Goal: Information Seeking & Learning: Learn about a topic

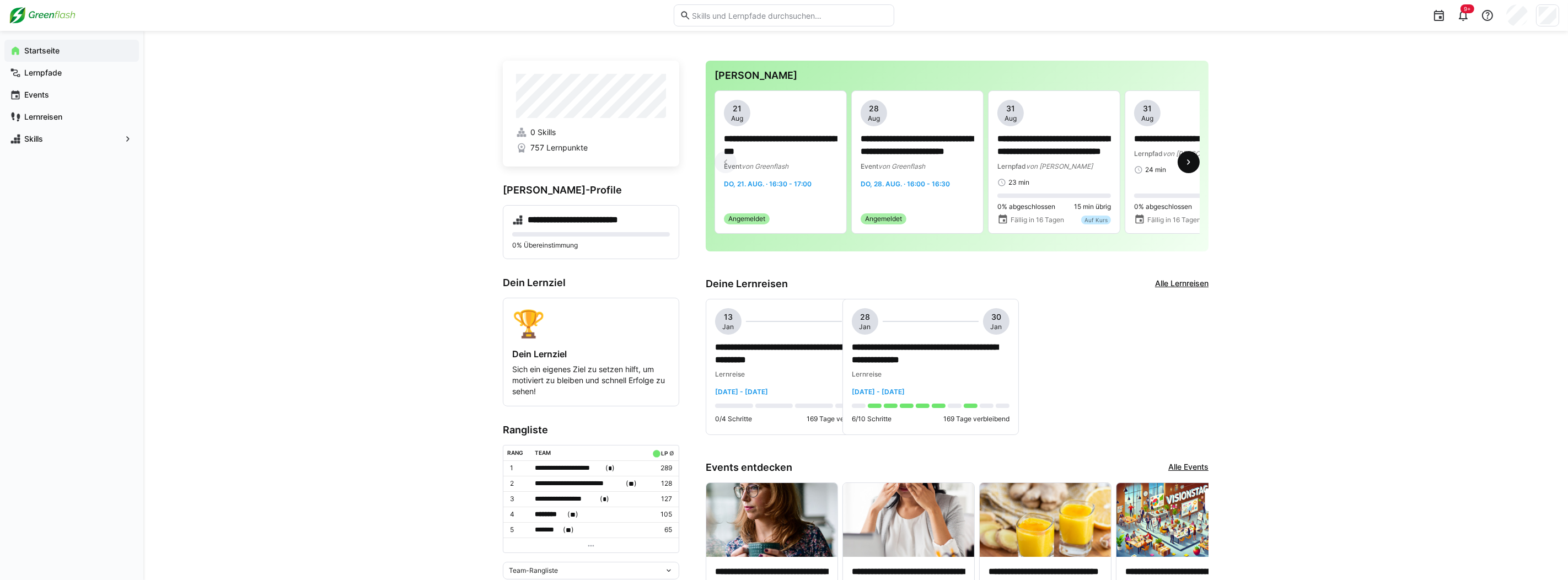
click at [1194, 167] on eds-icon at bounding box center [1189, 162] width 11 height 11
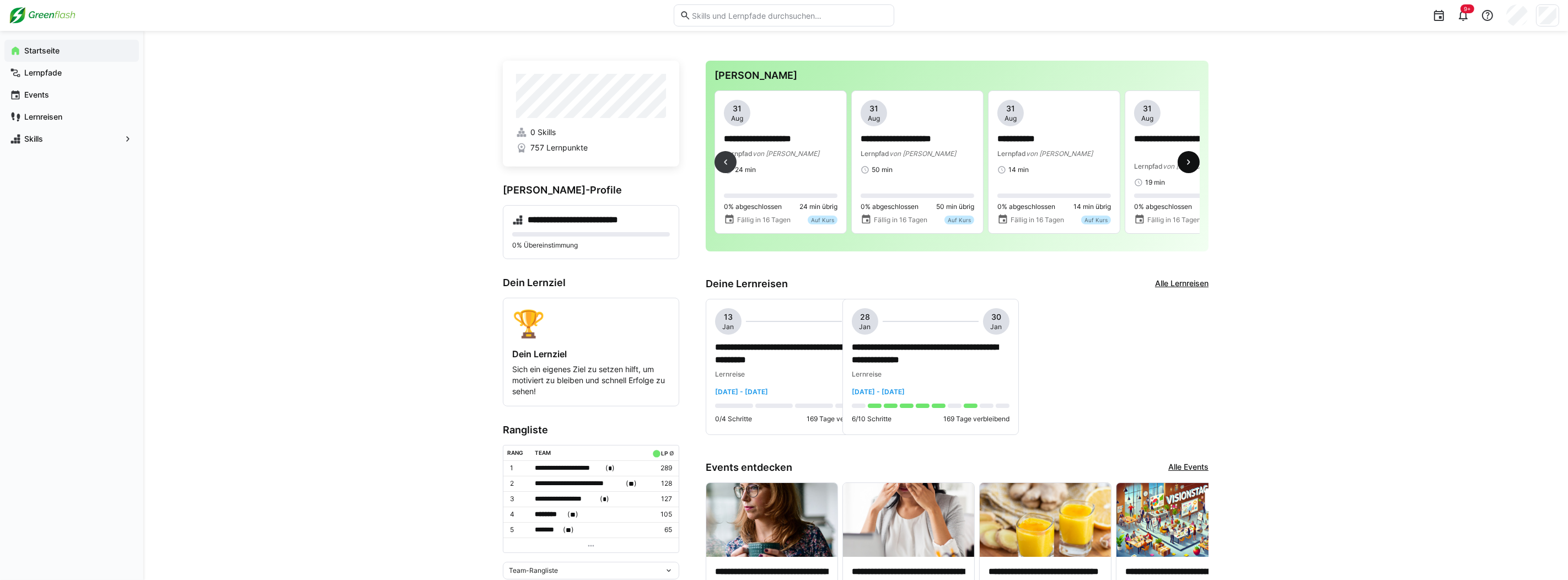
click at [1194, 167] on eds-icon at bounding box center [1189, 162] width 11 height 11
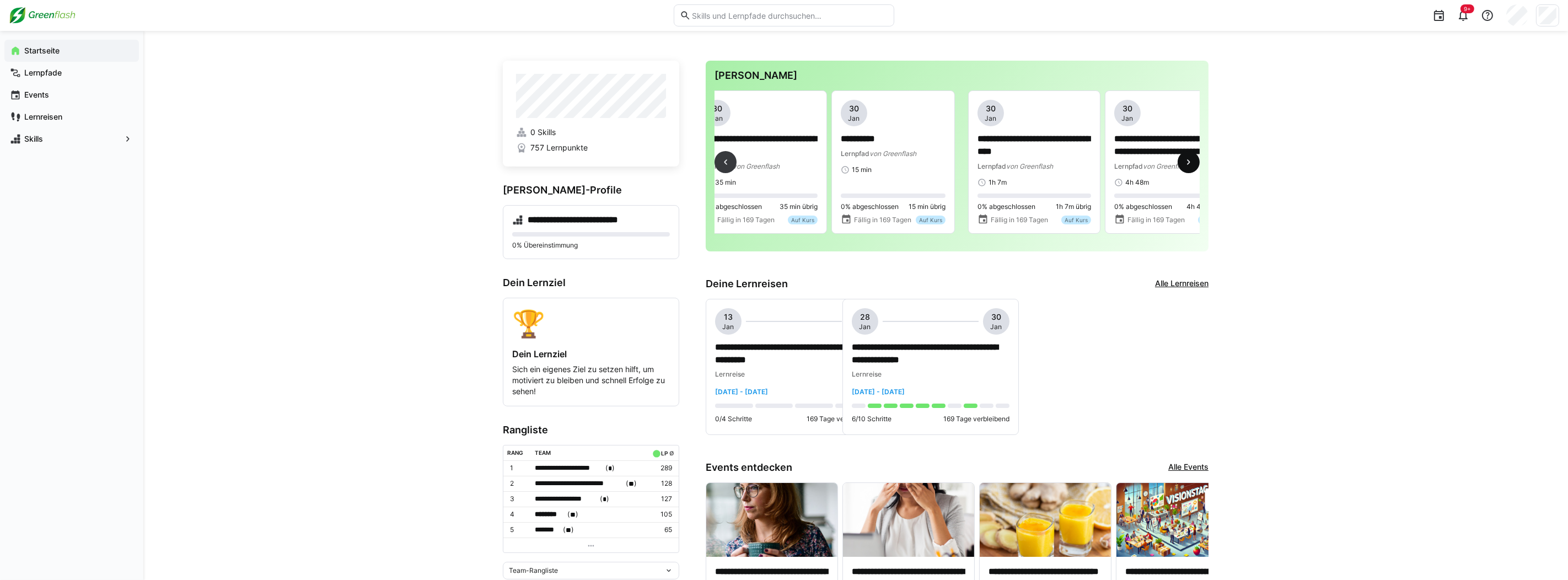
scroll to position [0, 1561]
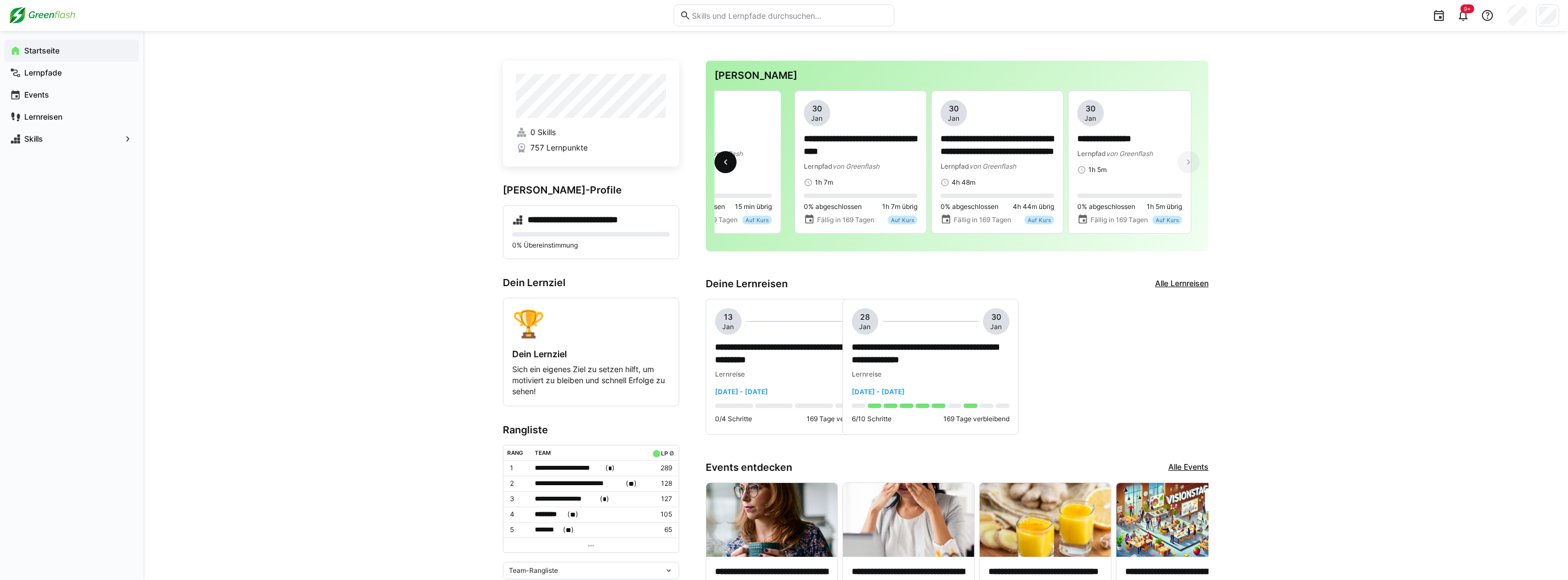
click at [729, 166] on eds-icon at bounding box center [725, 162] width 11 height 11
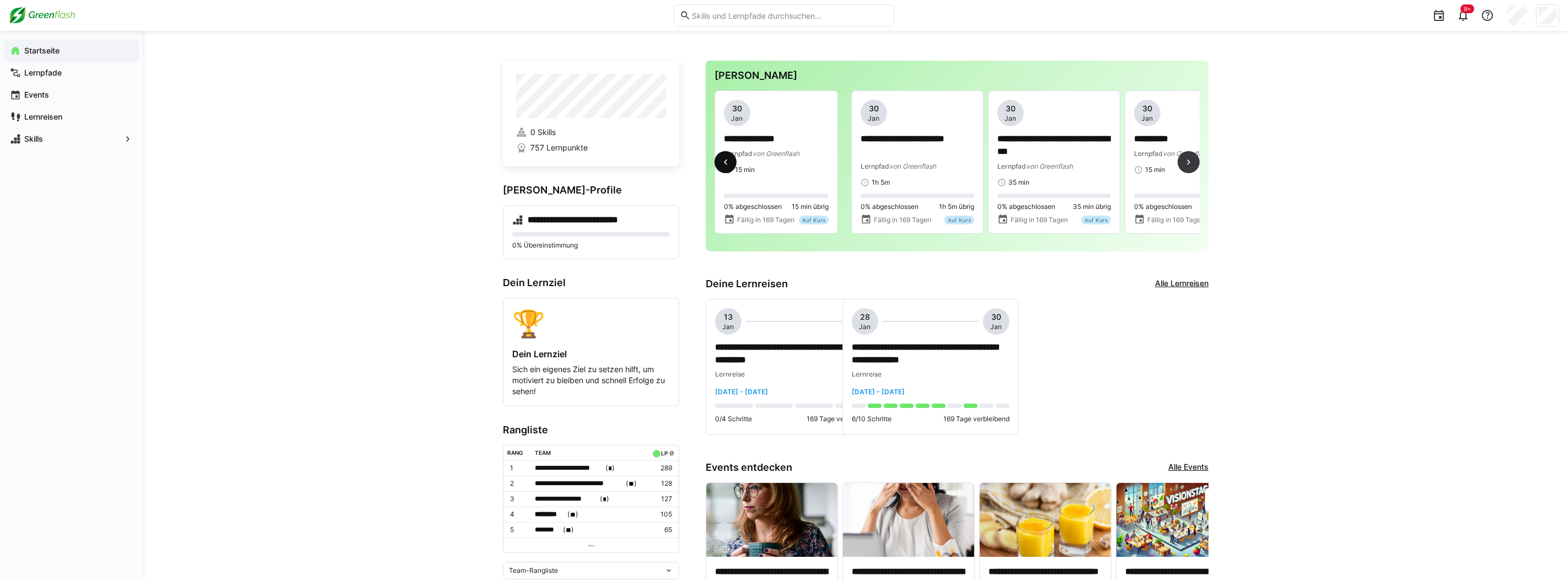
click at [729, 166] on eds-icon at bounding box center [725, 162] width 11 height 11
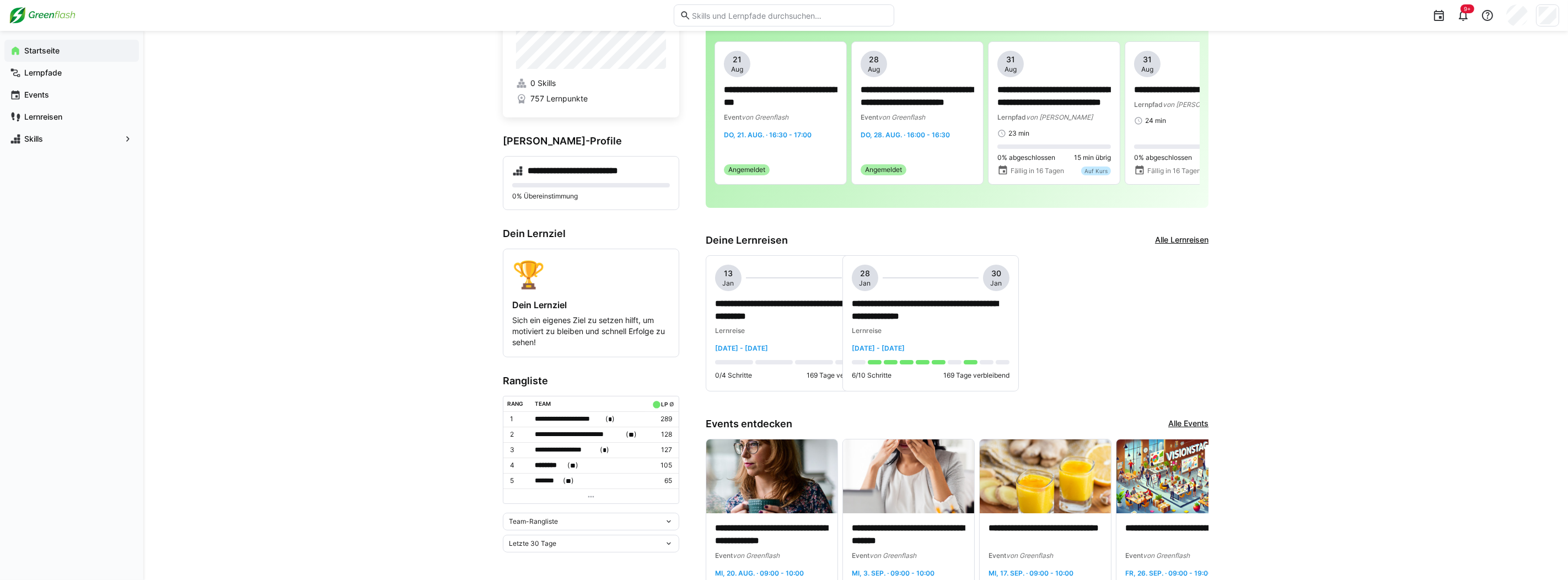
scroll to position [0, 0]
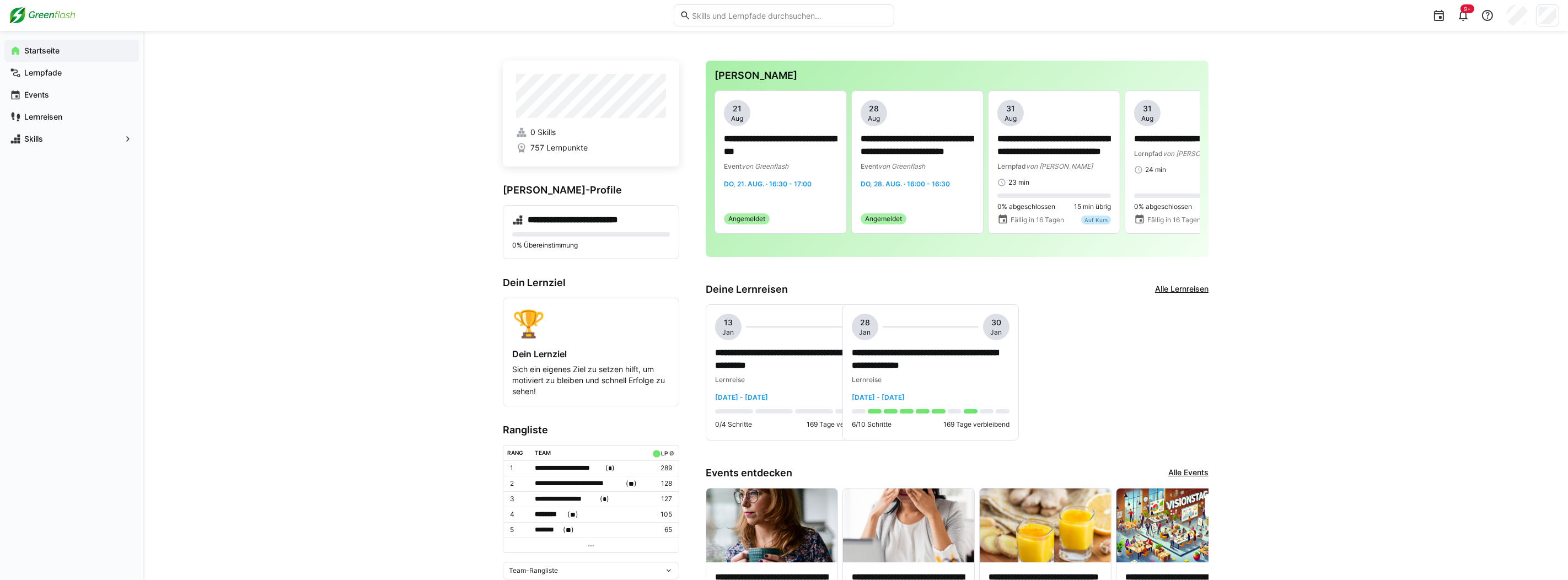
click at [1190, 290] on link "Alle Lernreisen" at bounding box center [1182, 290] width 53 height 12
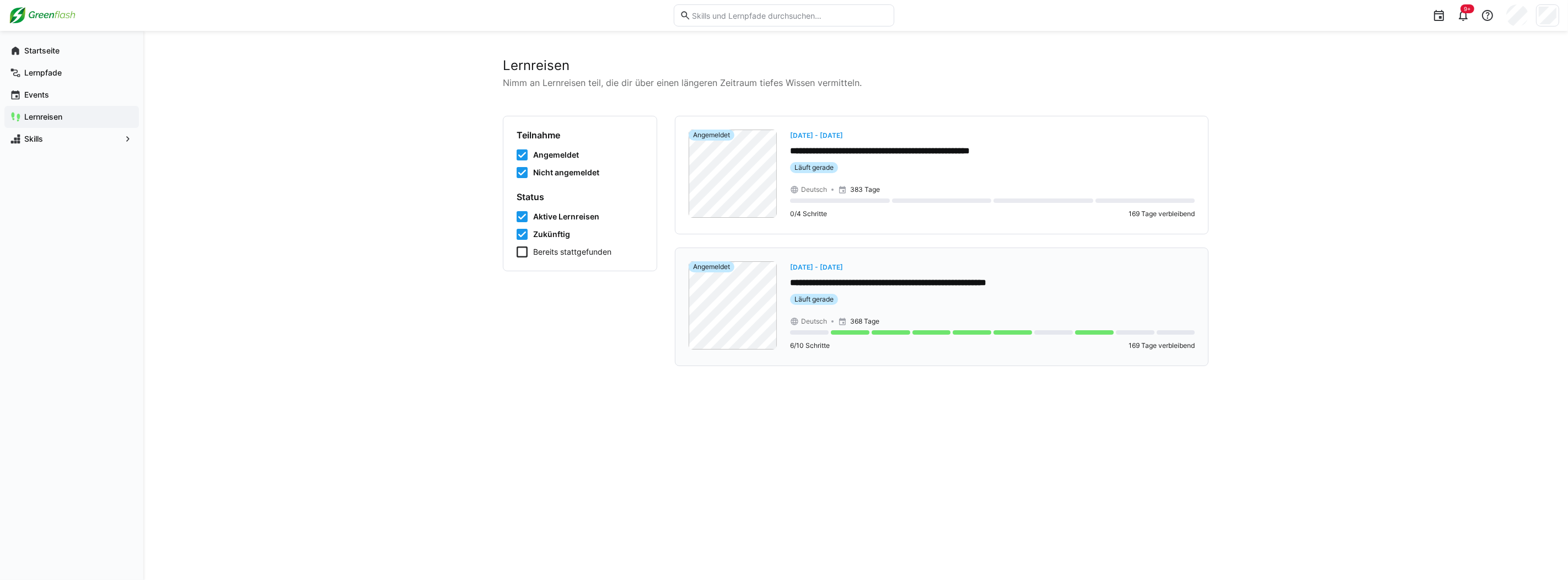
click at [852, 334] on div at bounding box center [850, 333] width 39 height 4
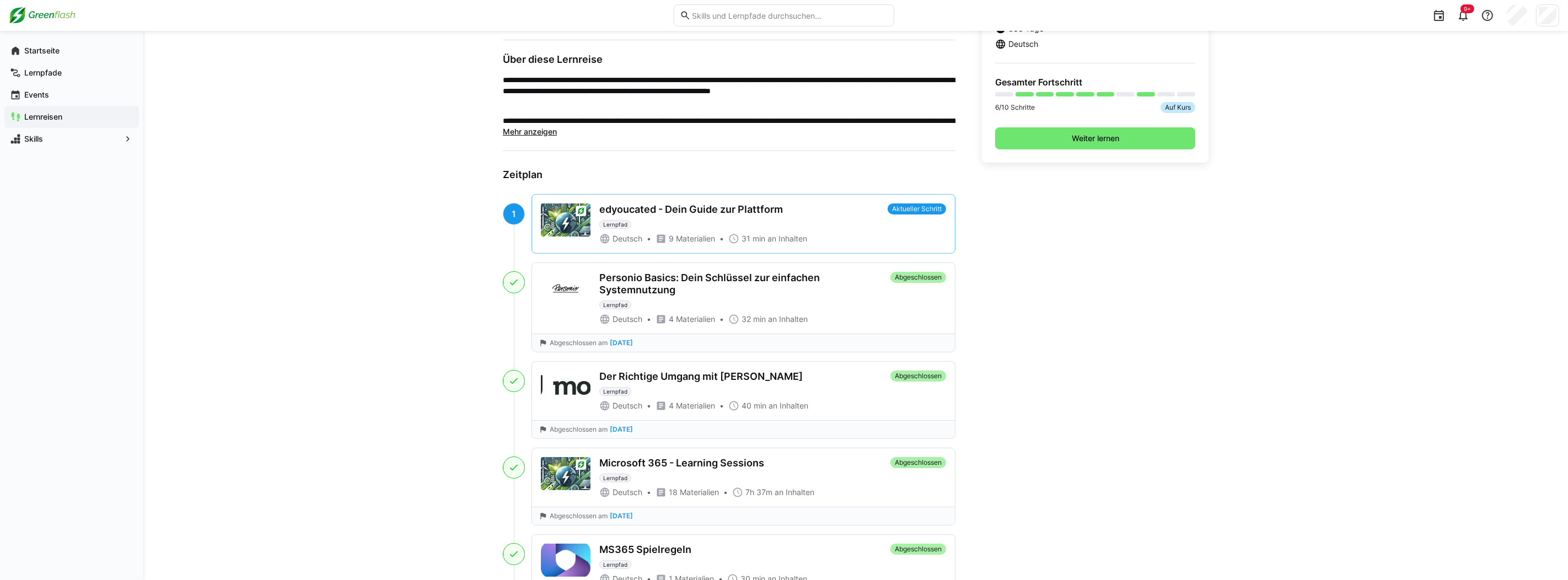
scroll to position [551, 0]
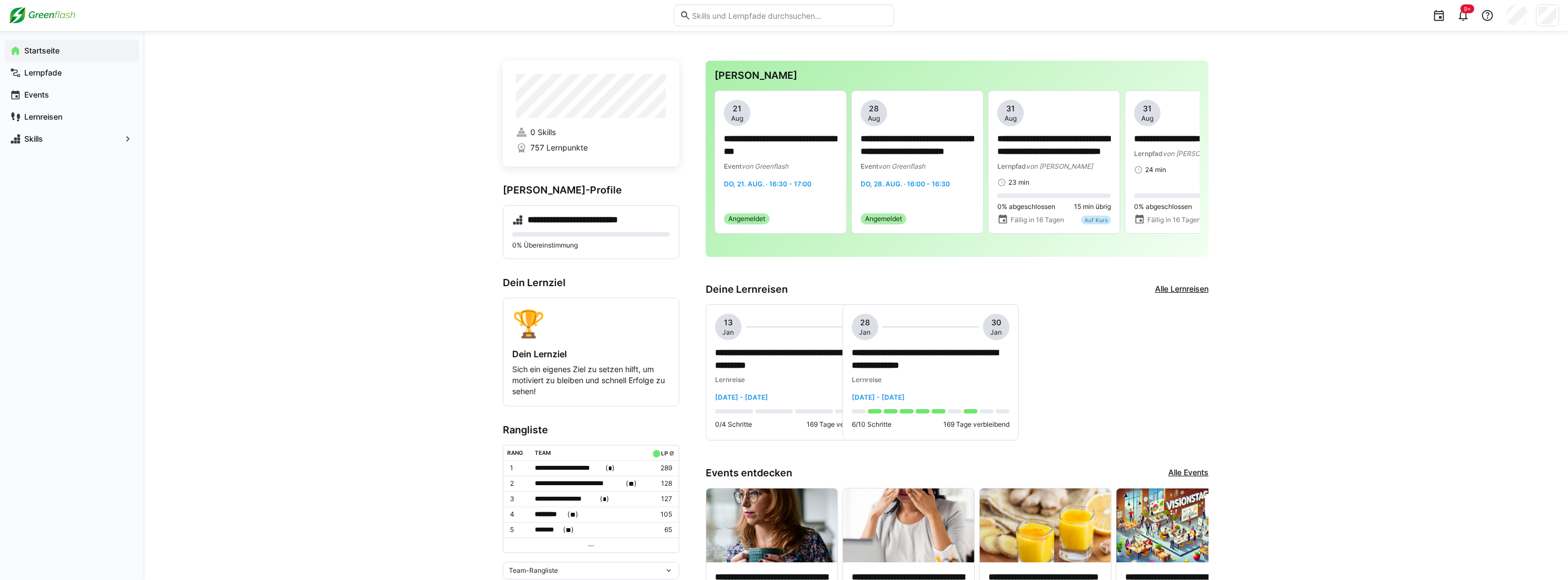
click at [1181, 288] on link "Alle Lernreisen" at bounding box center [1182, 290] width 53 height 12
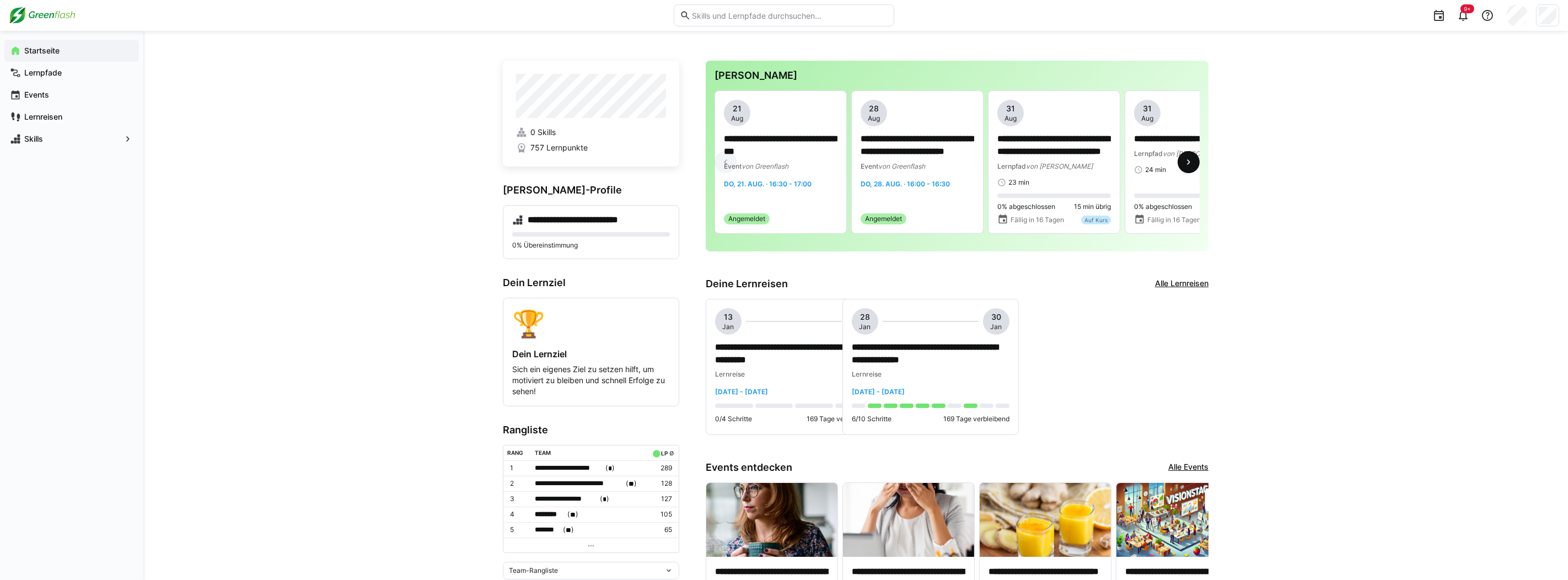
click at [1190, 163] on eds-icon at bounding box center [1189, 162] width 11 height 11
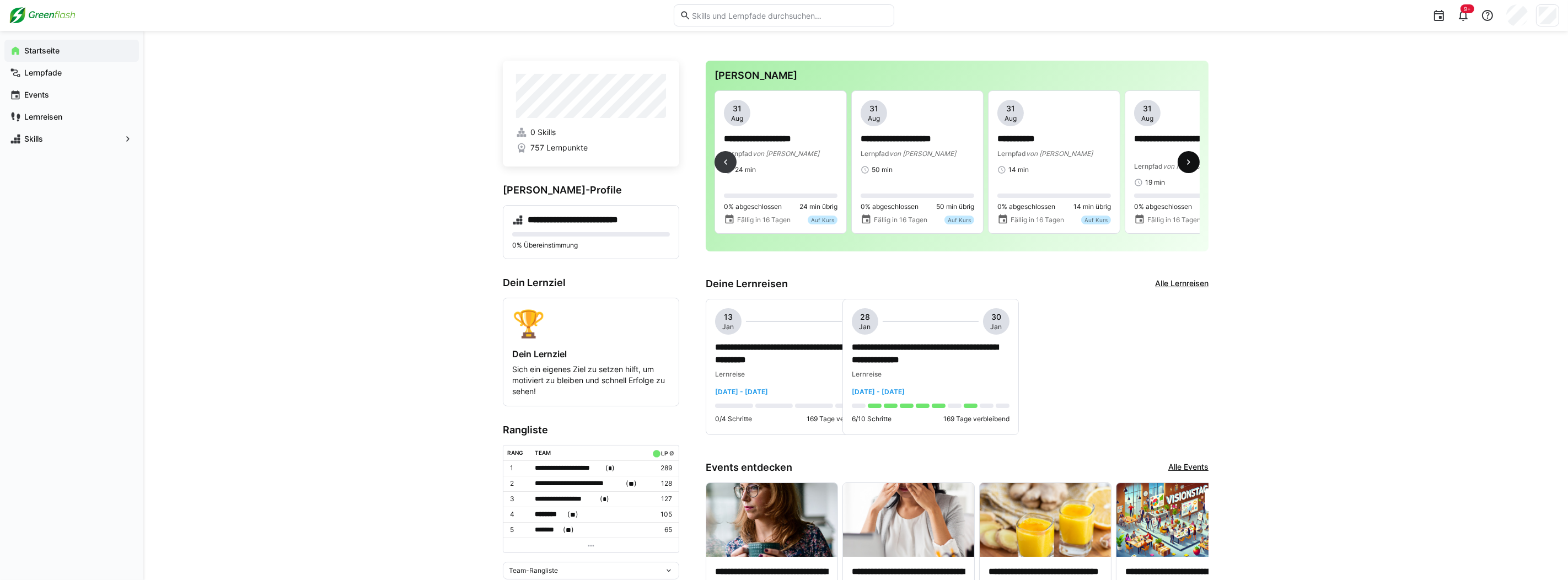
click at [1190, 163] on eds-icon at bounding box center [1189, 162] width 11 height 11
click at [726, 163] on eds-icon at bounding box center [725, 162] width 11 height 11
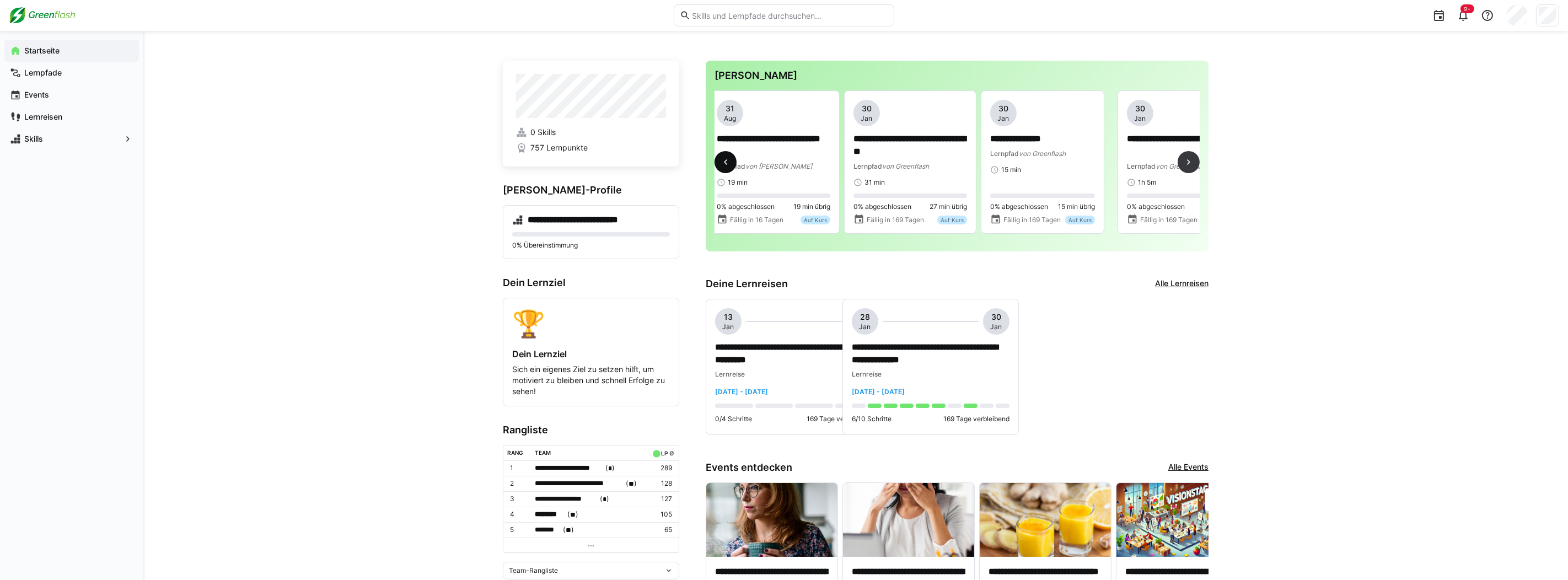
scroll to position [0, 820]
click at [726, 165] on eds-icon at bounding box center [725, 162] width 11 height 11
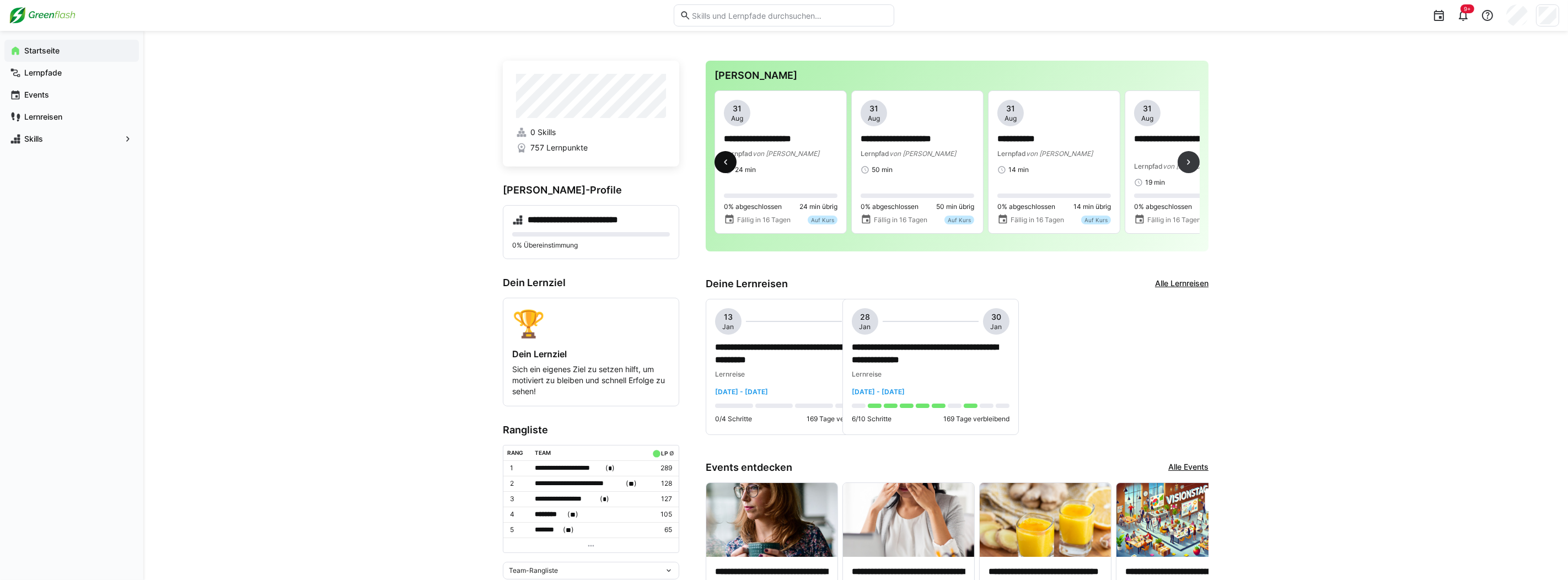
click at [728, 162] on eds-icon at bounding box center [725, 162] width 11 height 11
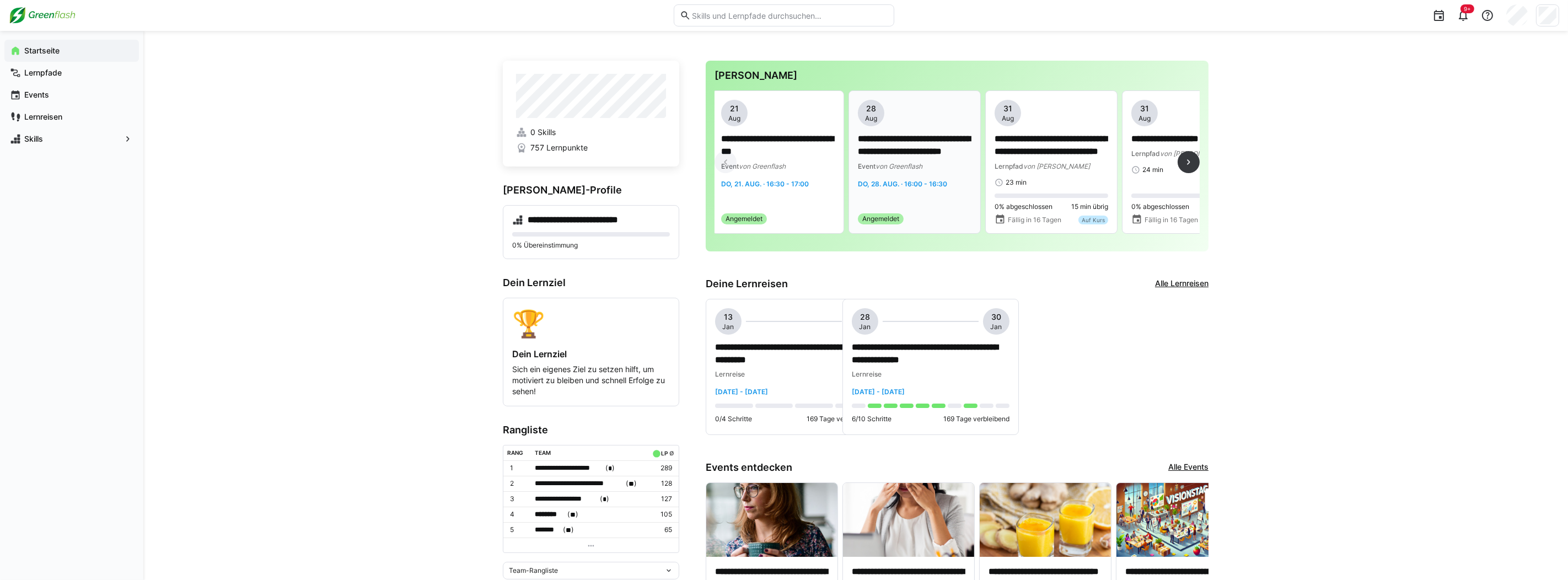
scroll to position [0, 0]
click at [1194, 164] on eds-icon at bounding box center [1189, 162] width 11 height 11
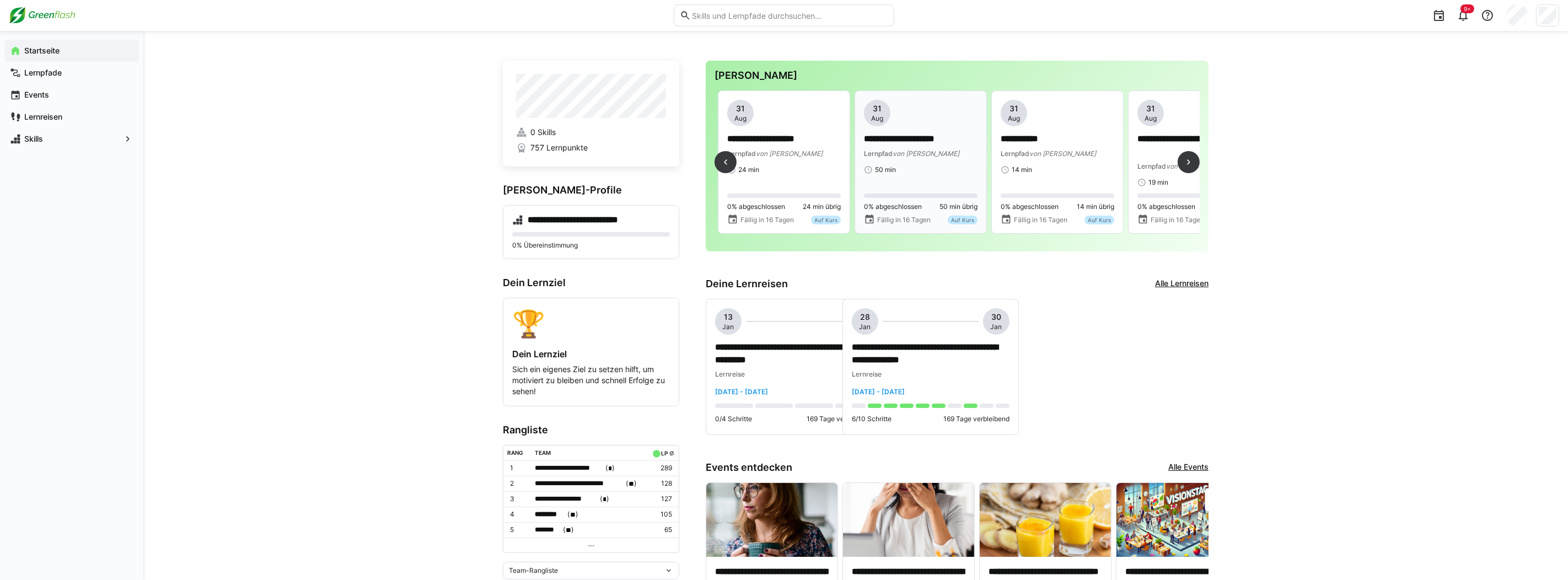
scroll to position [0, 410]
click at [1031, 144] on p "**********" at bounding box center [1054, 139] width 113 height 13
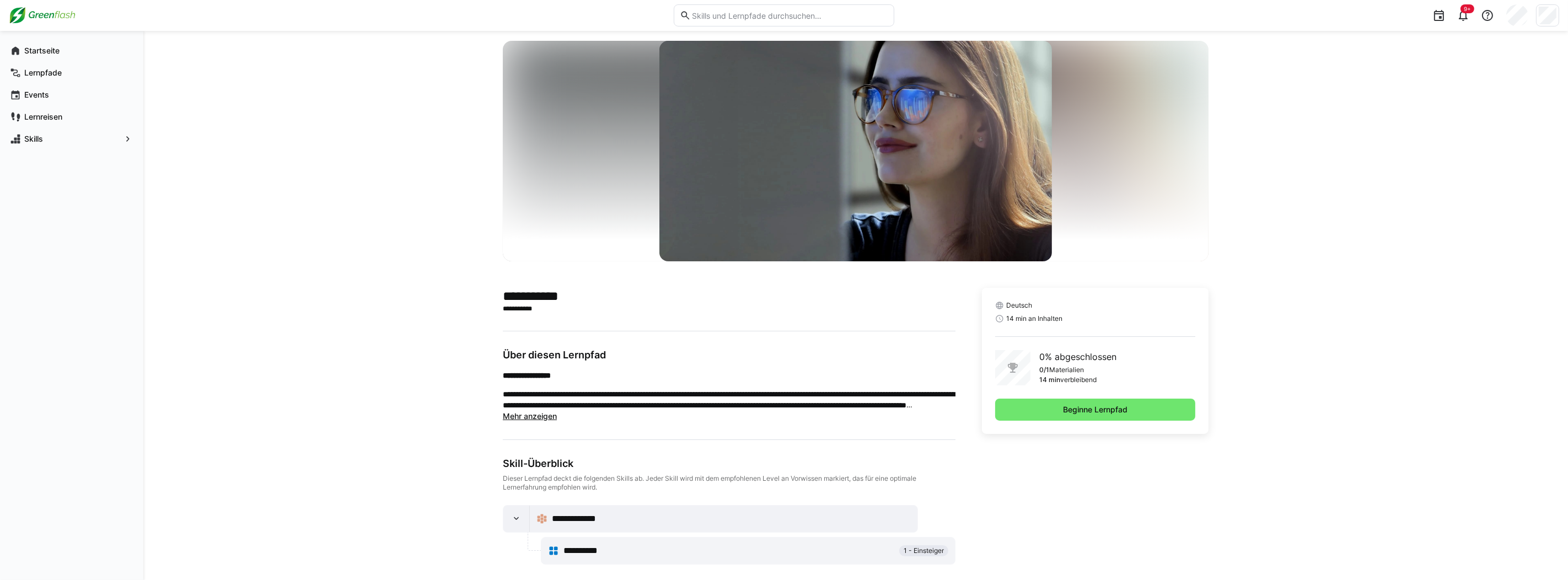
scroll to position [27, 0]
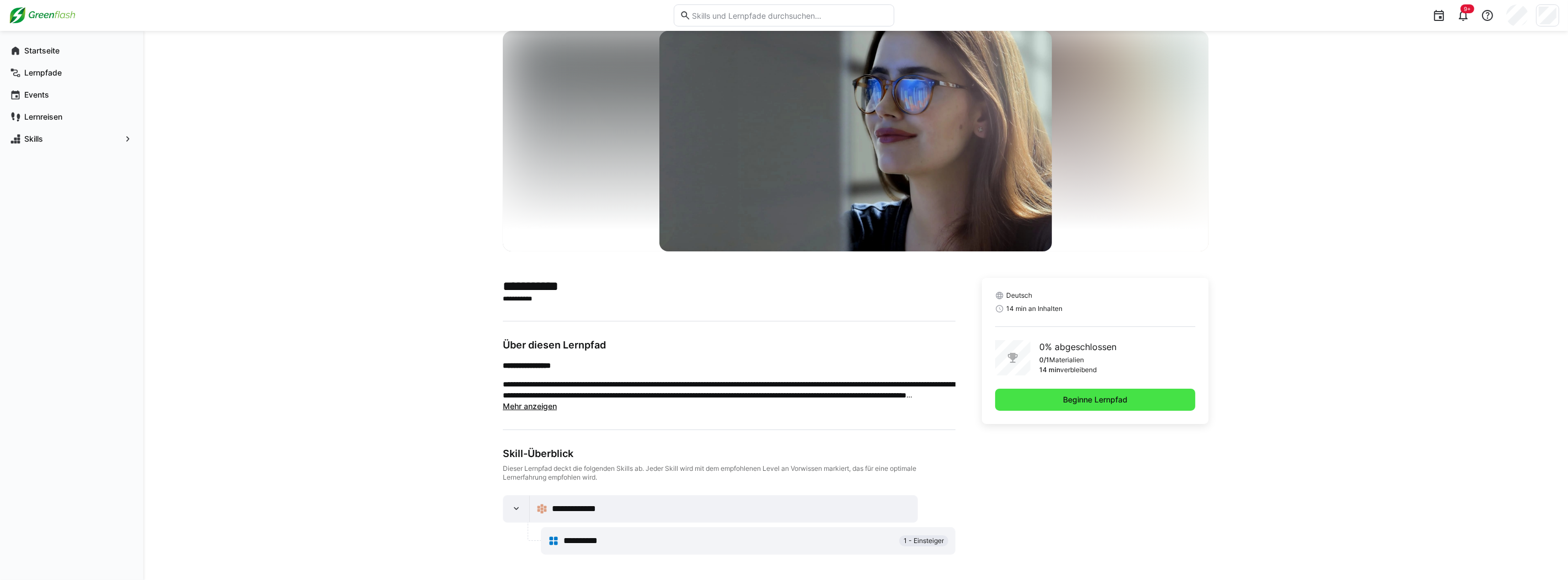
click at [1106, 401] on span "Beginne Lernpfad" at bounding box center [1095, 400] width 68 height 11
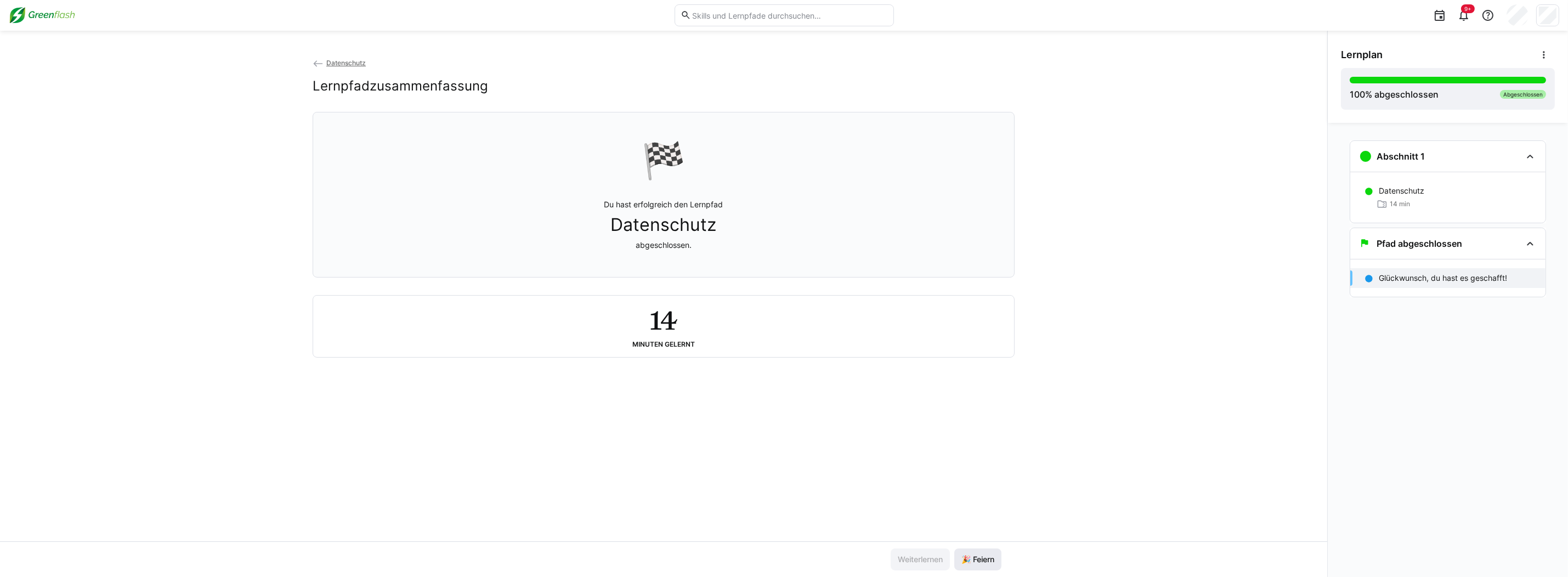
click at [988, 564] on span "🎉 Feiern" at bounding box center [978, 559] width 36 height 11
click at [1478, 281] on p "Glückwunsch, du hast es geschafft!" at bounding box center [1443, 278] width 128 height 11
click at [1522, 94] on div "Abgeschlossen" at bounding box center [1523, 94] width 46 height 9
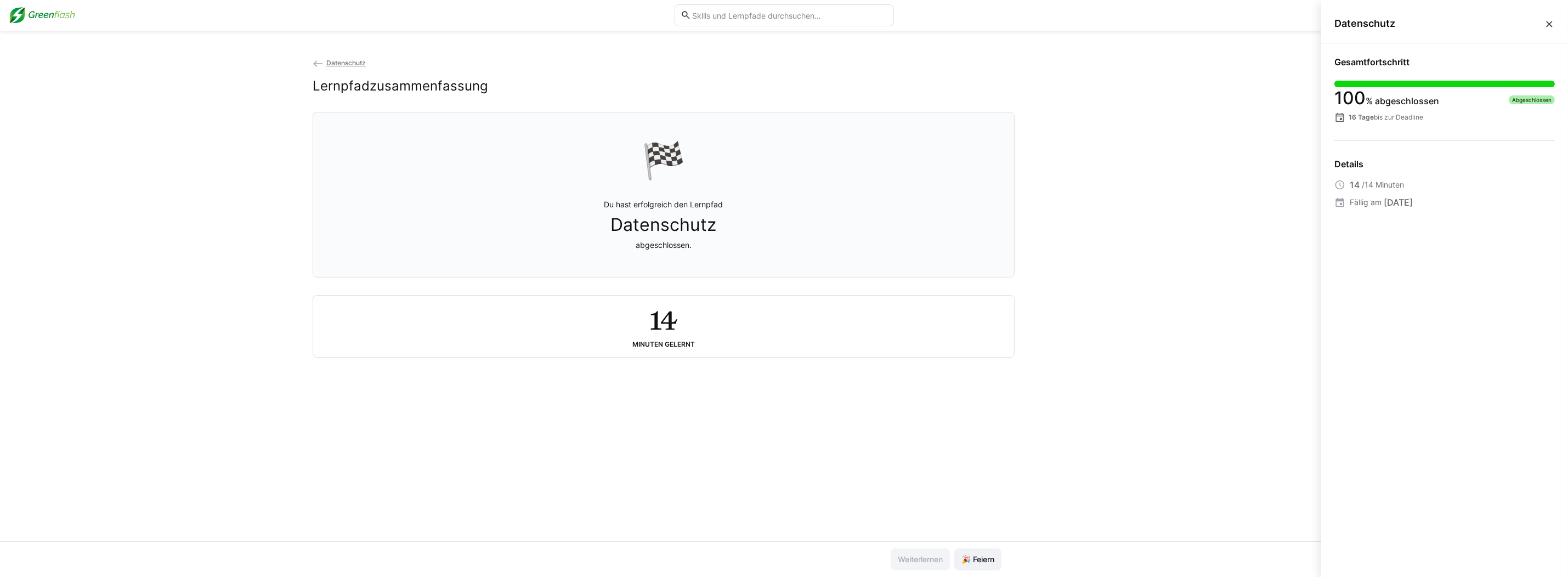
click at [1195, 174] on div "Datenschutz Lernpfadzusammenfassung 🏁 Du hast erfolgreich den Lernpfad Datensch…" at bounding box center [664, 299] width 1328 height 485
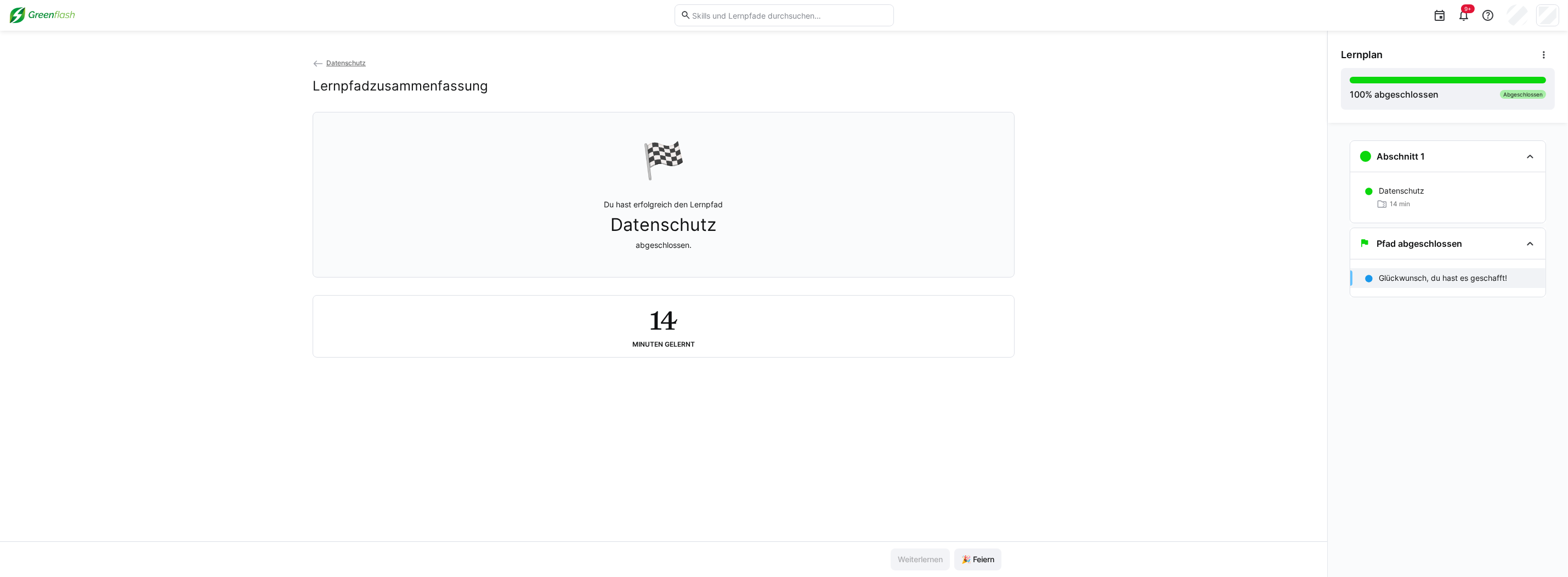
click at [46, 12] on img at bounding box center [42, 16] width 67 height 18
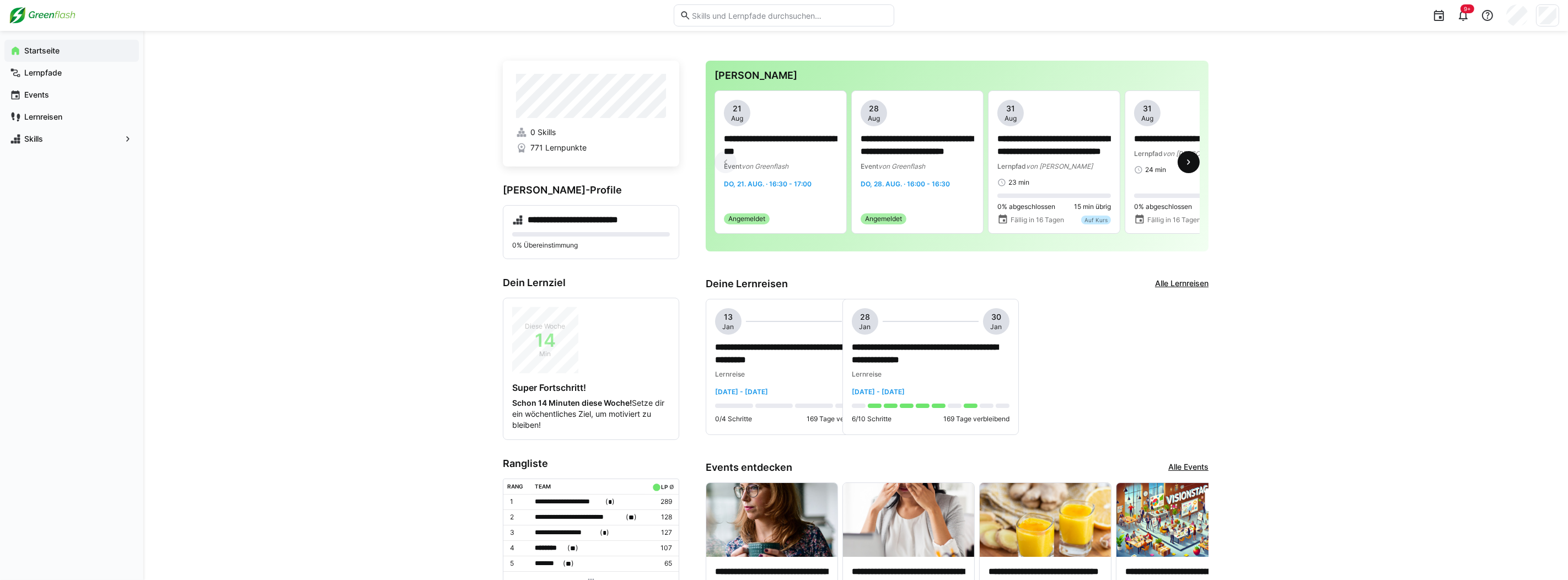
click at [1188, 166] on eds-icon at bounding box center [1189, 162] width 11 height 11
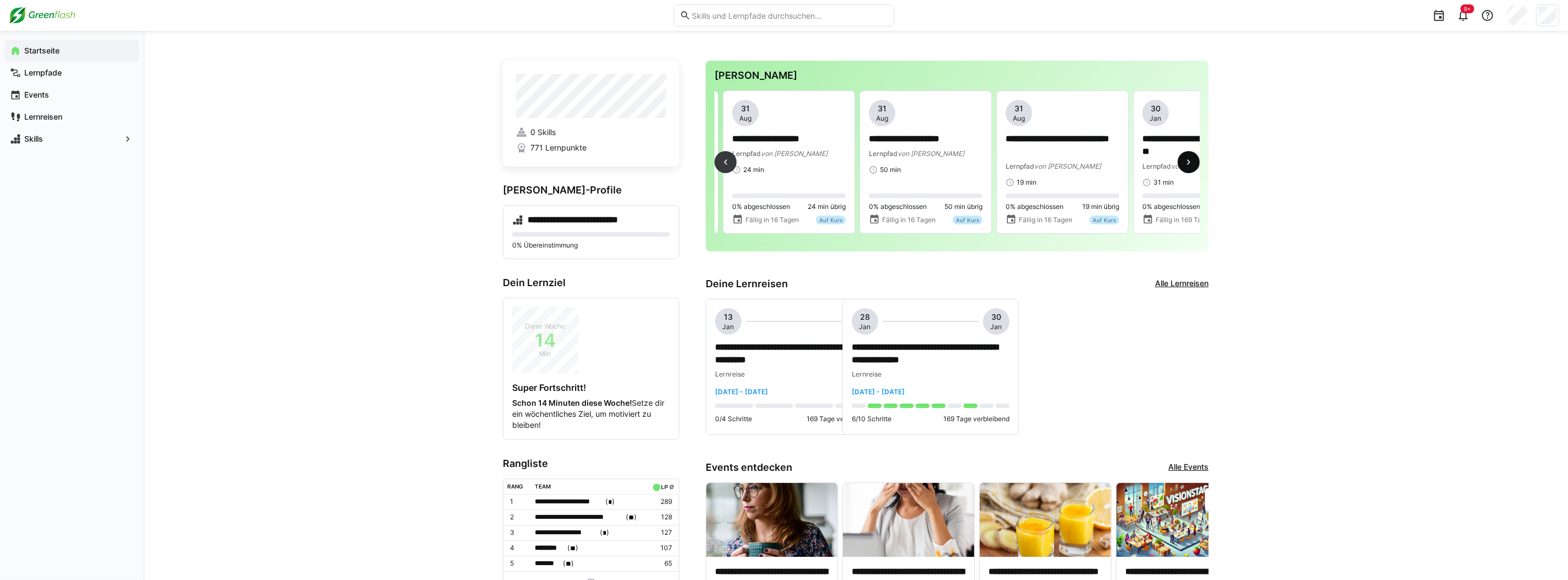
scroll to position [0, 410]
click at [729, 165] on eds-icon at bounding box center [725, 162] width 11 height 11
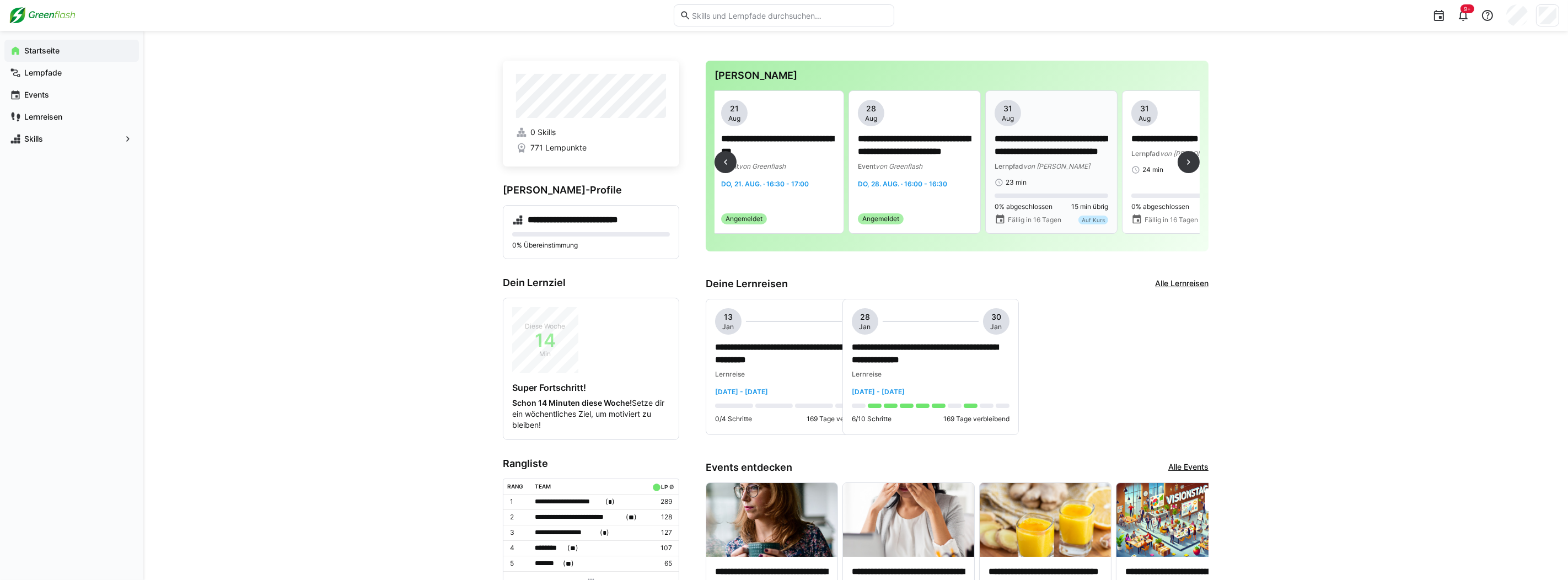
scroll to position [0, 0]
click at [1192, 166] on eds-icon at bounding box center [1189, 162] width 11 height 11
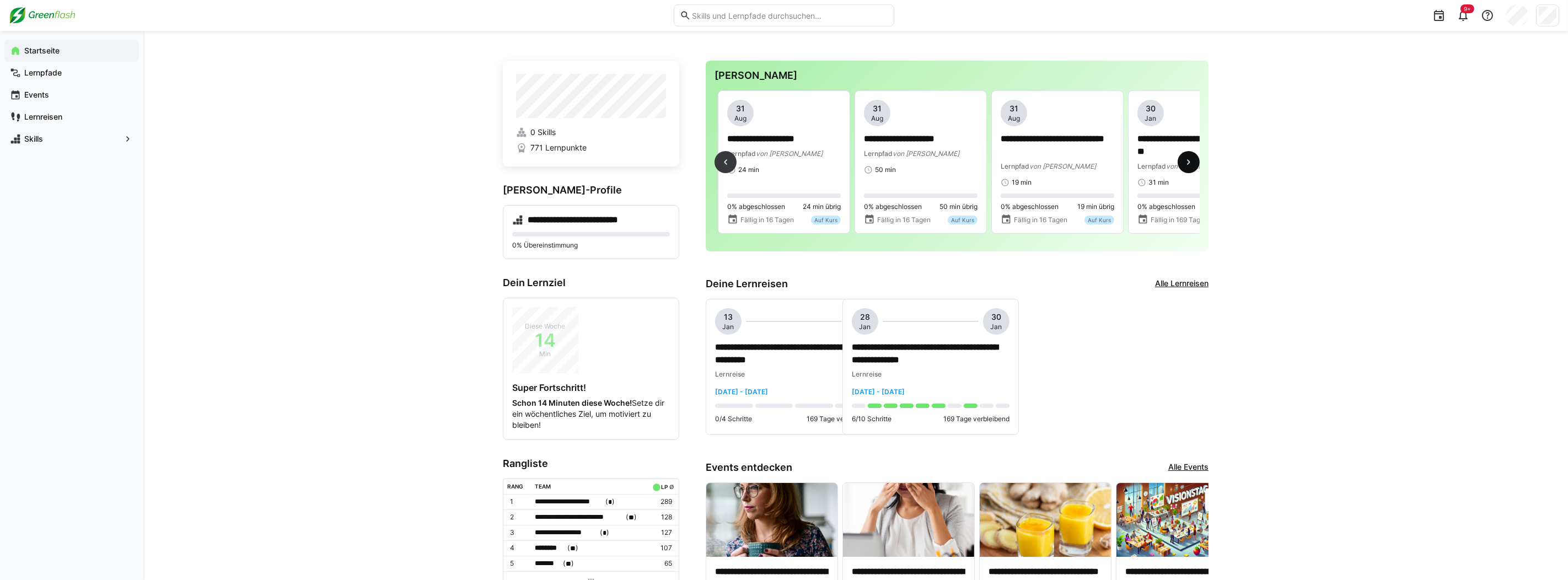
scroll to position [0, 410]
click at [1192, 165] on eds-icon at bounding box center [1189, 162] width 11 height 11
click at [729, 161] on eds-icon at bounding box center [725, 162] width 11 height 11
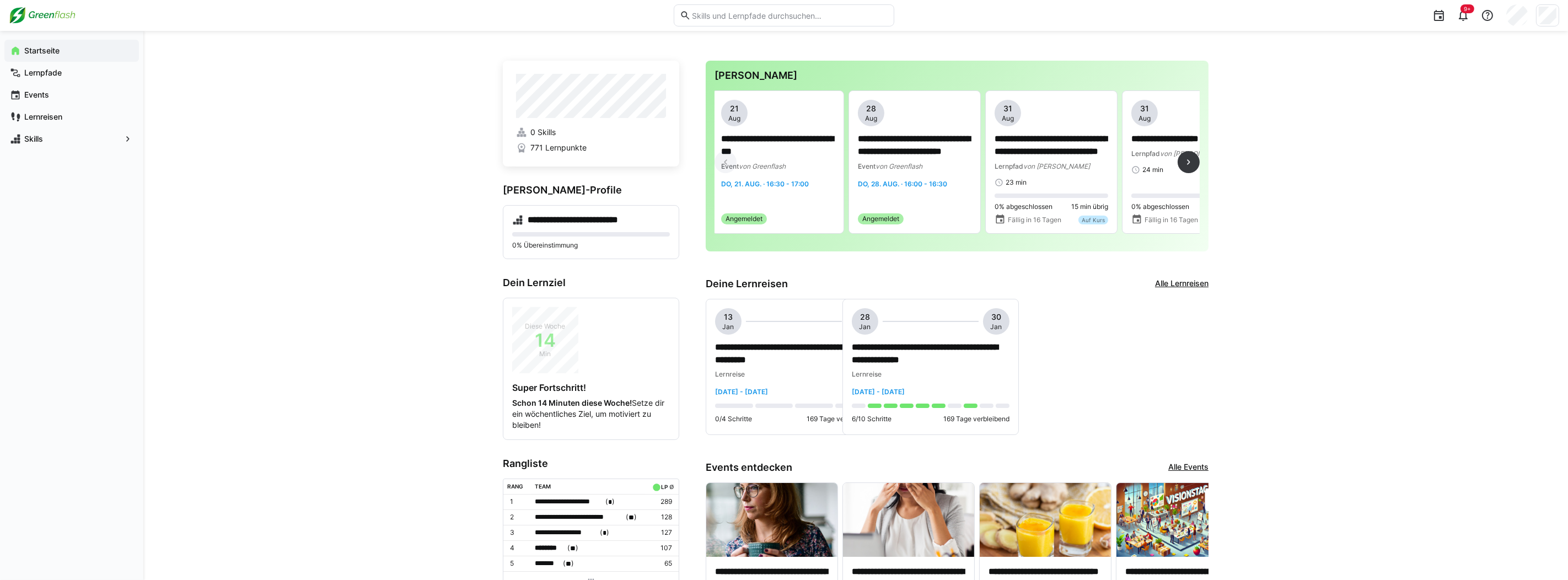
scroll to position [0, 0]
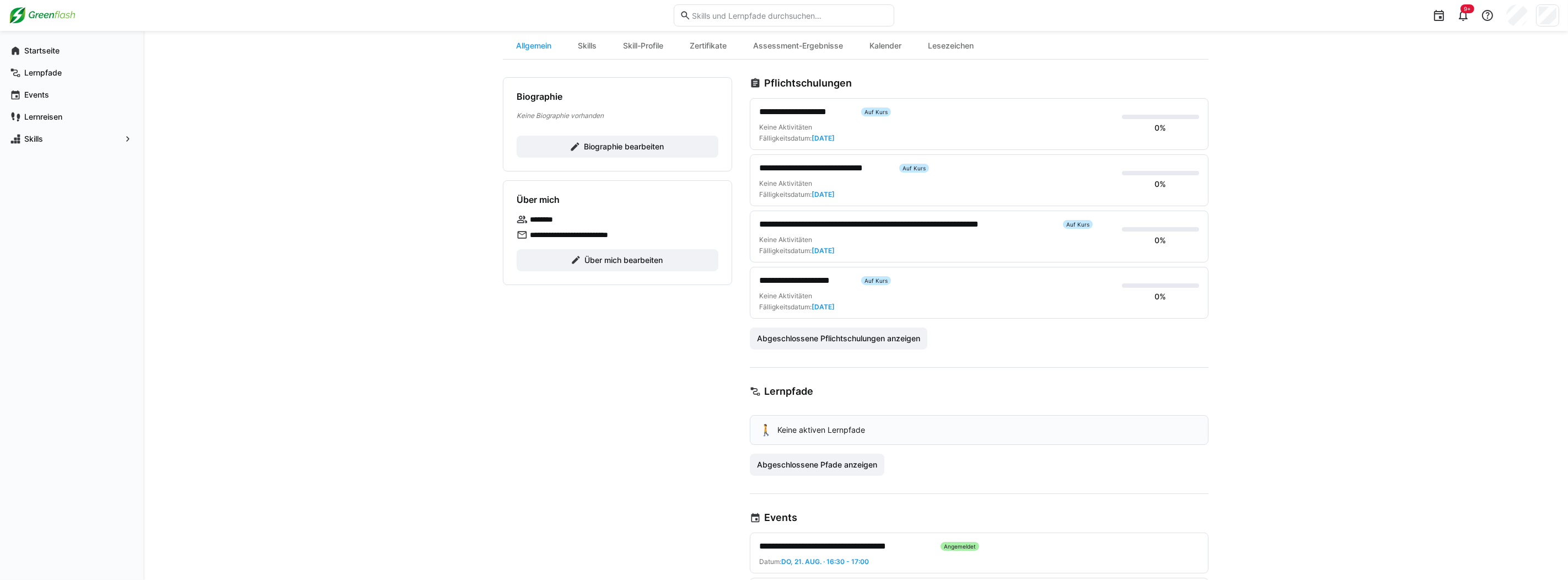
scroll to position [165, 0]
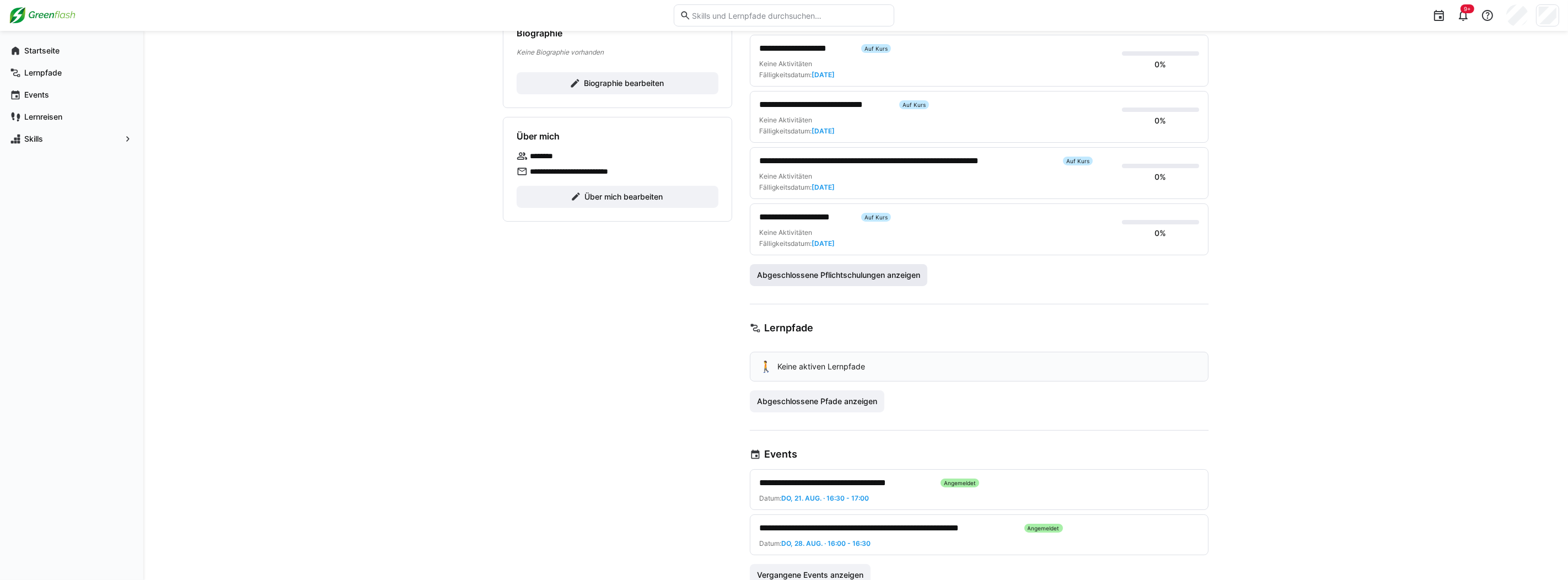
click at [817, 273] on span "Abgeschlossene Pflichtschulungen anzeigen" at bounding box center [839, 275] width 167 height 11
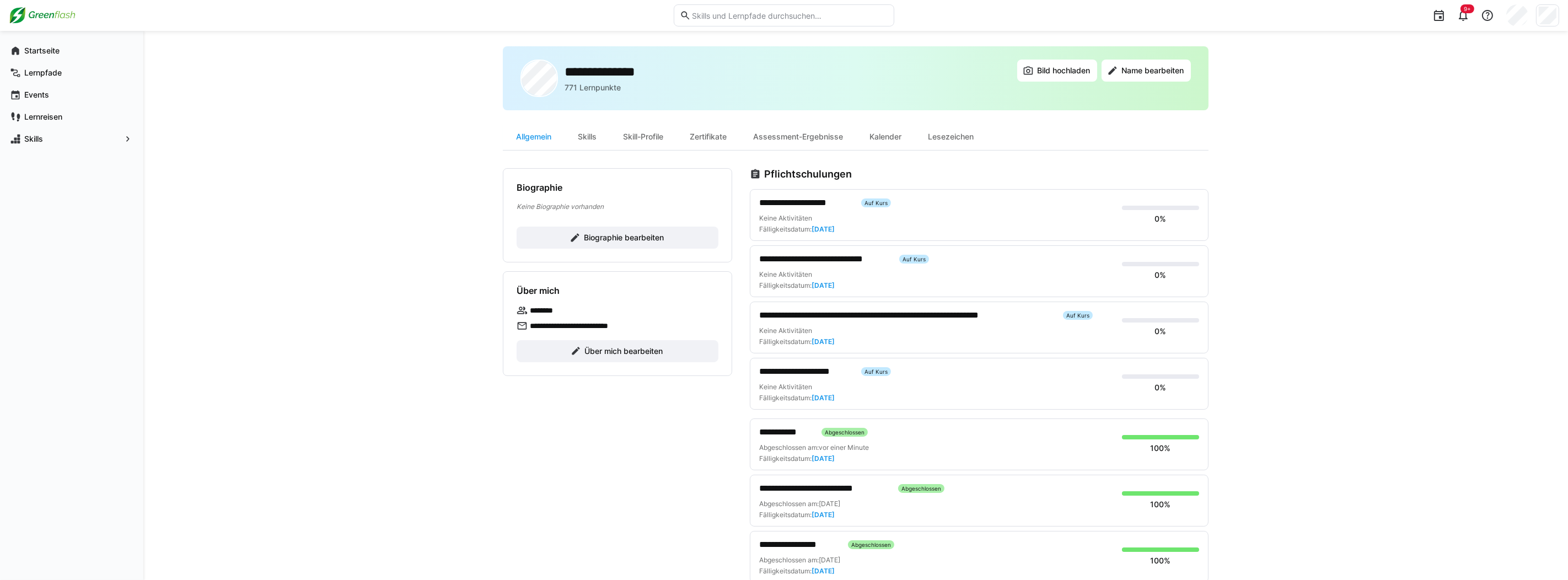
scroll to position [0, 0]
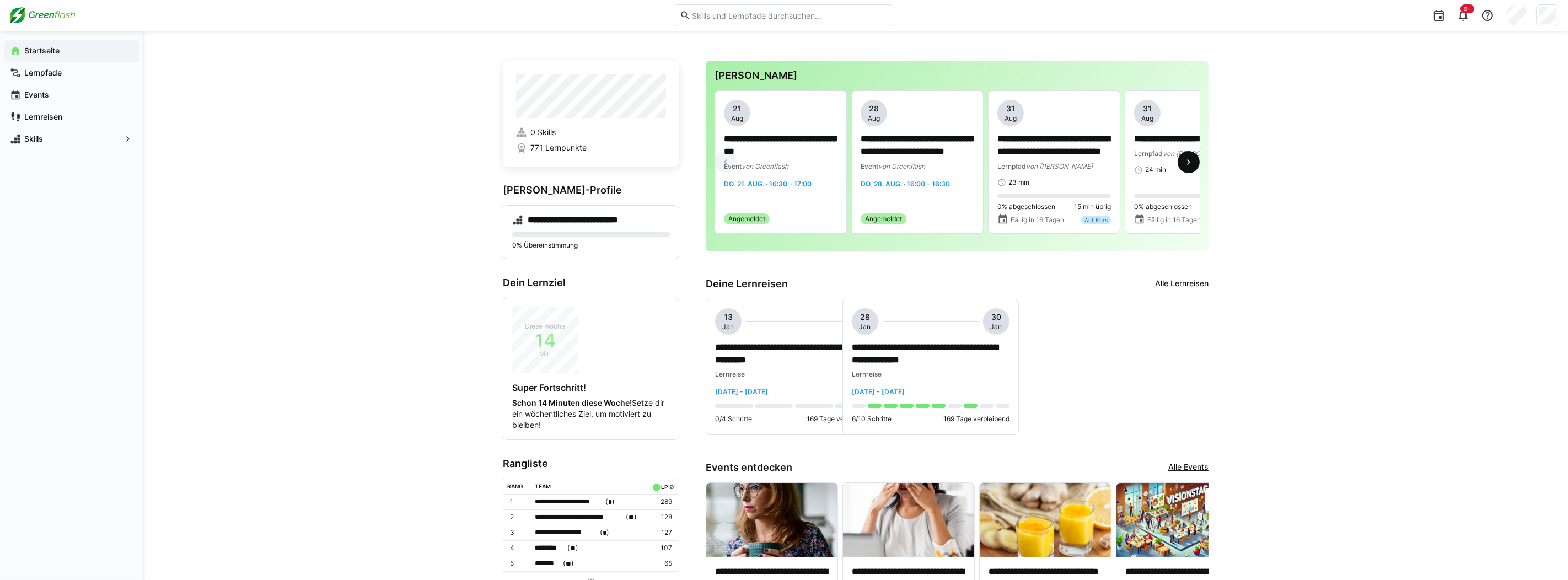
click at [1192, 167] on eds-icon at bounding box center [1189, 162] width 11 height 11
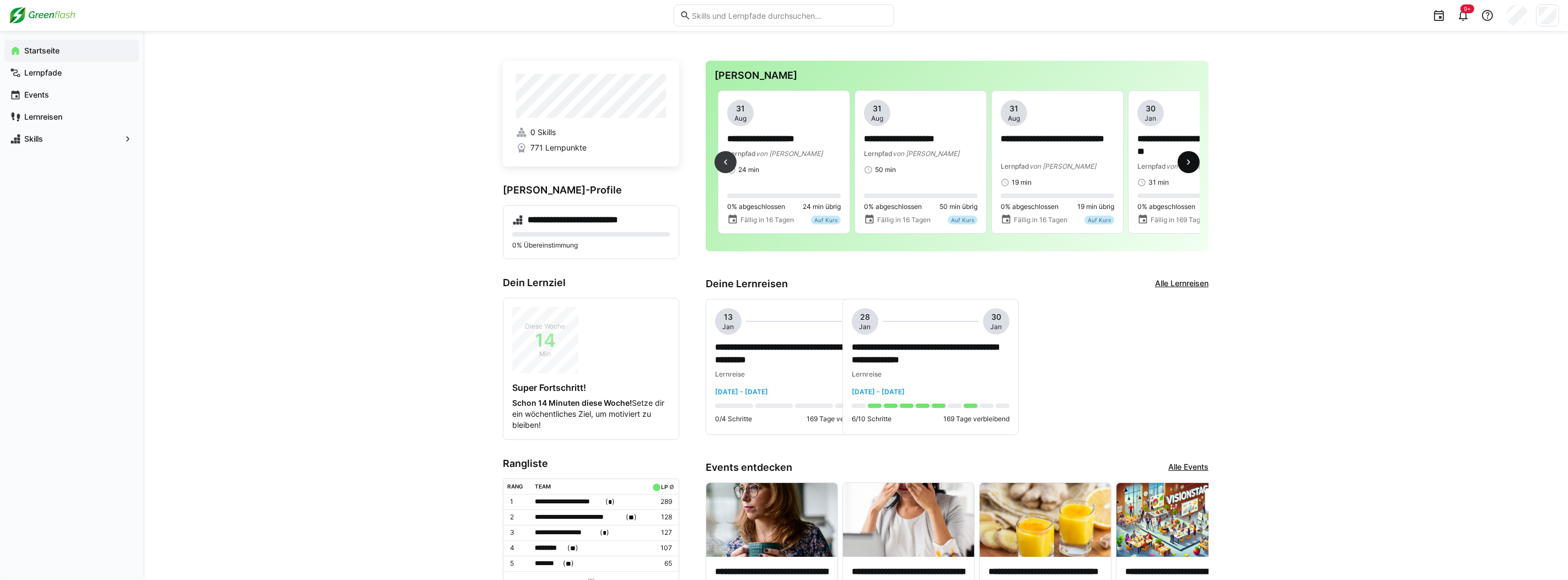
scroll to position [0, 410]
click at [916, 153] on span "von [PERSON_NAME]" at bounding box center [923, 154] width 67 height 8
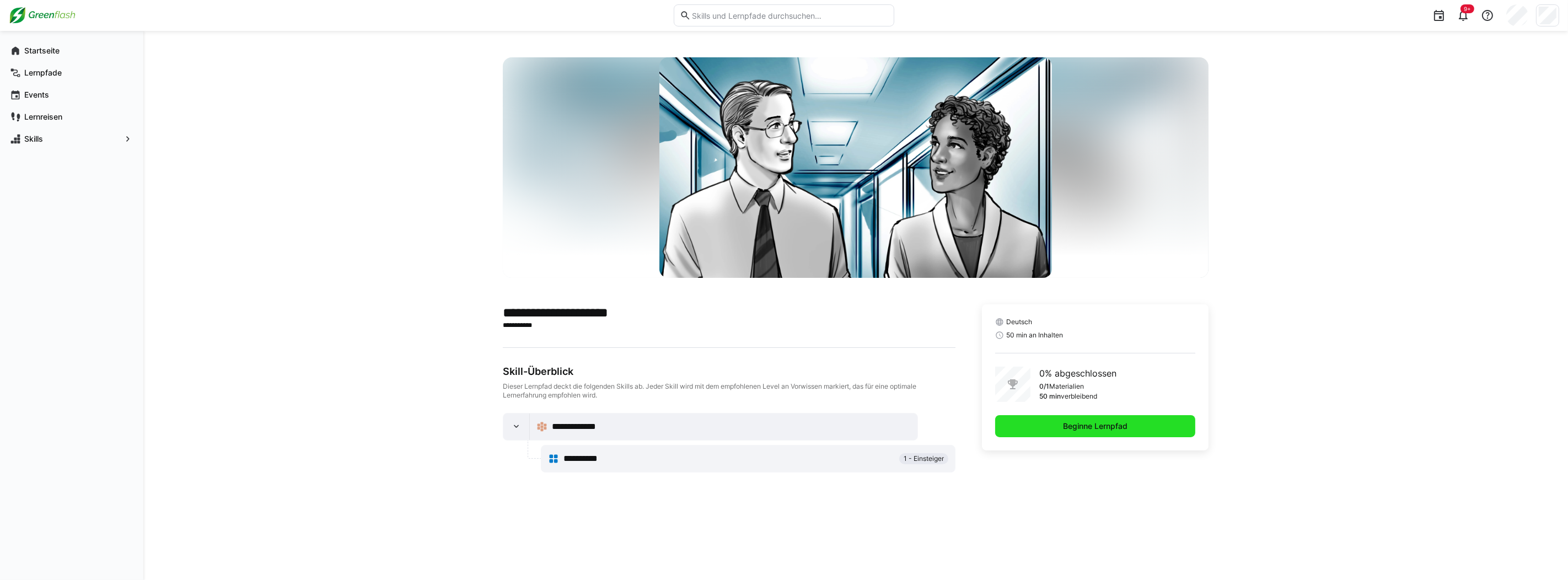
click at [1120, 430] on span "Beginne Lernpfad" at bounding box center [1095, 426] width 68 height 11
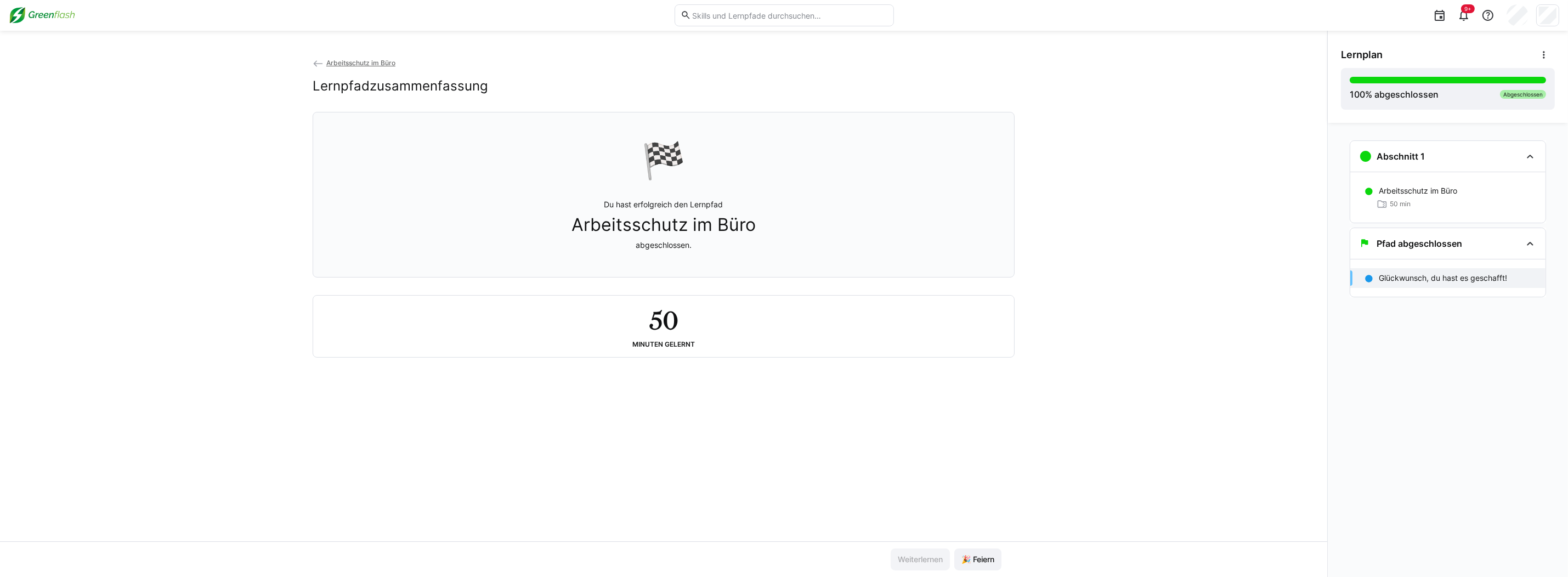
click at [53, 14] on img at bounding box center [42, 16] width 67 height 18
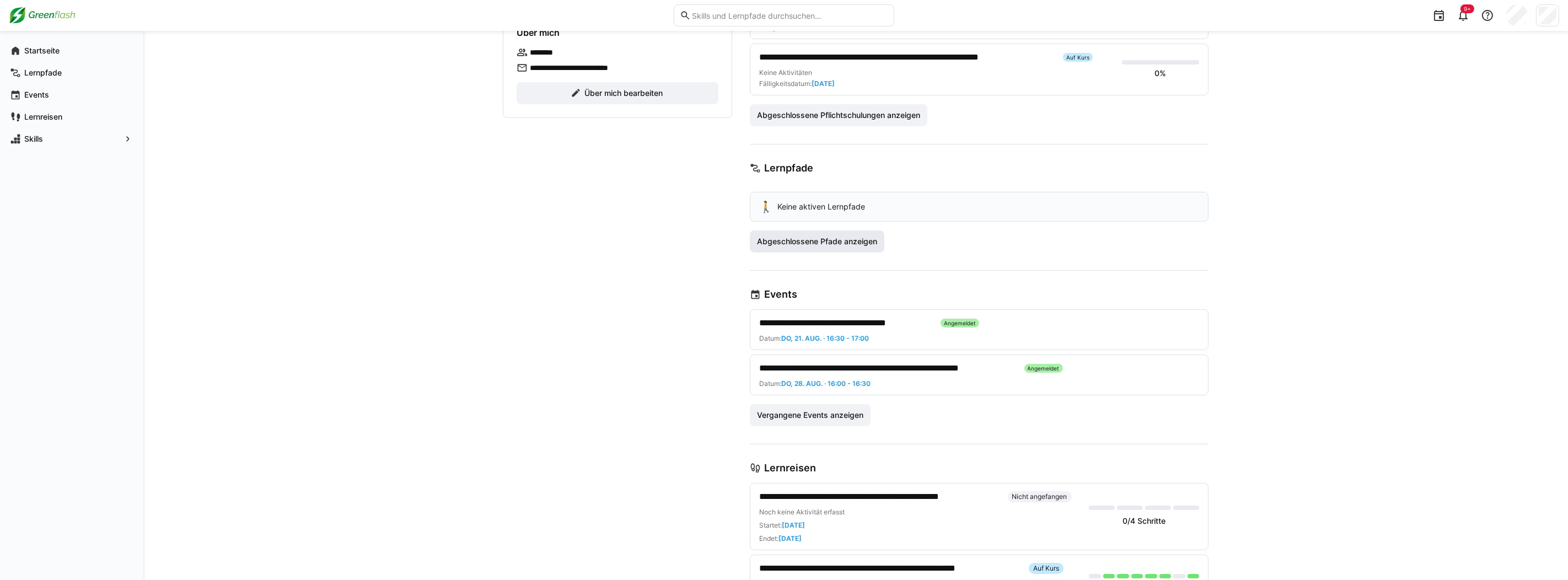
scroll to position [220, 0]
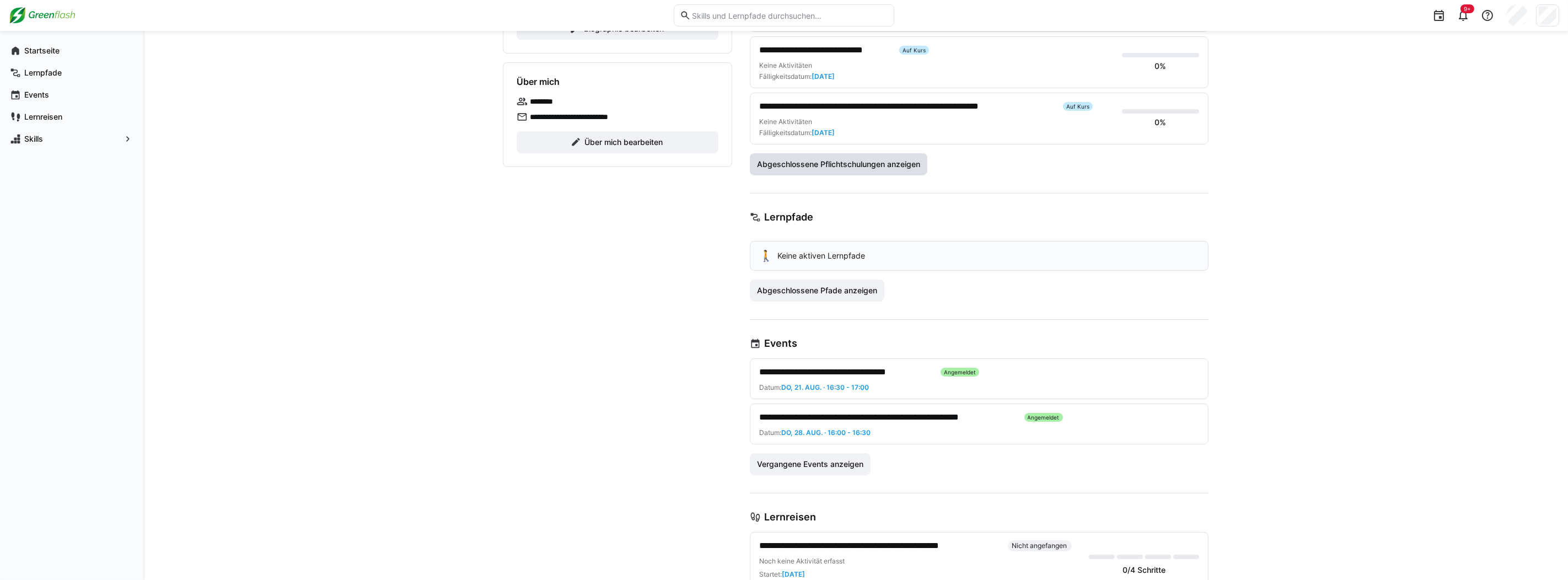
click at [865, 163] on span "Abgeschlossene Pflichtschulungen anzeigen" at bounding box center [839, 165] width 167 height 11
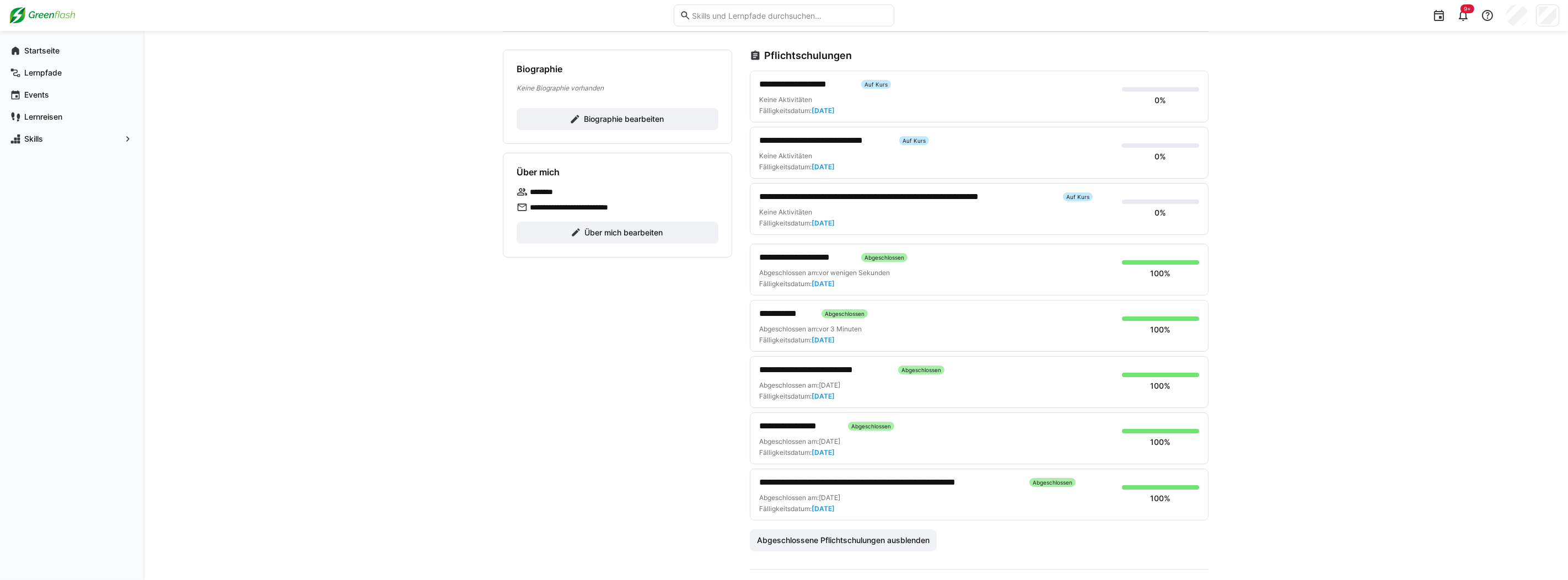
scroll to position [110, 0]
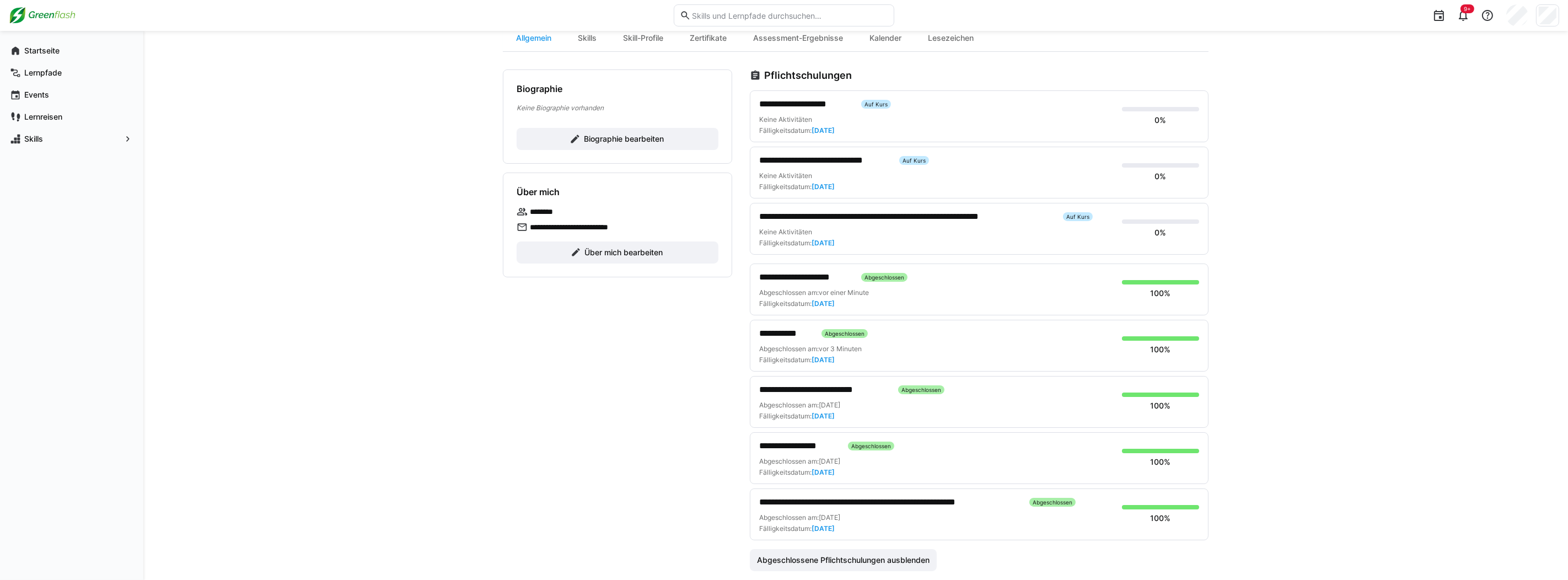
click at [828, 277] on span "**********" at bounding box center [806, 277] width 93 height 13
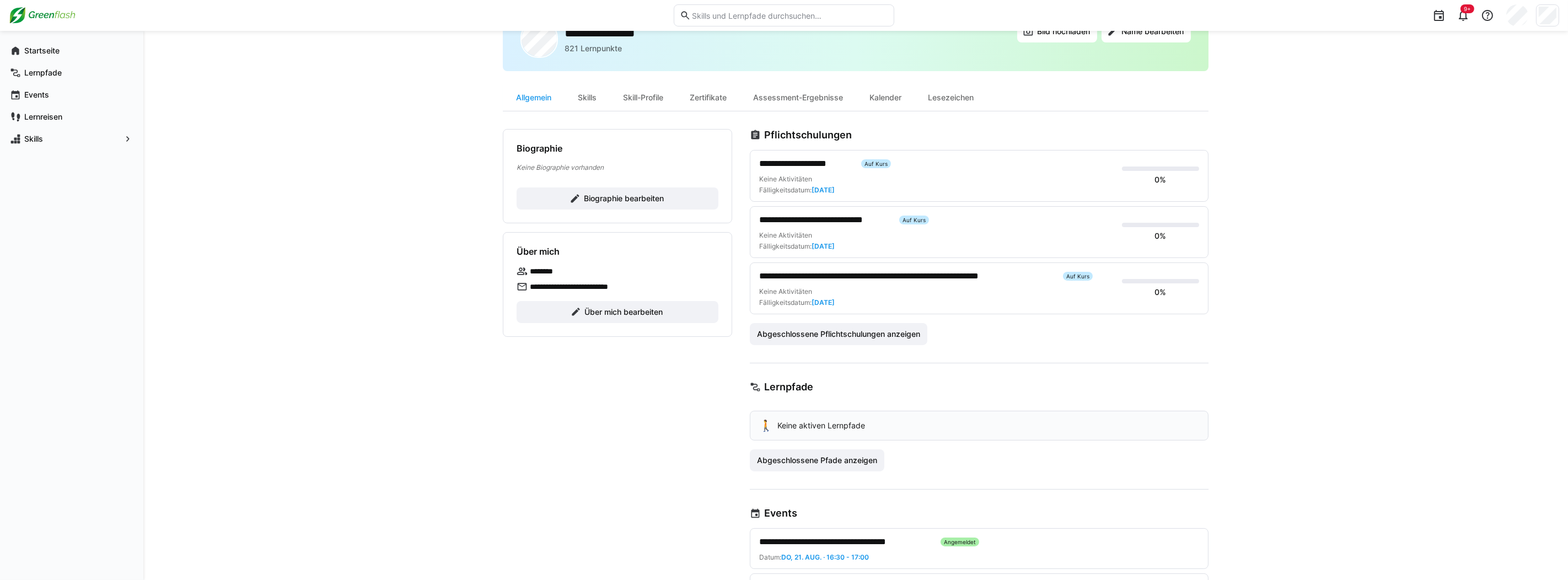
scroll to position [110, 0]
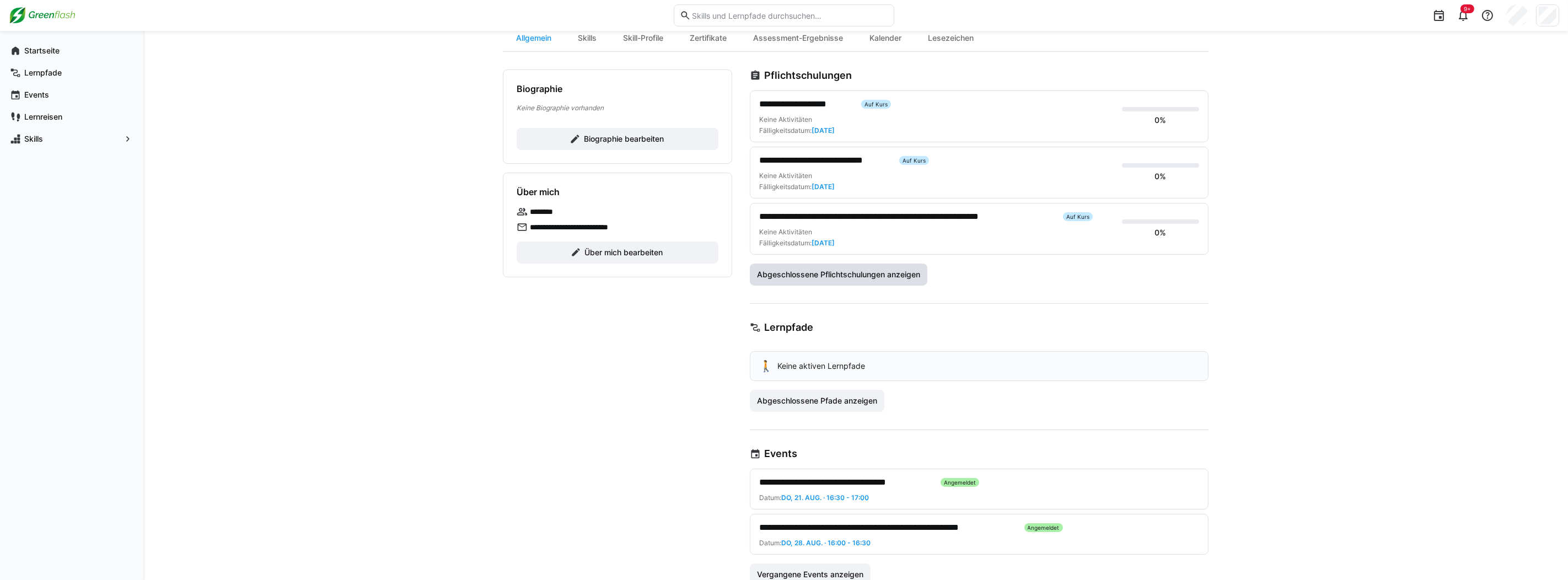
click at [866, 273] on span "Abgeschlossene Pflichtschulungen anzeigen" at bounding box center [839, 275] width 167 height 11
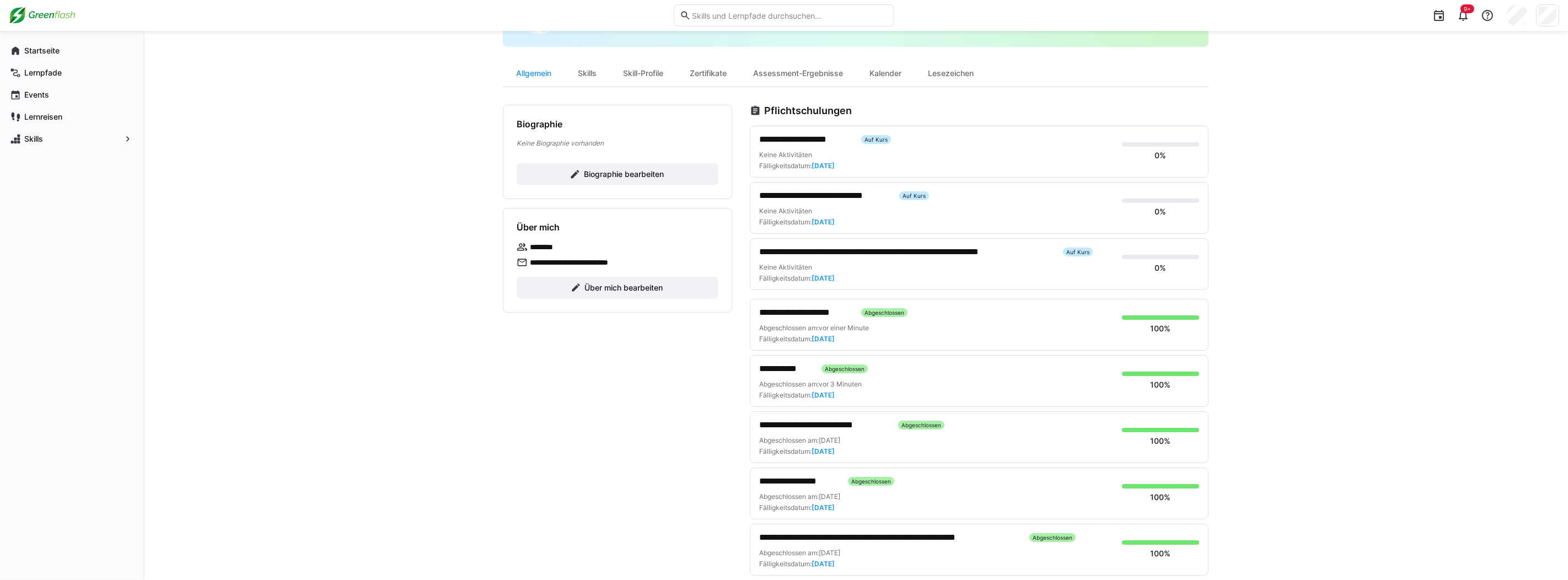
scroll to position [55, 0]
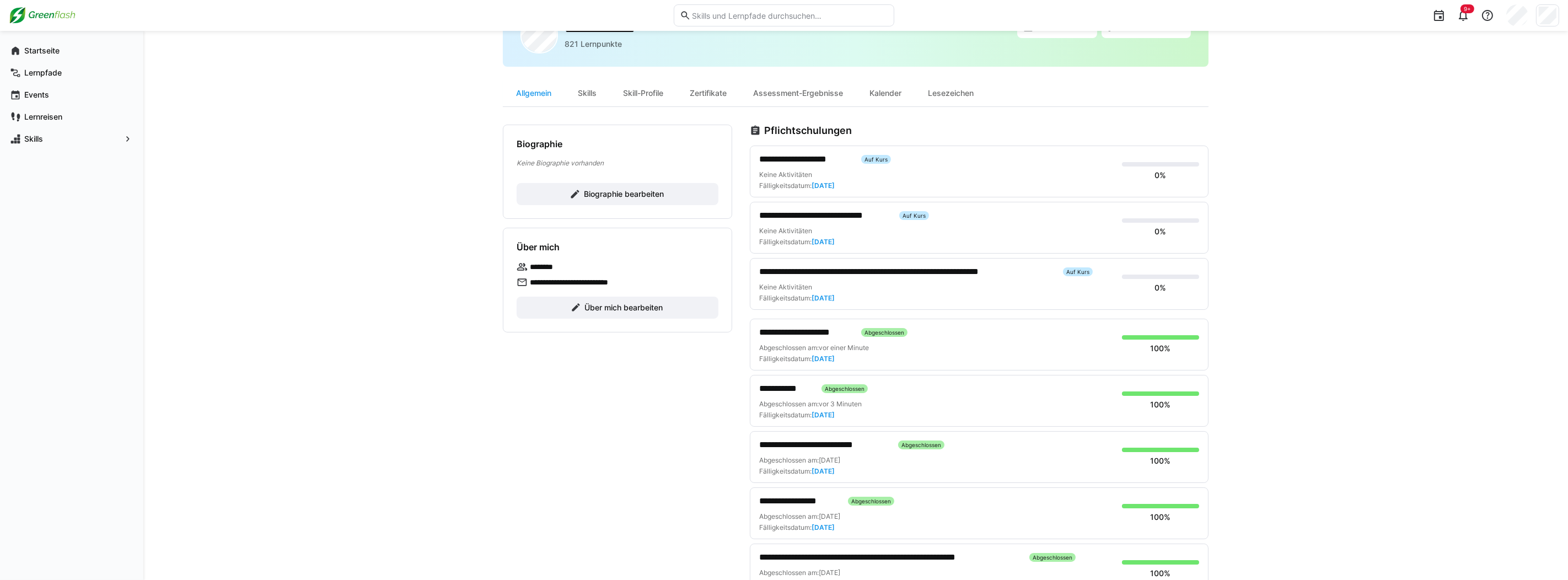
click at [811, 158] on span "**********" at bounding box center [806, 159] width 93 height 13
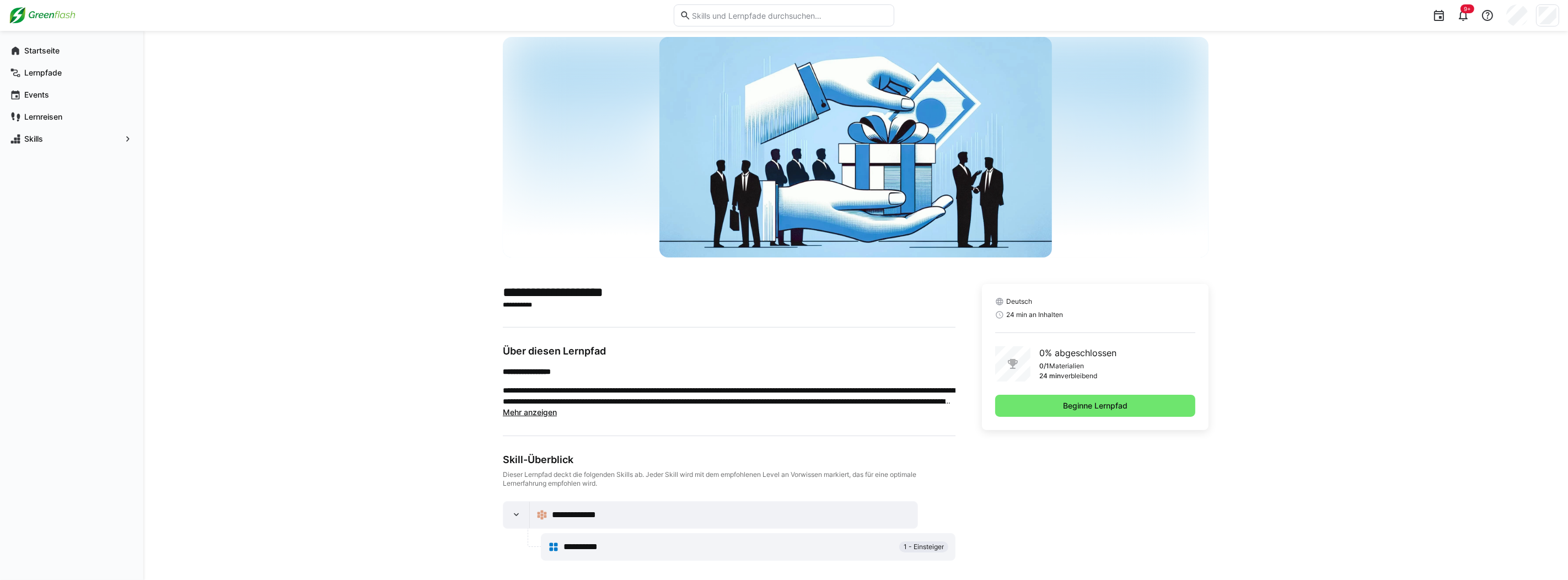
scroll to position [27, 0]
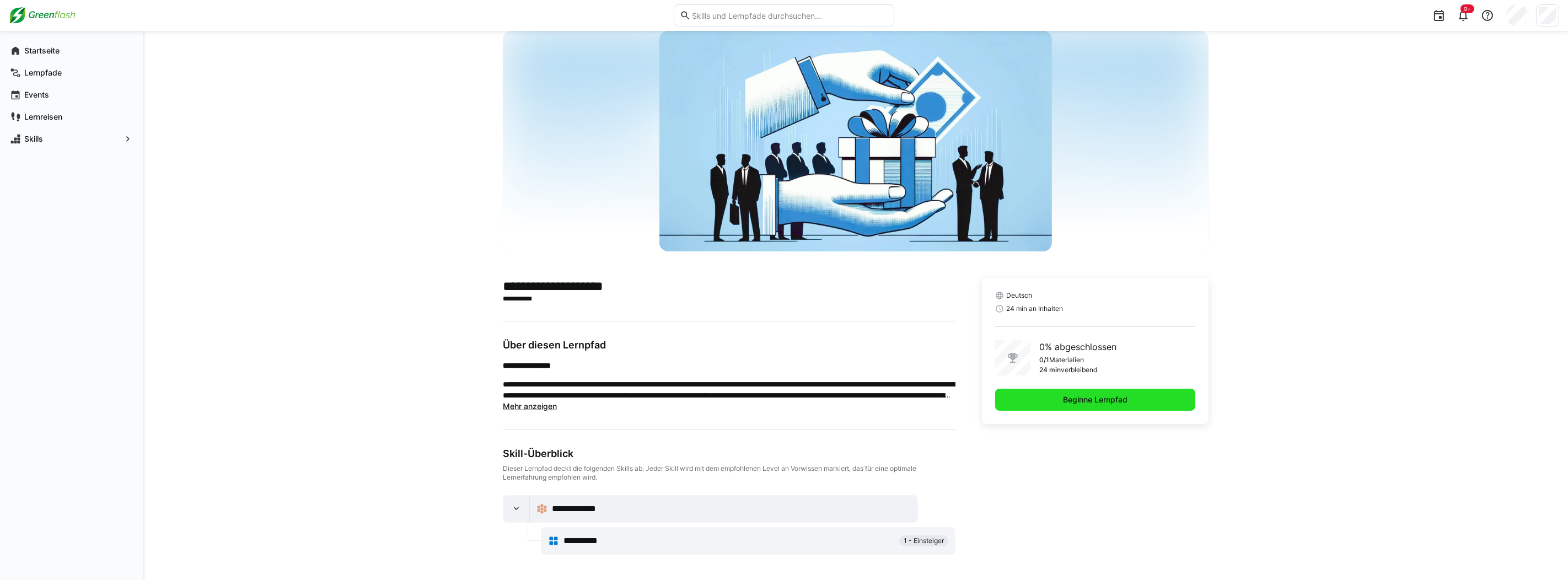
click at [1147, 400] on span "Beginne Lernpfad" at bounding box center [1095, 400] width 200 height 22
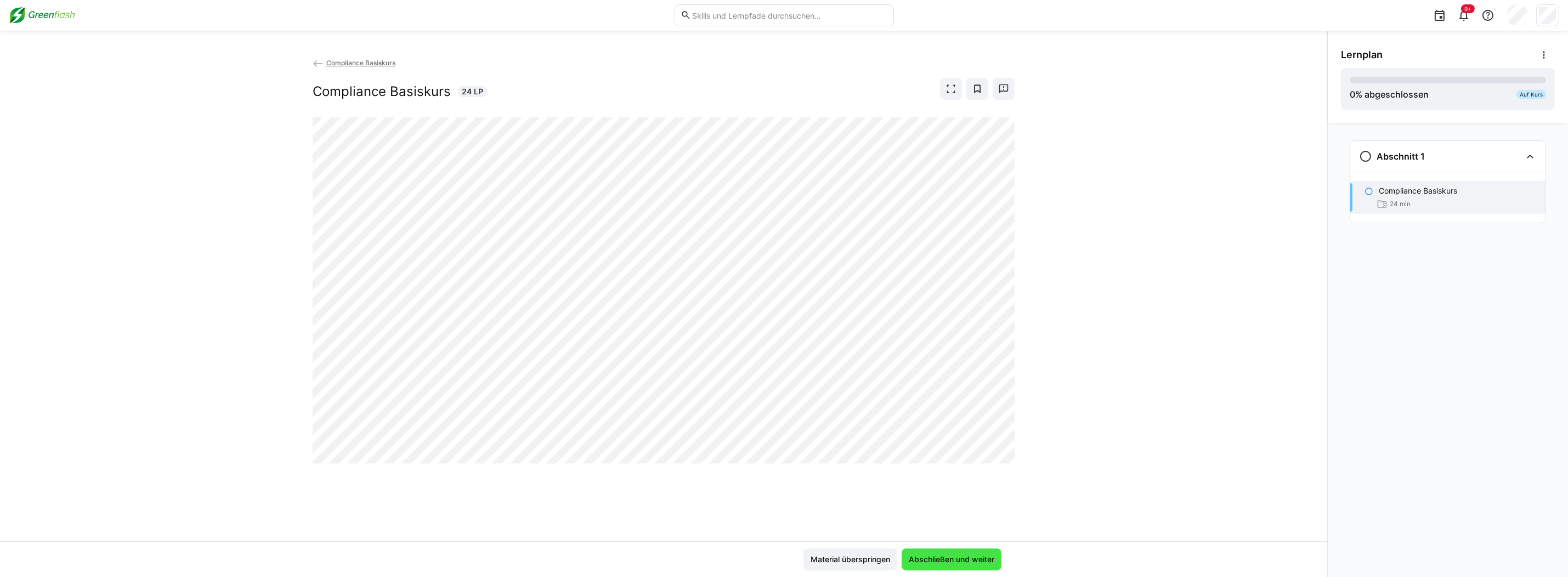
click at [974, 560] on span "Abschließen und weiter" at bounding box center [951, 559] width 89 height 11
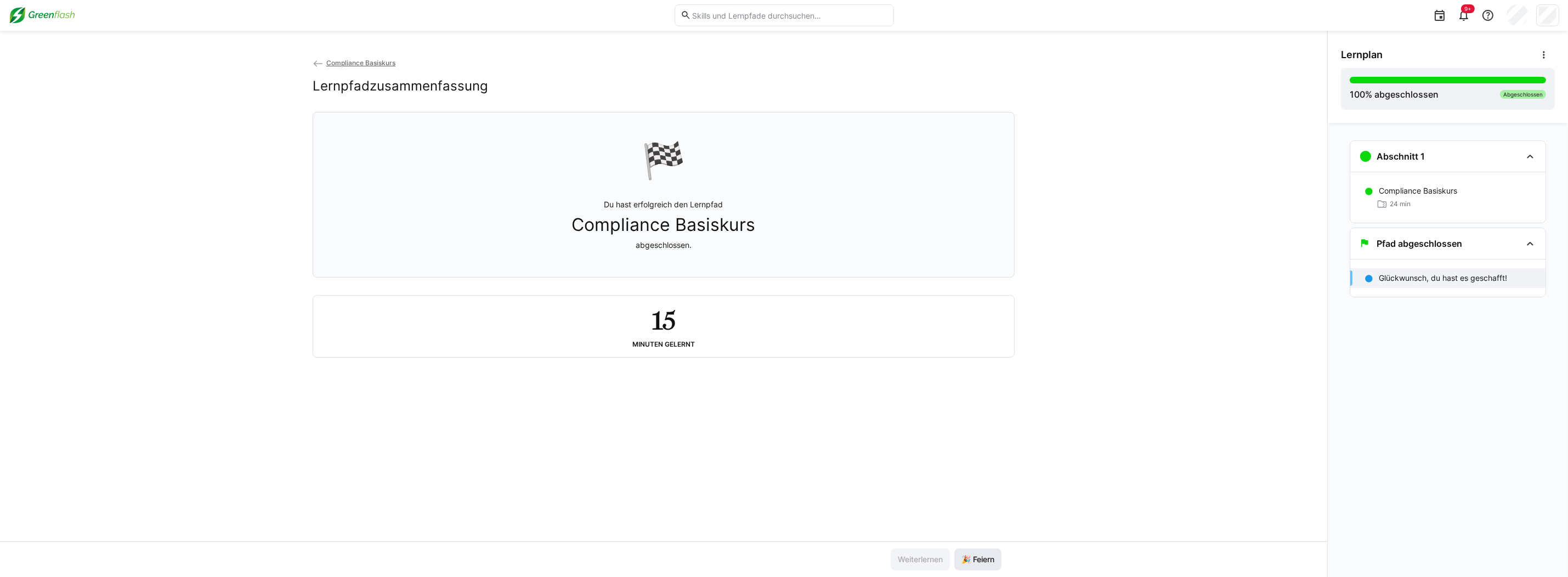
click at [988, 568] on span "🎉 Feiern" at bounding box center [978, 559] width 47 height 22
click at [47, 16] on img at bounding box center [42, 16] width 67 height 18
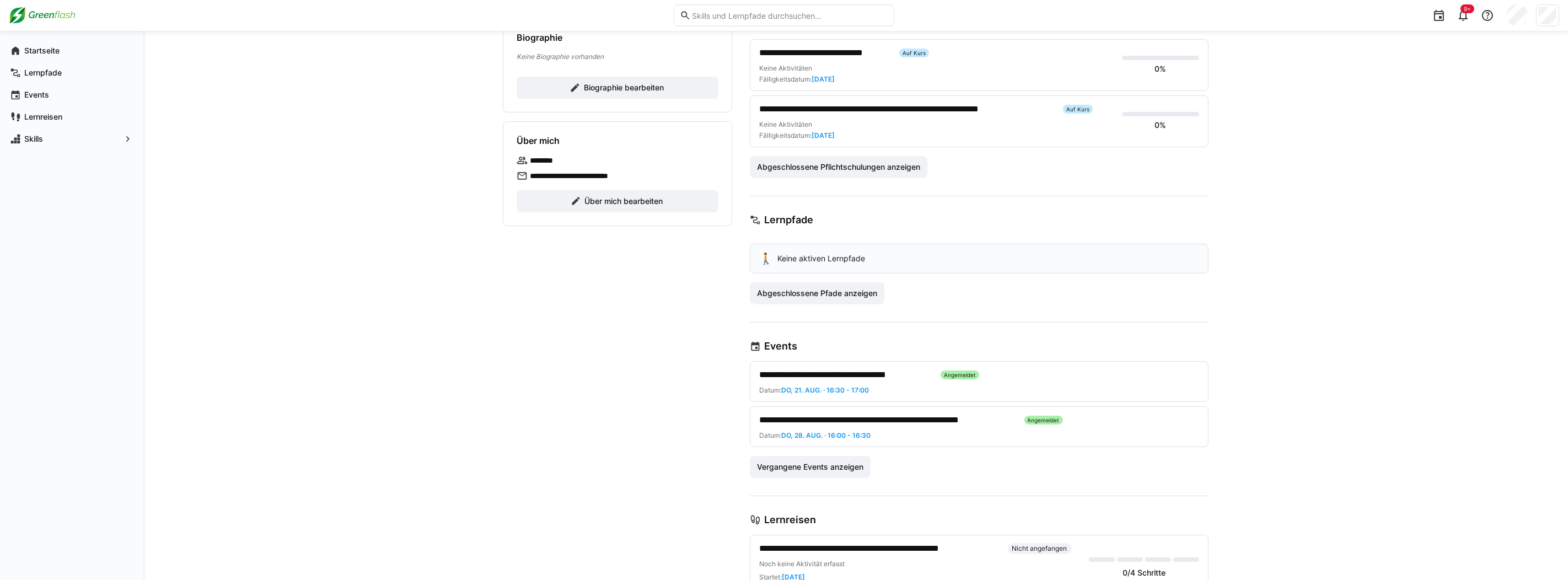
scroll to position [220, 0]
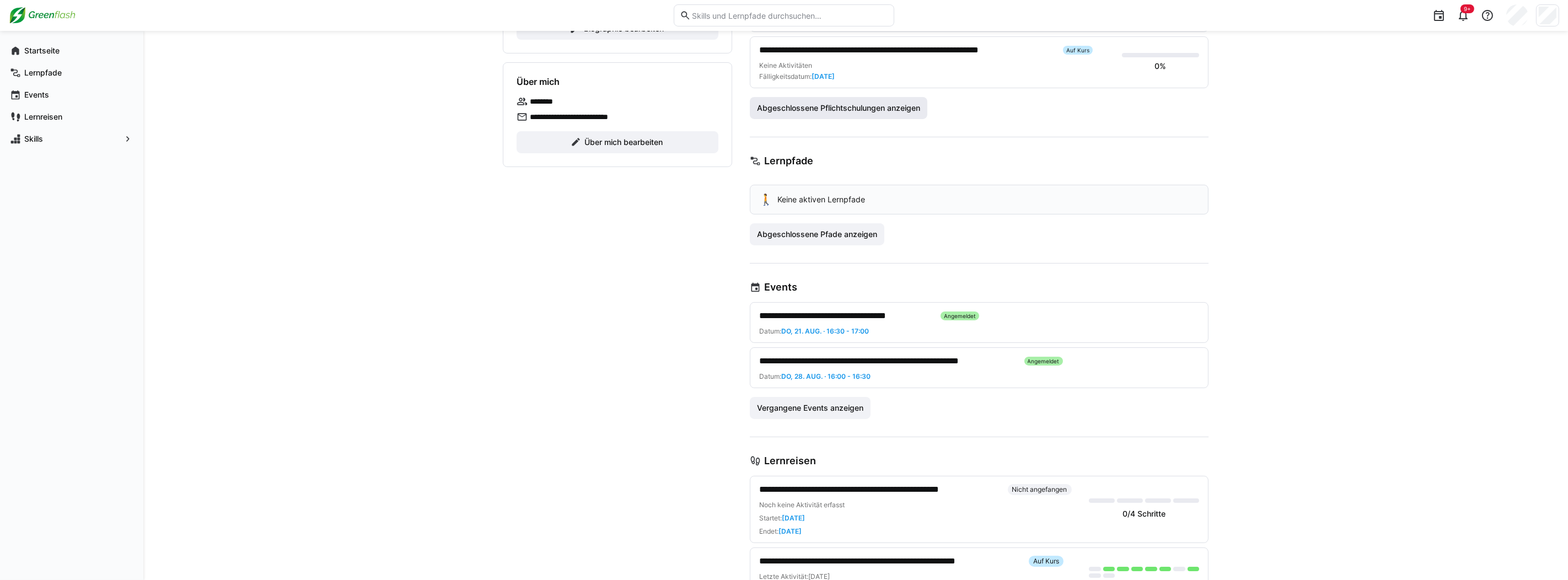
click at [863, 107] on span "Abgeschlossene Pflichtschulungen anzeigen" at bounding box center [839, 108] width 167 height 11
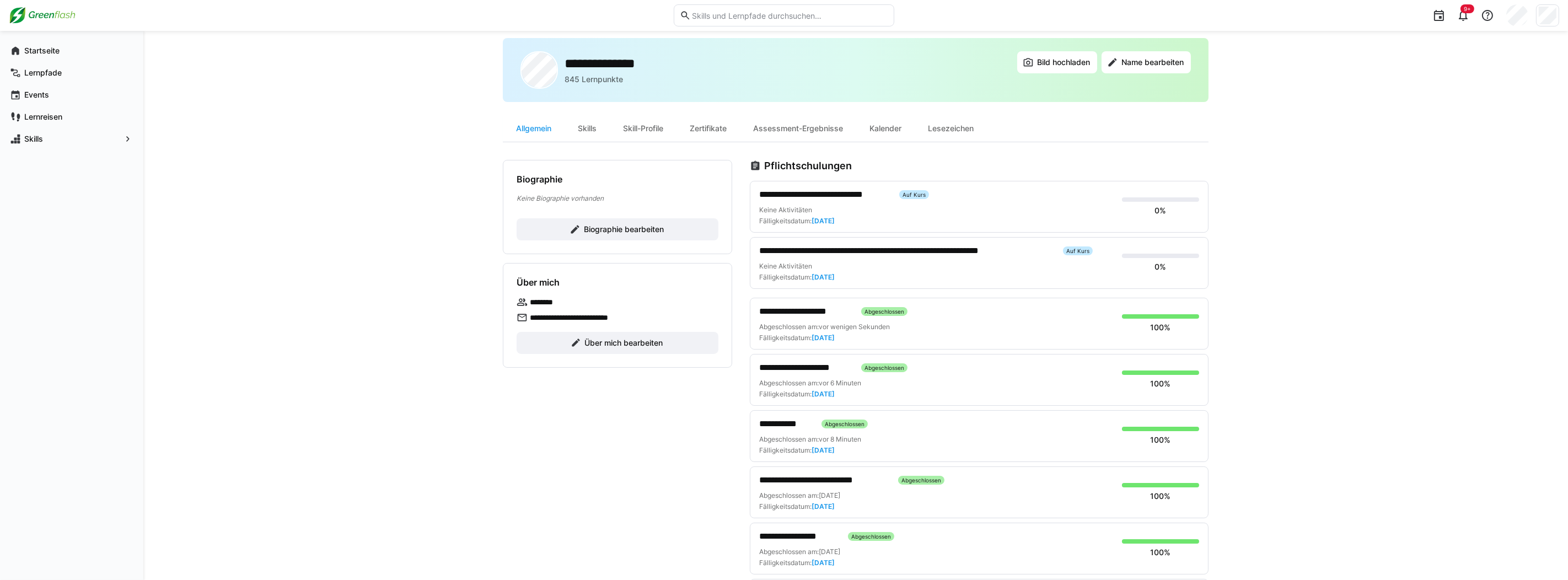
scroll to position [0, 0]
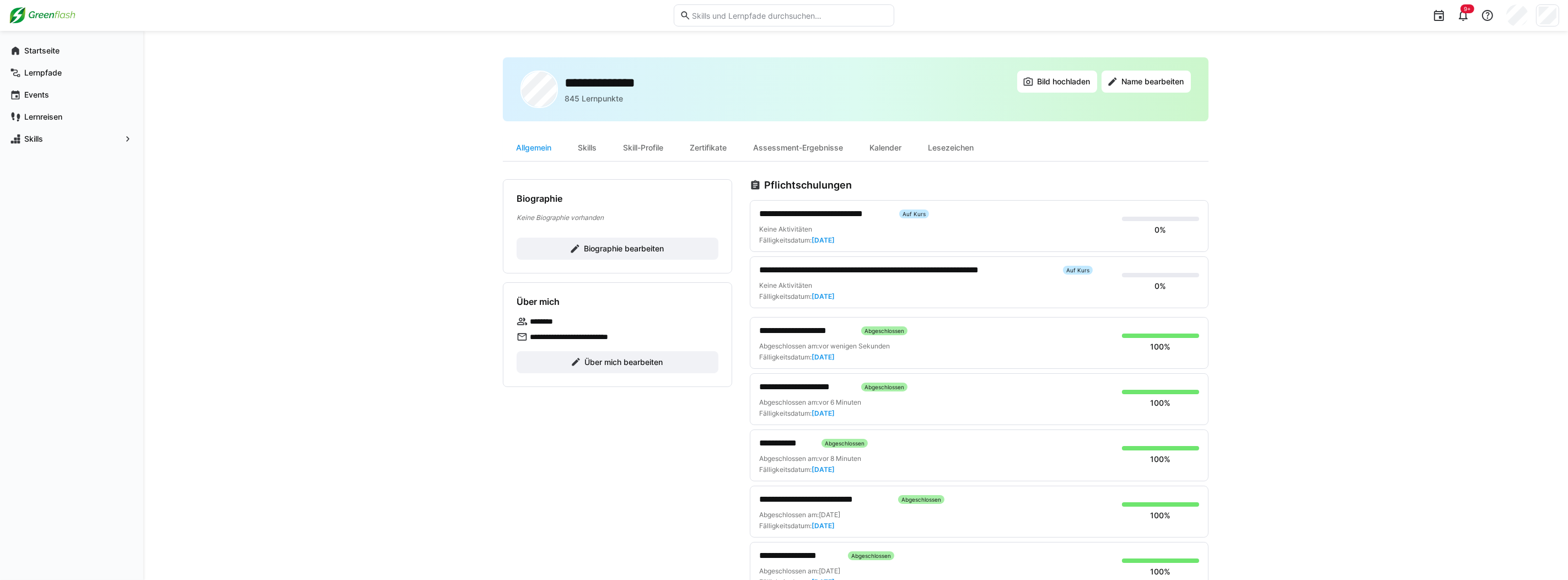
click at [816, 215] on span "**********" at bounding box center [825, 214] width 131 height 13
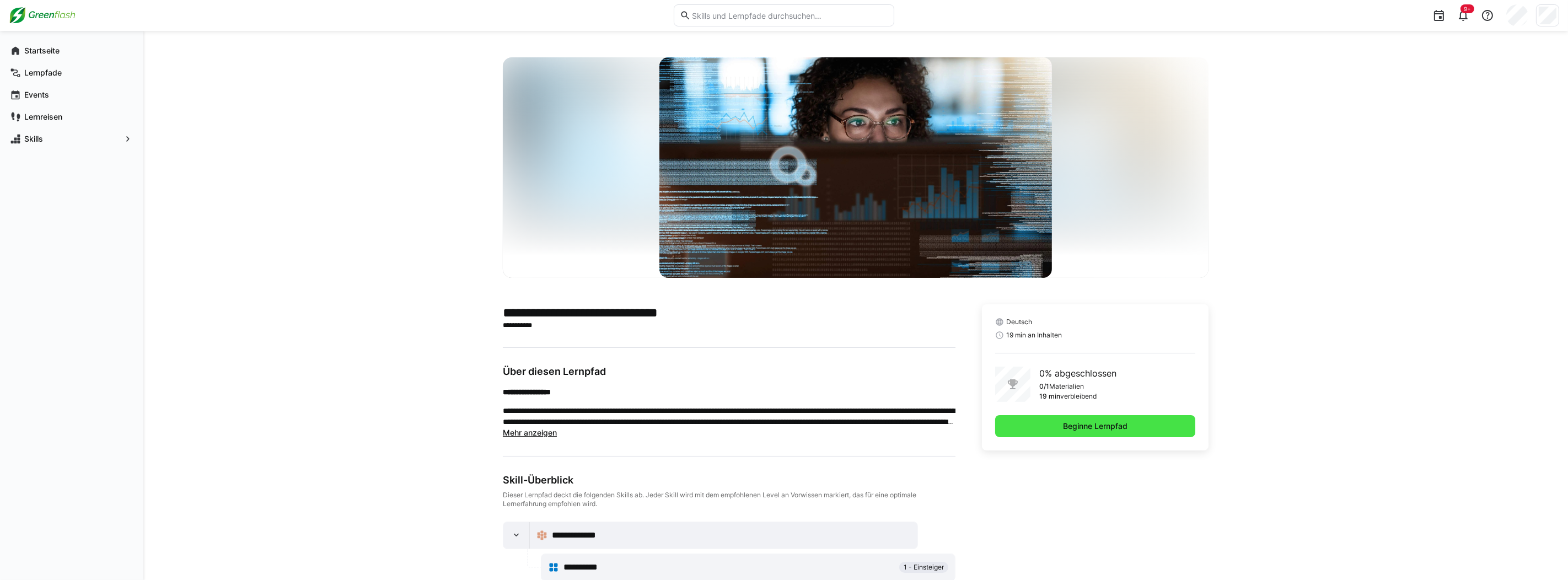
click at [1101, 431] on span "Beginne Lernpfad" at bounding box center [1095, 426] width 68 height 11
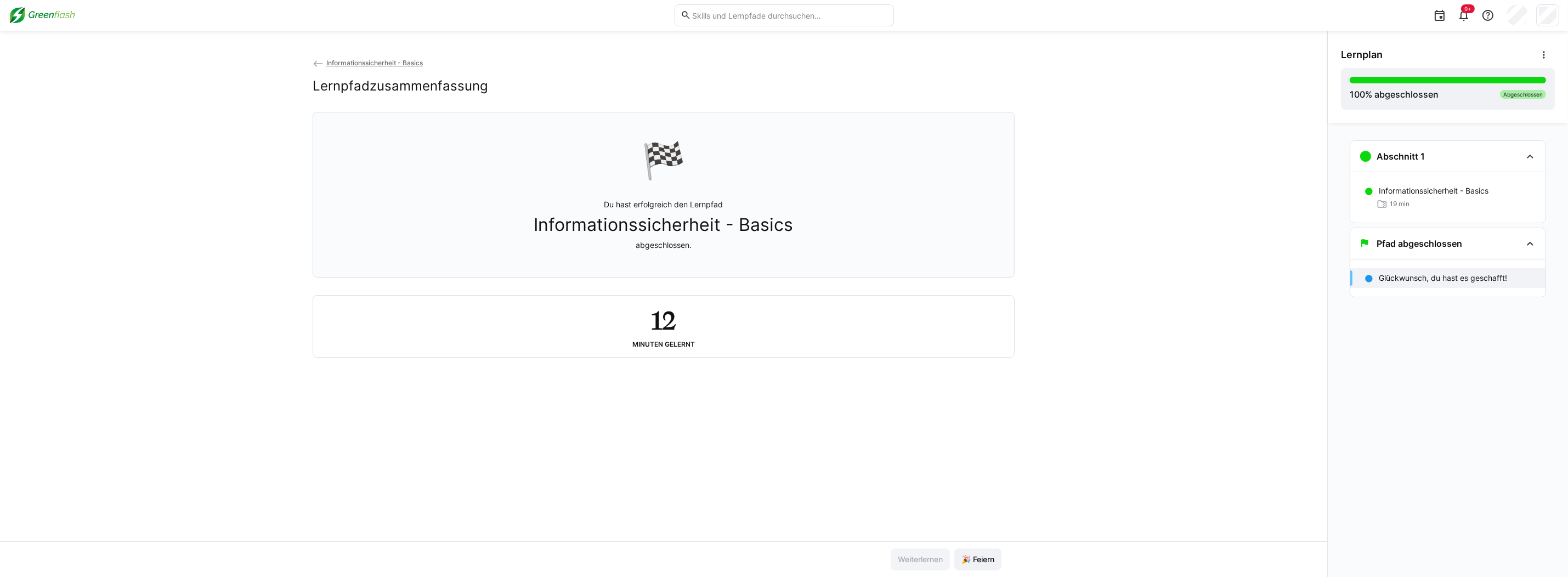
click at [46, 12] on img at bounding box center [42, 16] width 67 height 18
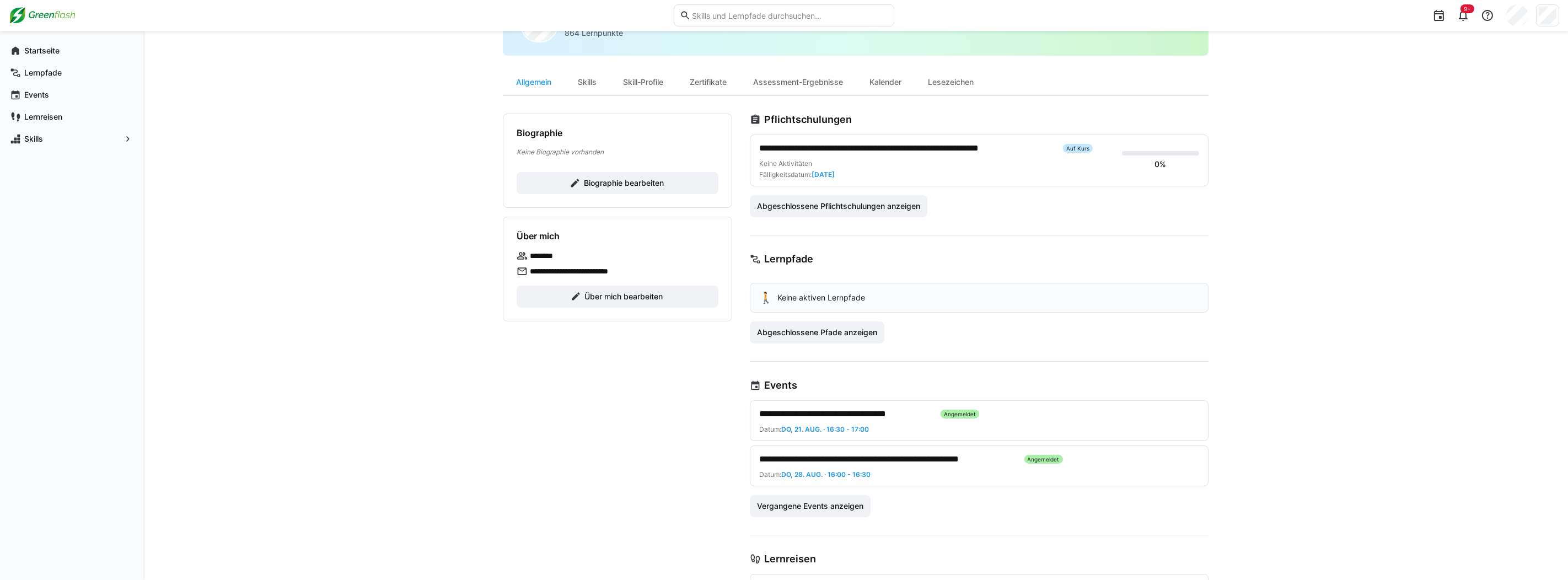
scroll to position [165, 0]
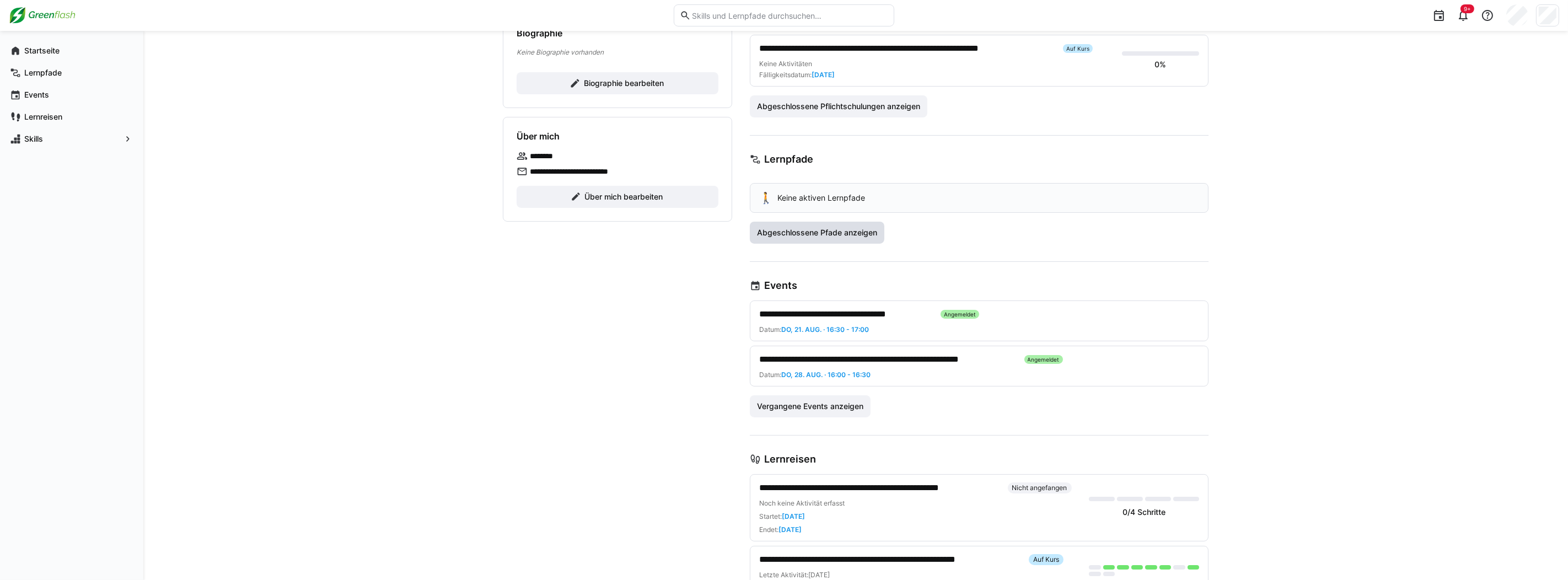
click at [836, 230] on span "Abgeschlossene Pfade anzeigen" at bounding box center [817, 233] width 124 height 11
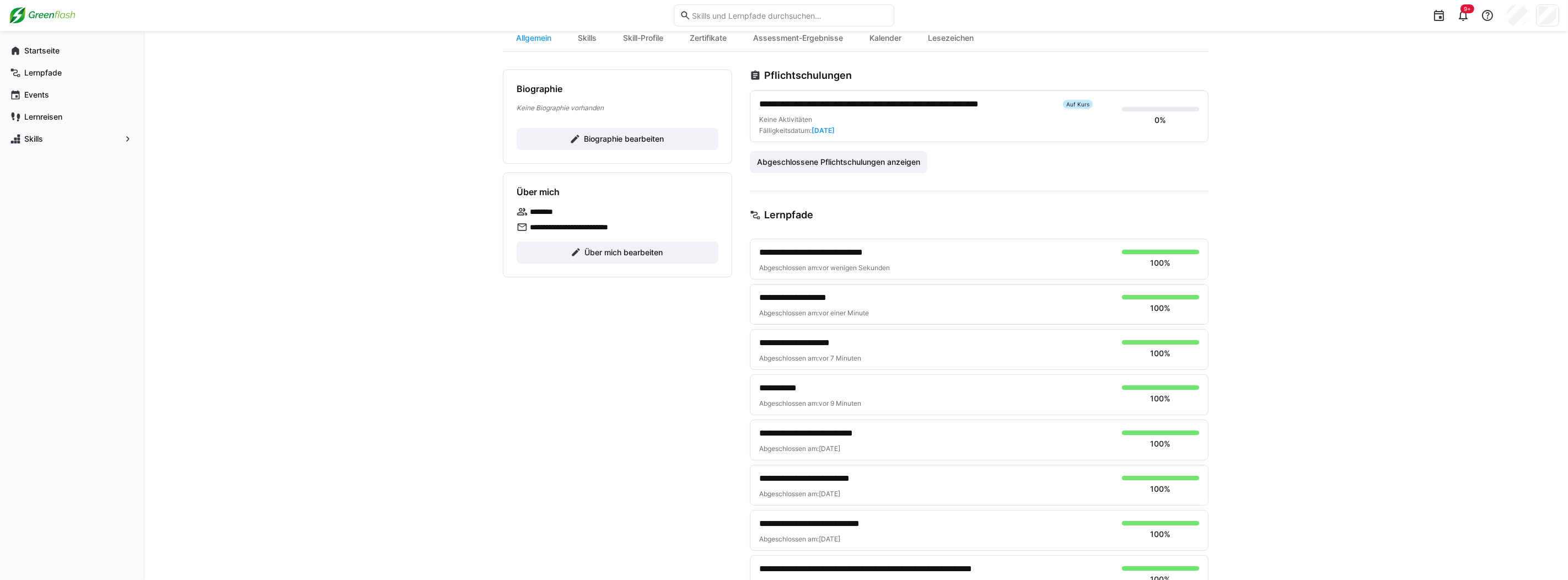
scroll to position [0, 0]
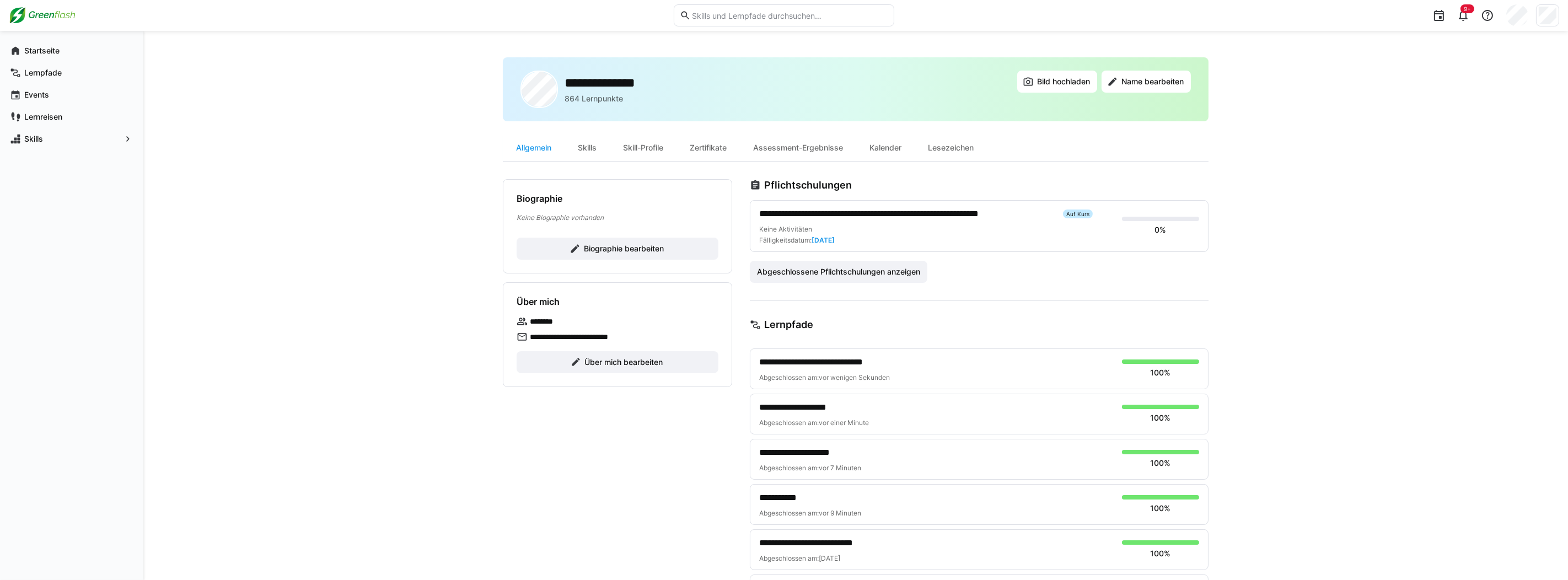
click at [916, 212] on span "**********" at bounding box center [907, 214] width 295 height 13
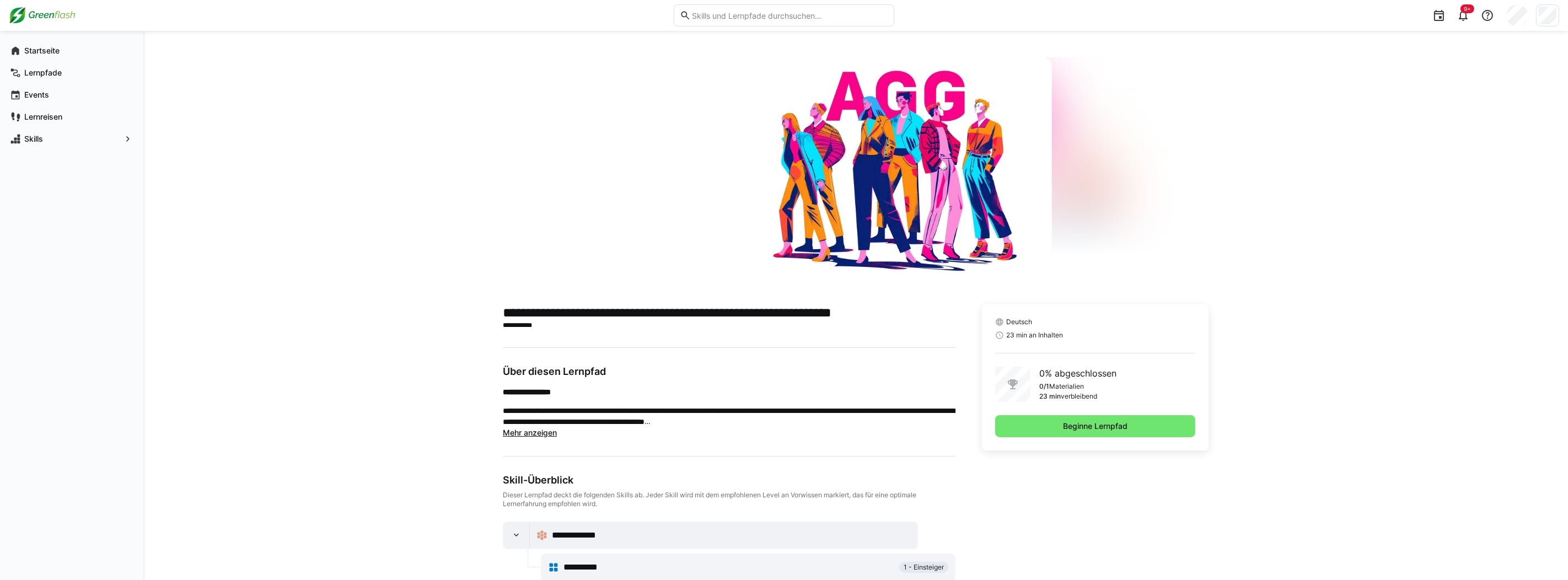
scroll to position [27, 0]
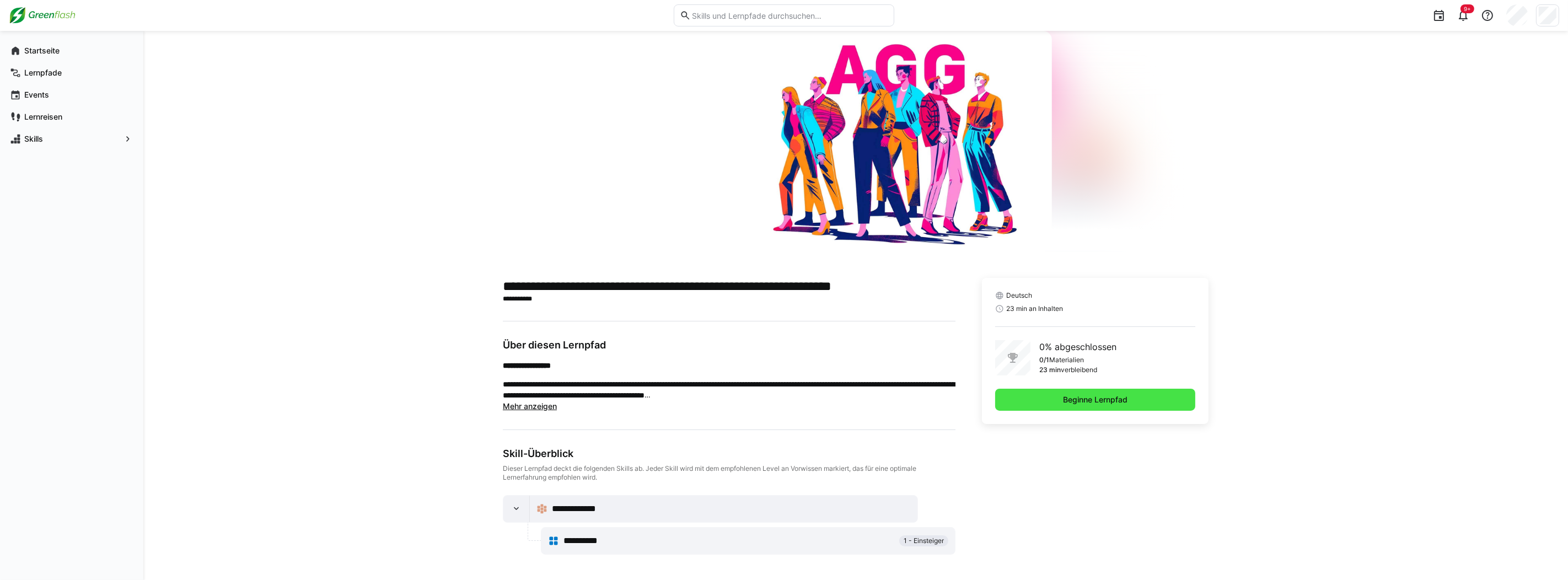
click at [1120, 402] on span "Beginne Lernpfad" at bounding box center [1095, 400] width 68 height 11
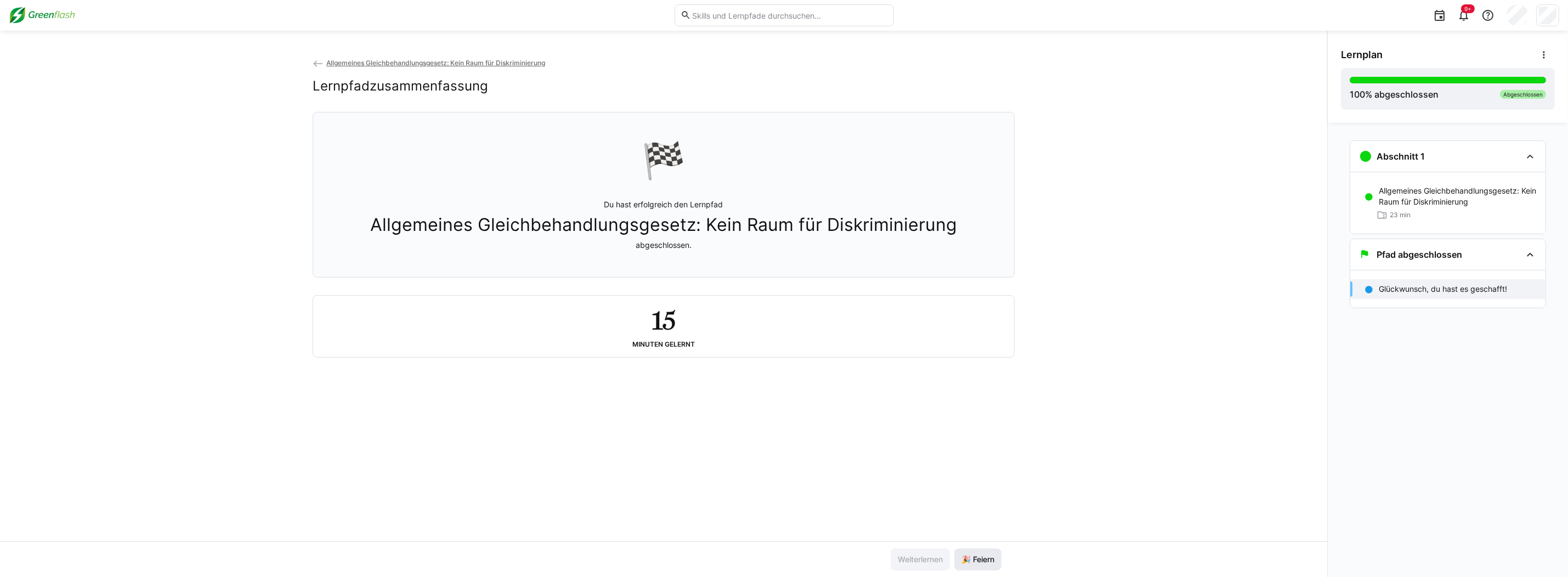
click at [974, 565] on span "🎉 Feiern" at bounding box center [978, 559] width 36 height 11
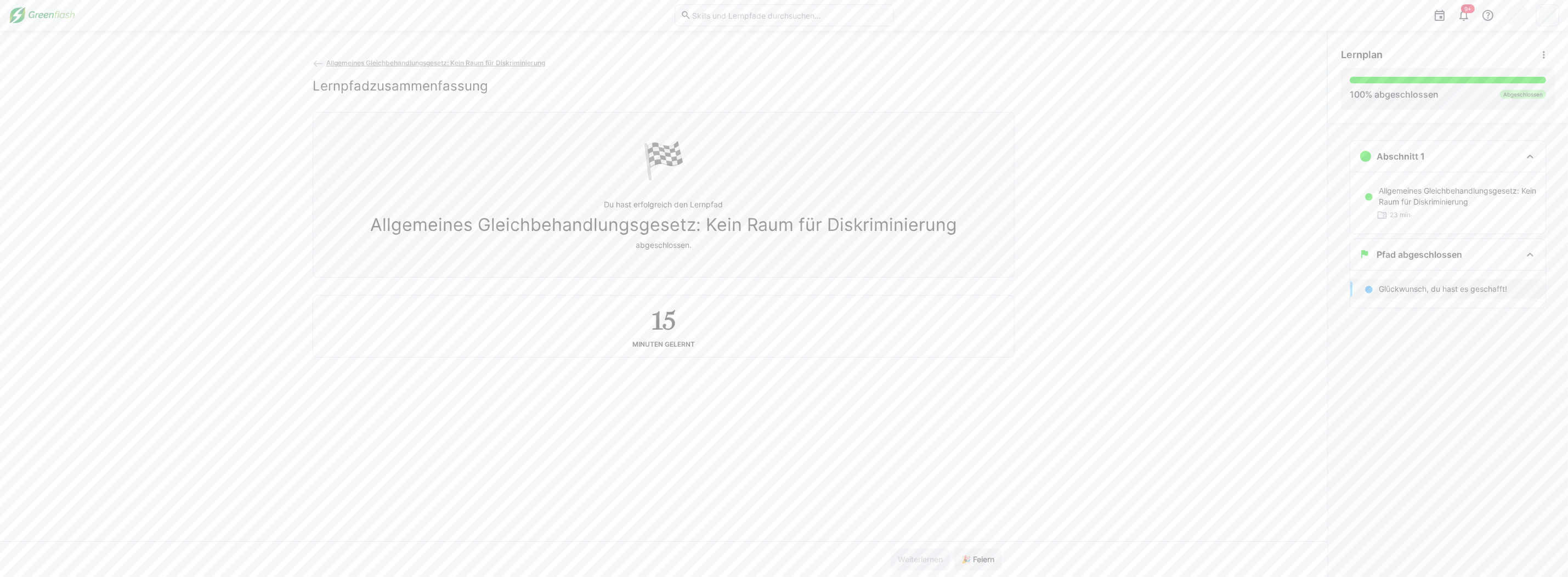
click at [34, 12] on img at bounding box center [42, 16] width 67 height 18
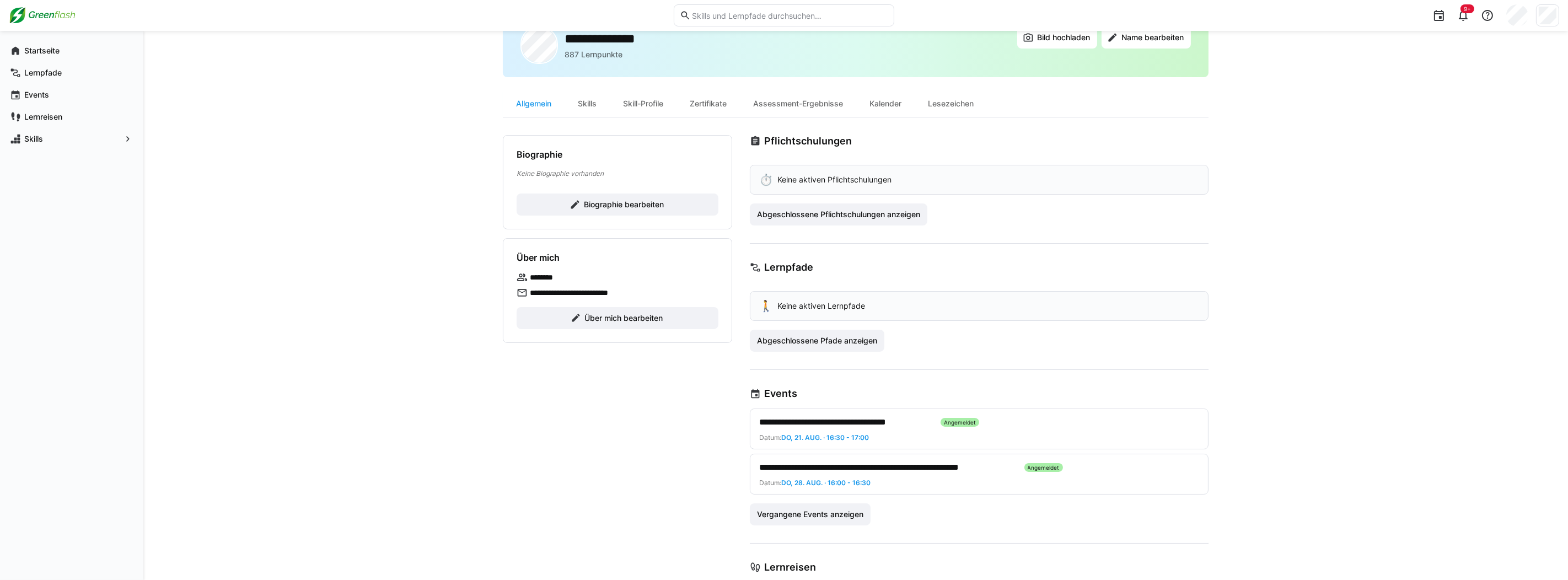
scroll to position [44, 0]
click at [818, 340] on span "Abgeschlossene Pfade anzeigen" at bounding box center [817, 342] width 124 height 11
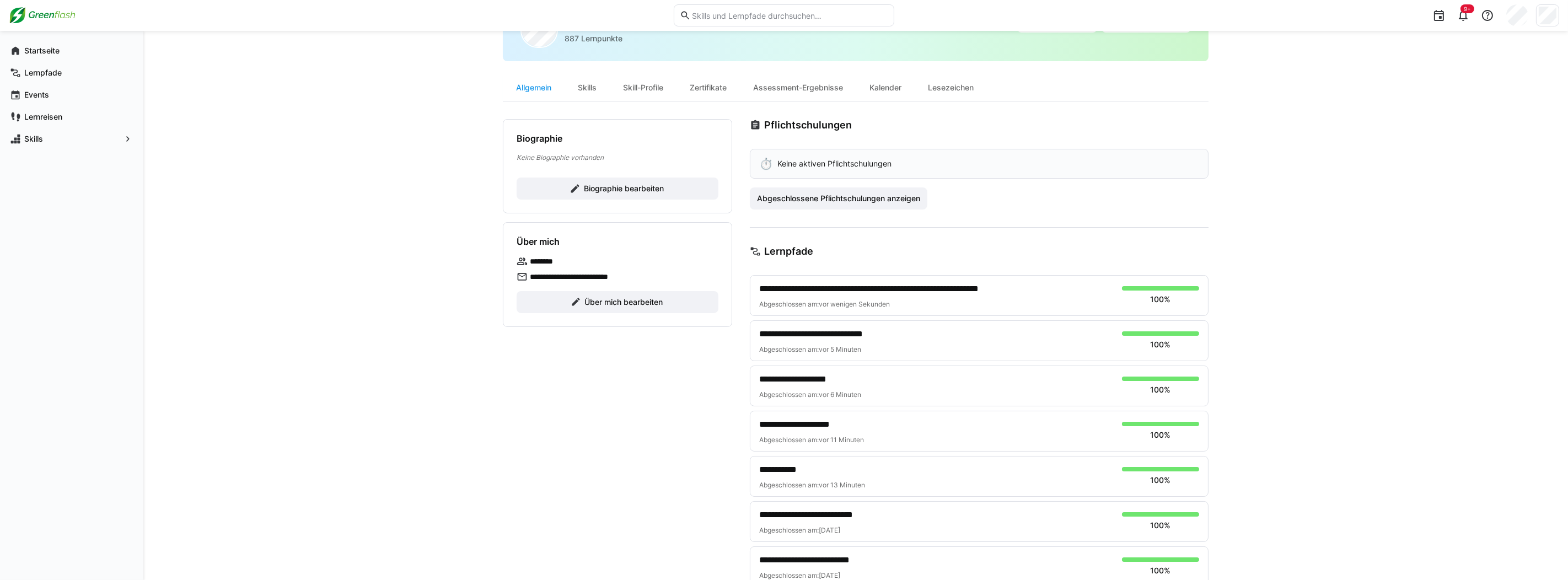
scroll to position [0, 0]
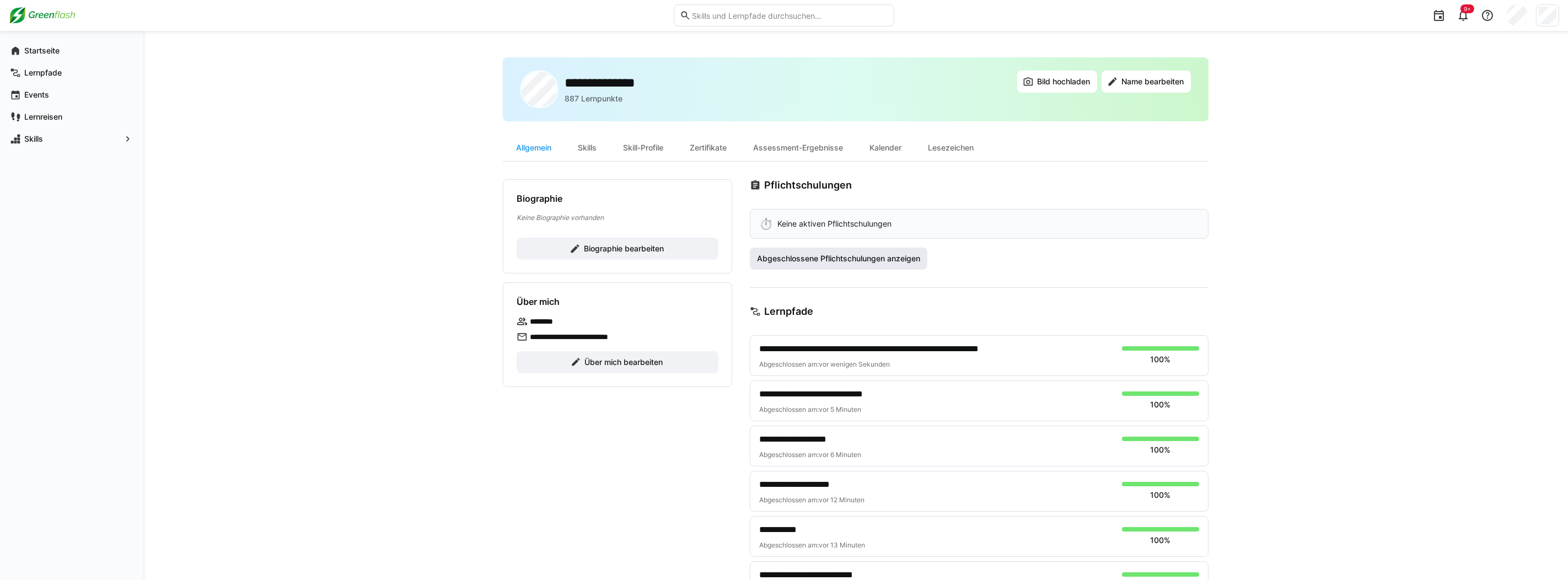
click at [853, 260] on span "Abgeschlossene Pflichtschulungen anzeigen" at bounding box center [839, 259] width 167 height 11
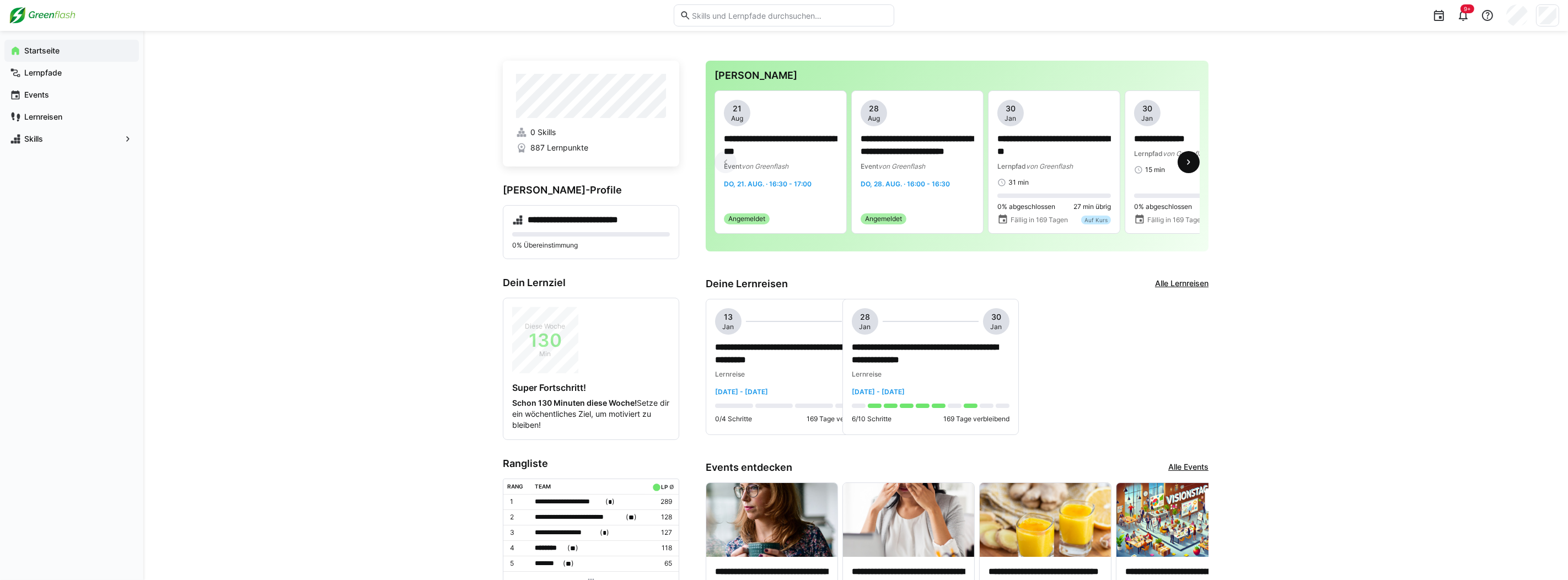
click at [1192, 162] on eds-icon at bounding box center [1189, 162] width 11 height 11
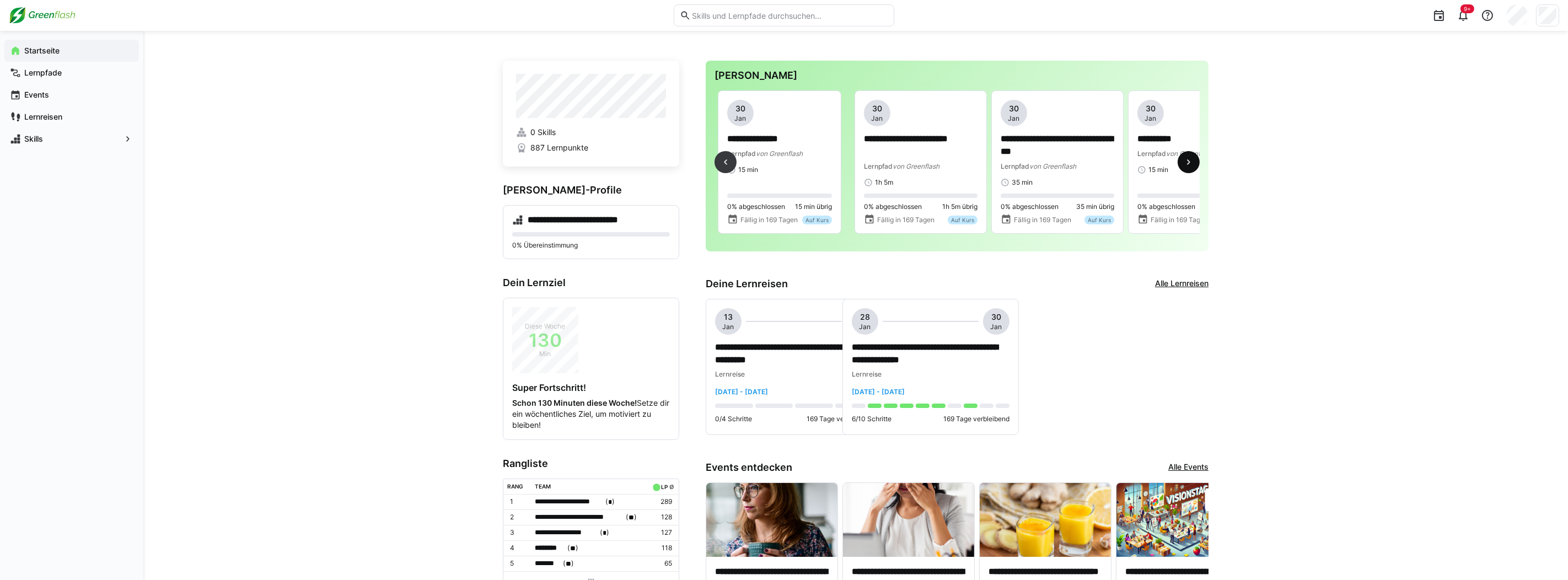
scroll to position [0, 410]
click at [1192, 162] on eds-icon at bounding box center [1189, 162] width 11 height 11
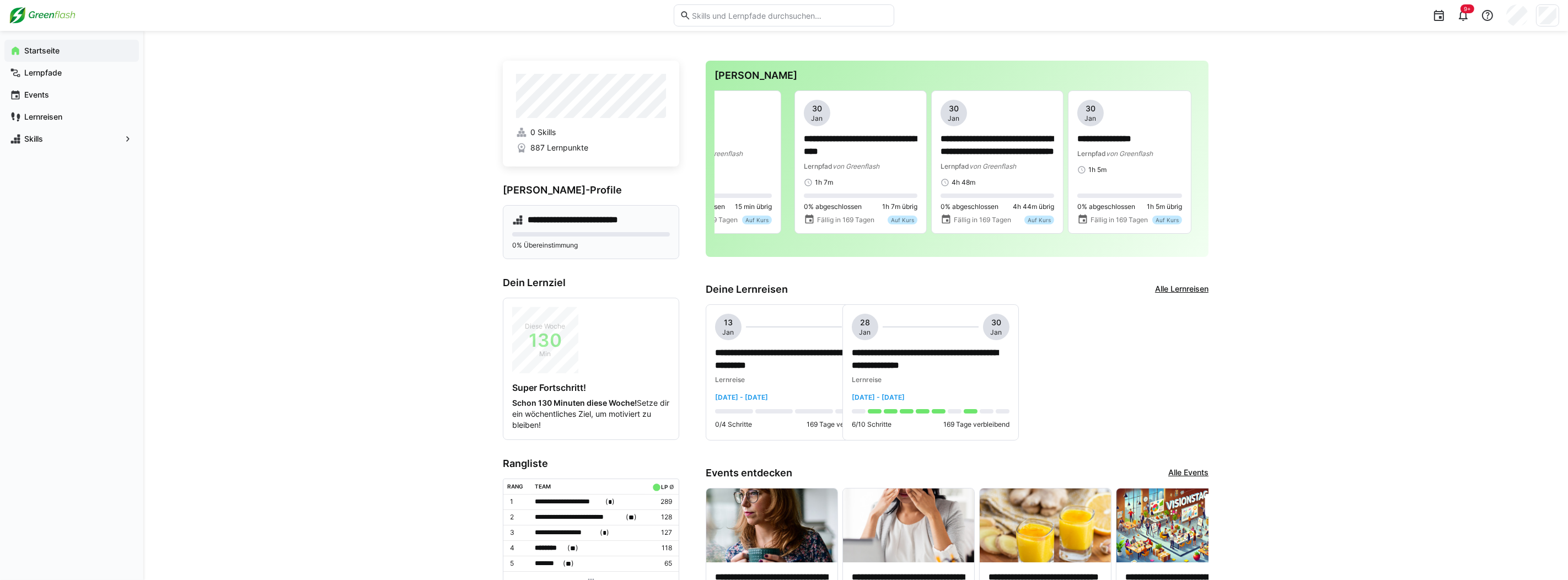
click at [581, 222] on h4 "**********" at bounding box center [583, 220] width 110 height 11
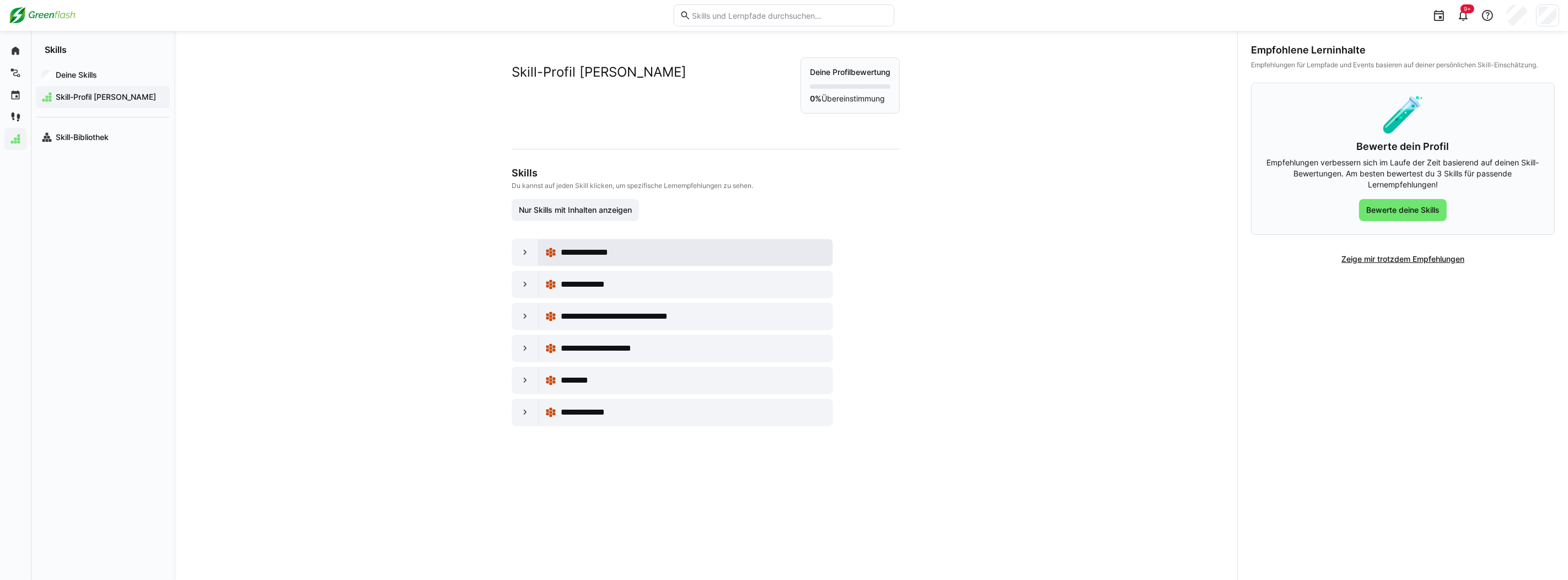
click at [672, 255] on div "**********" at bounding box center [693, 252] width 265 height 13
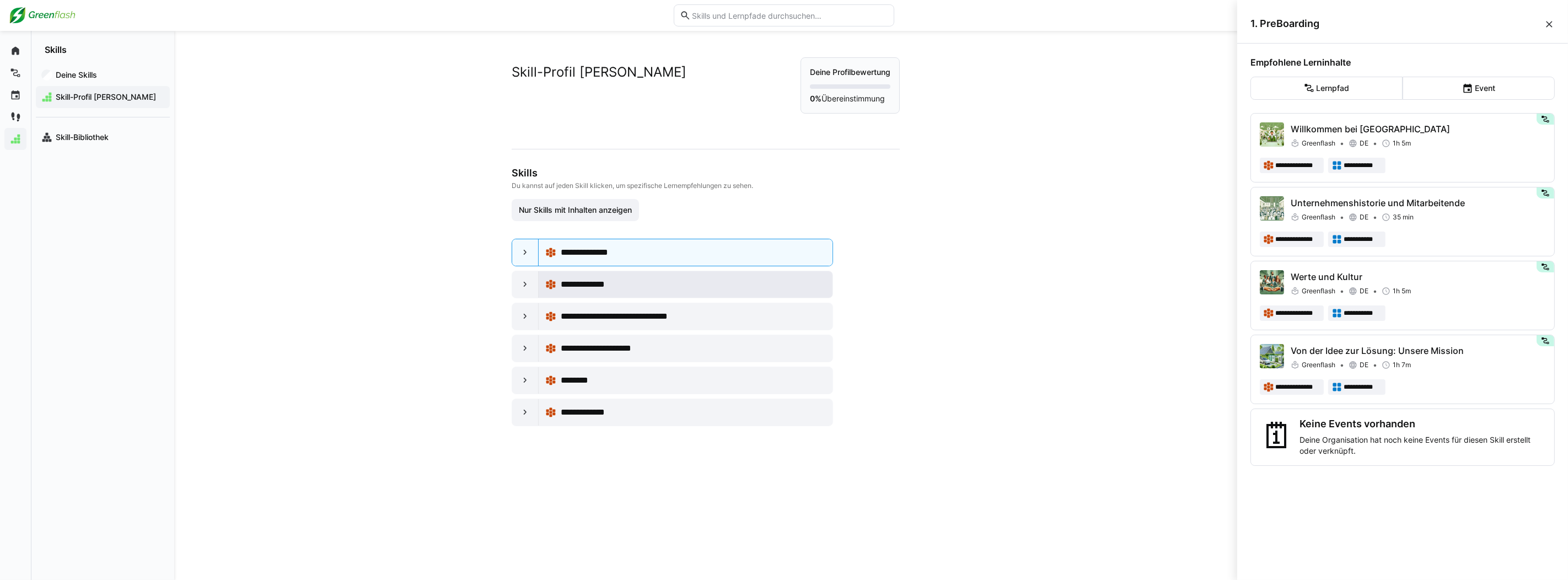
click at [640, 285] on div "**********" at bounding box center [693, 284] width 265 height 13
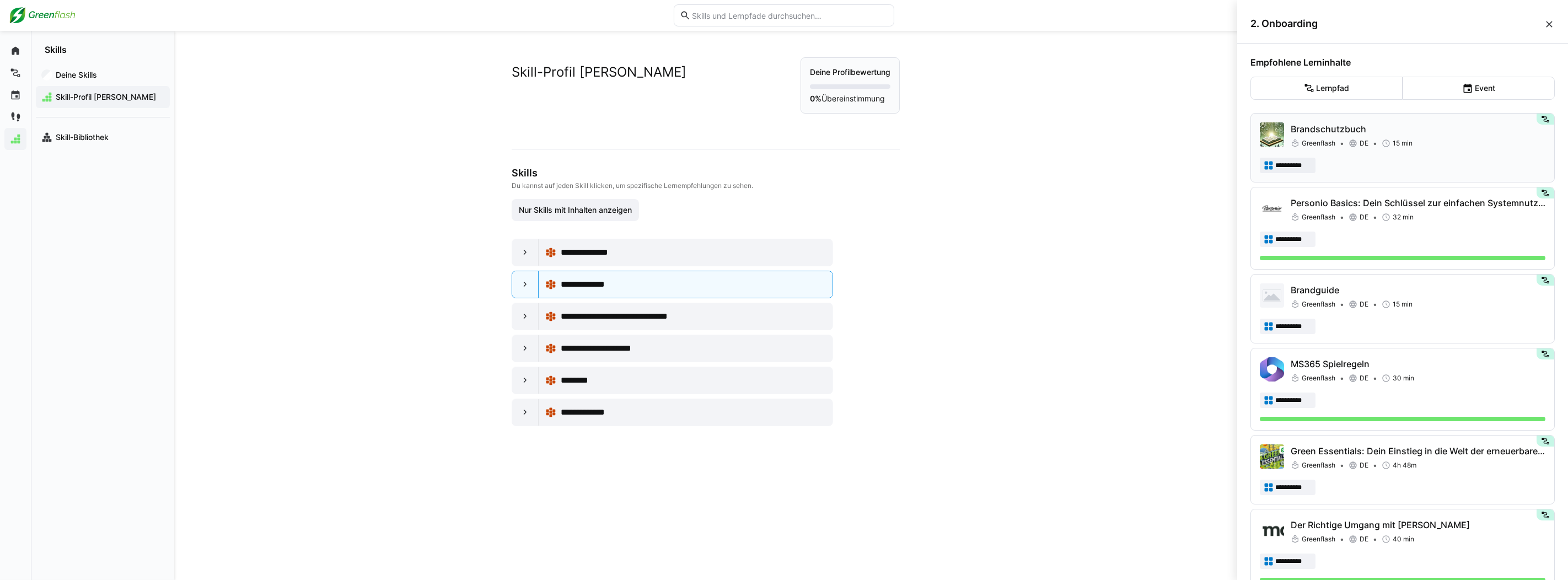
click at [1482, 143] on div "Greenflash DE 15 min" at bounding box center [1418, 143] width 255 height 11
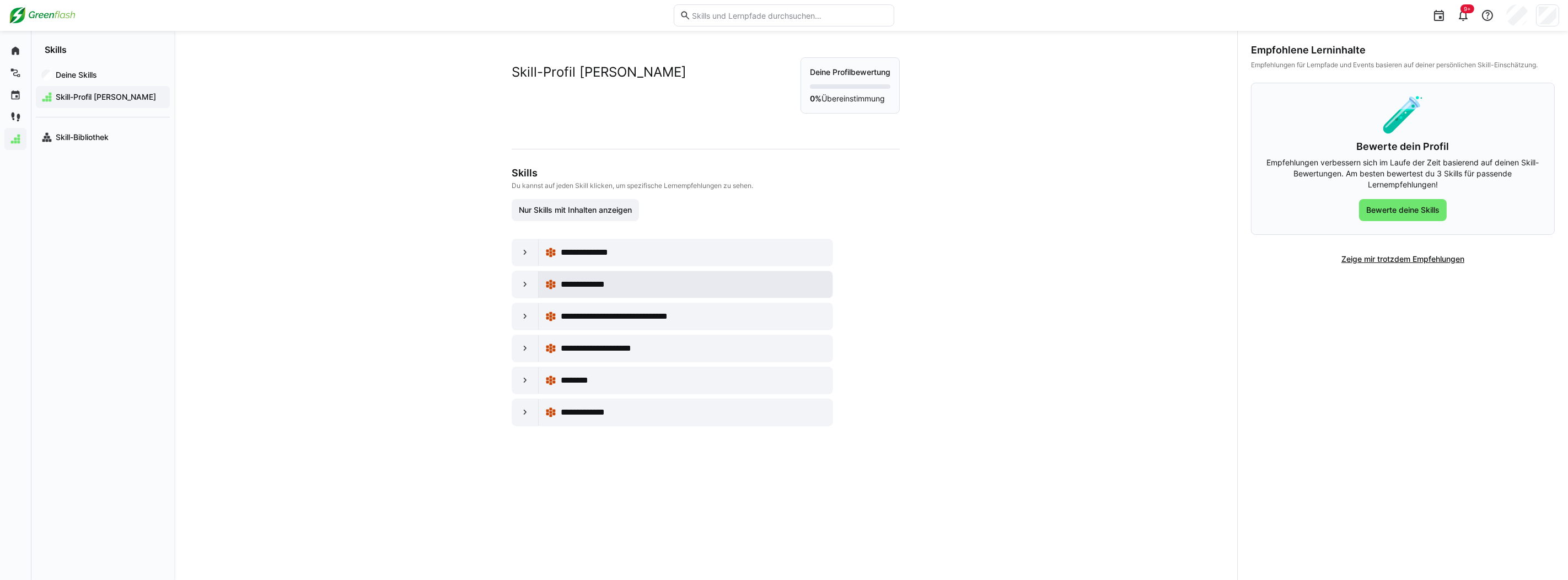
click at [664, 284] on div "**********" at bounding box center [693, 284] width 265 height 13
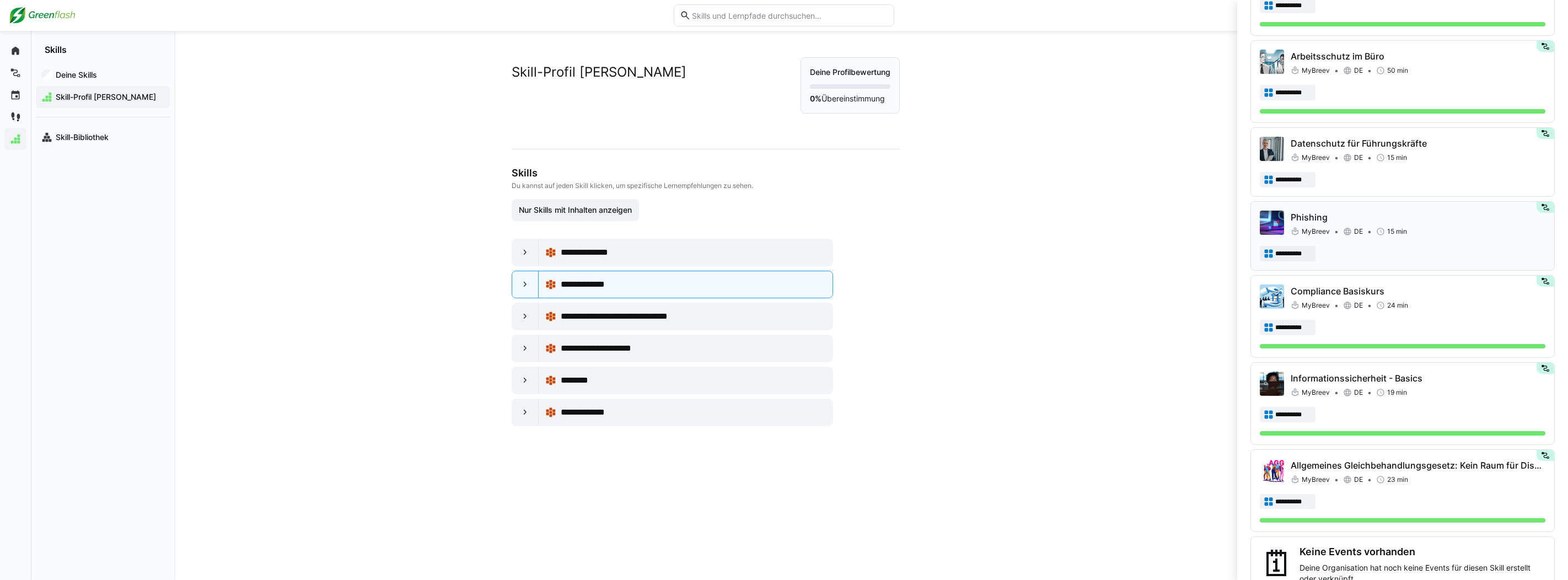
scroll to position [745, 0]
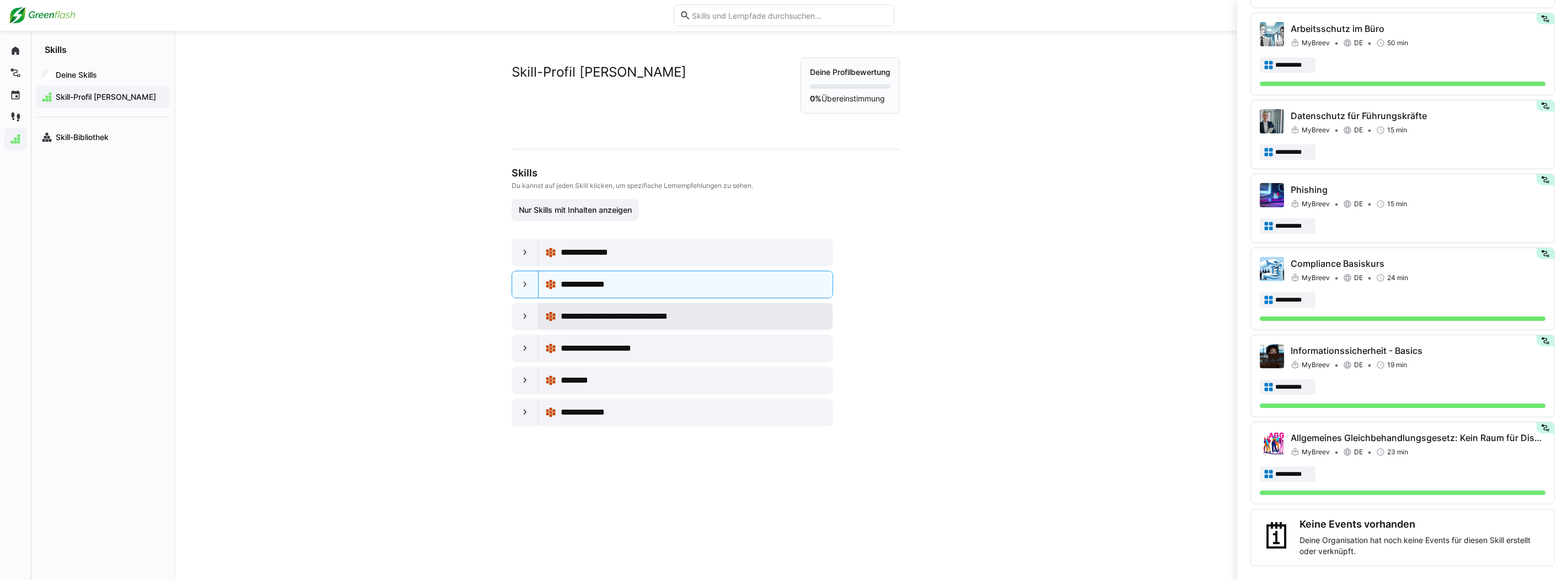
click at [712, 314] on div "**********" at bounding box center [693, 316] width 265 height 13
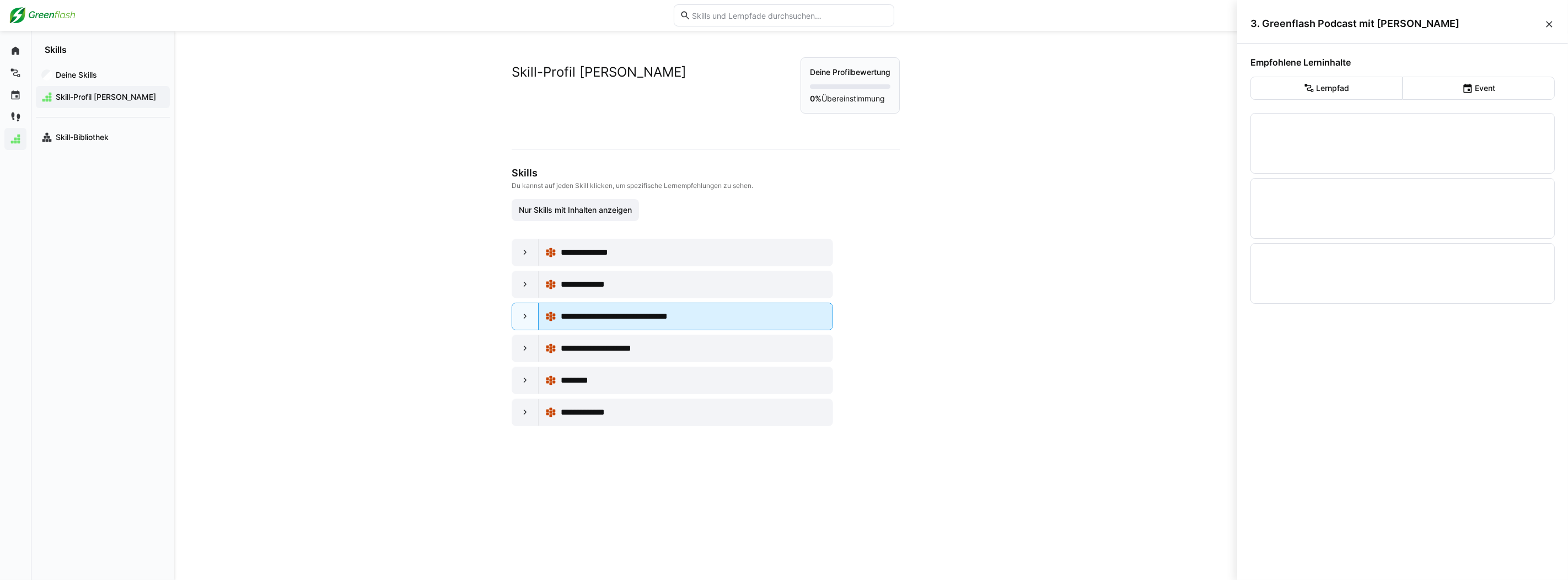
scroll to position [0, 0]
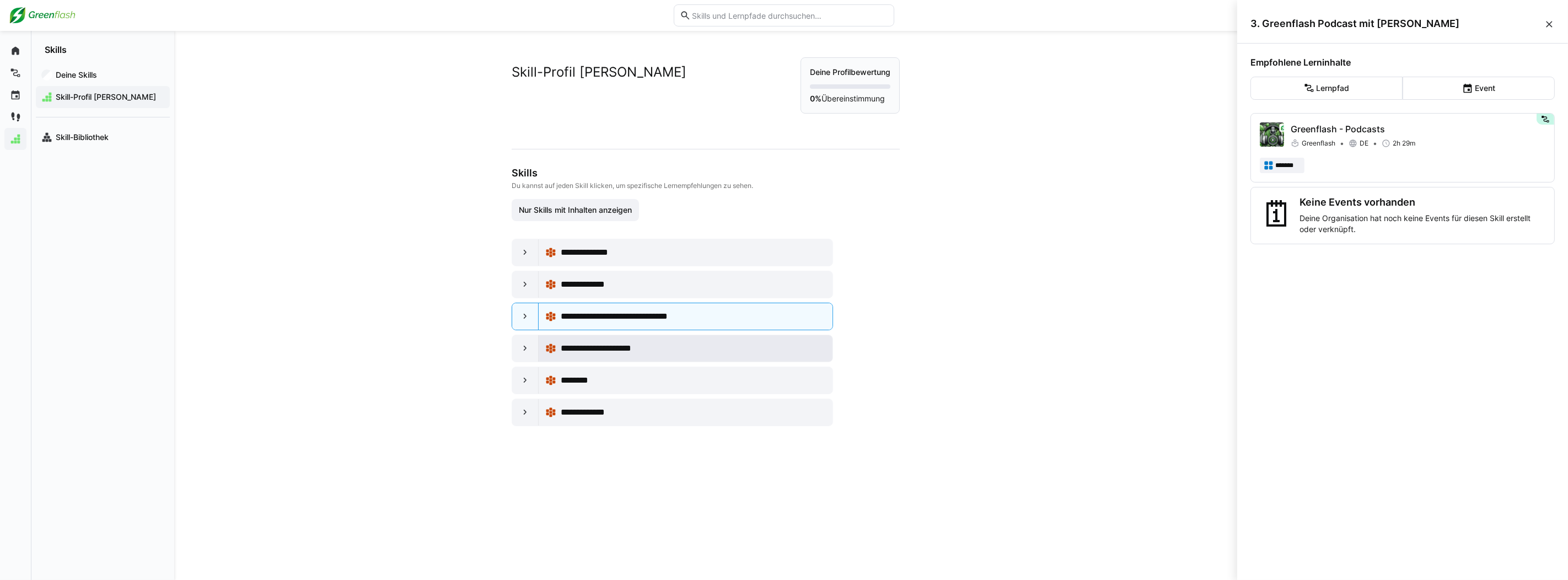
click at [706, 346] on div "**********" at bounding box center [693, 348] width 265 height 13
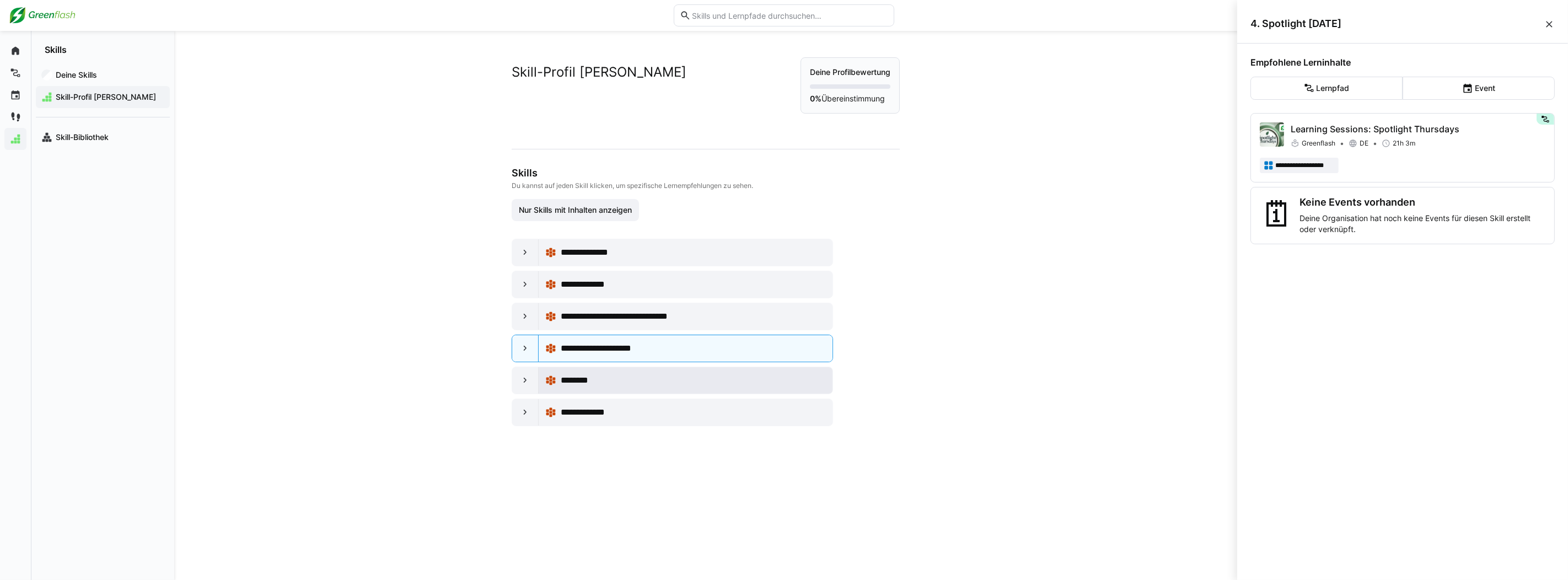
click at [712, 375] on div "********" at bounding box center [693, 380] width 265 height 13
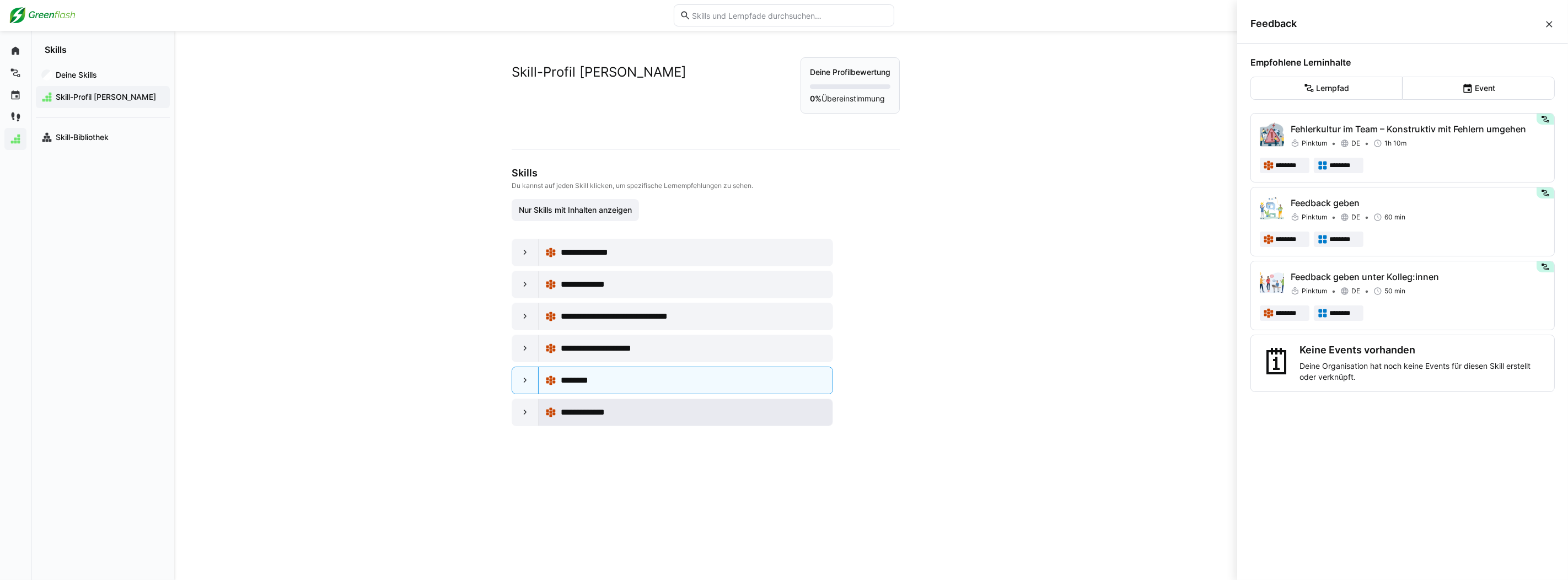
click at [701, 414] on div "**********" at bounding box center [693, 412] width 265 height 13
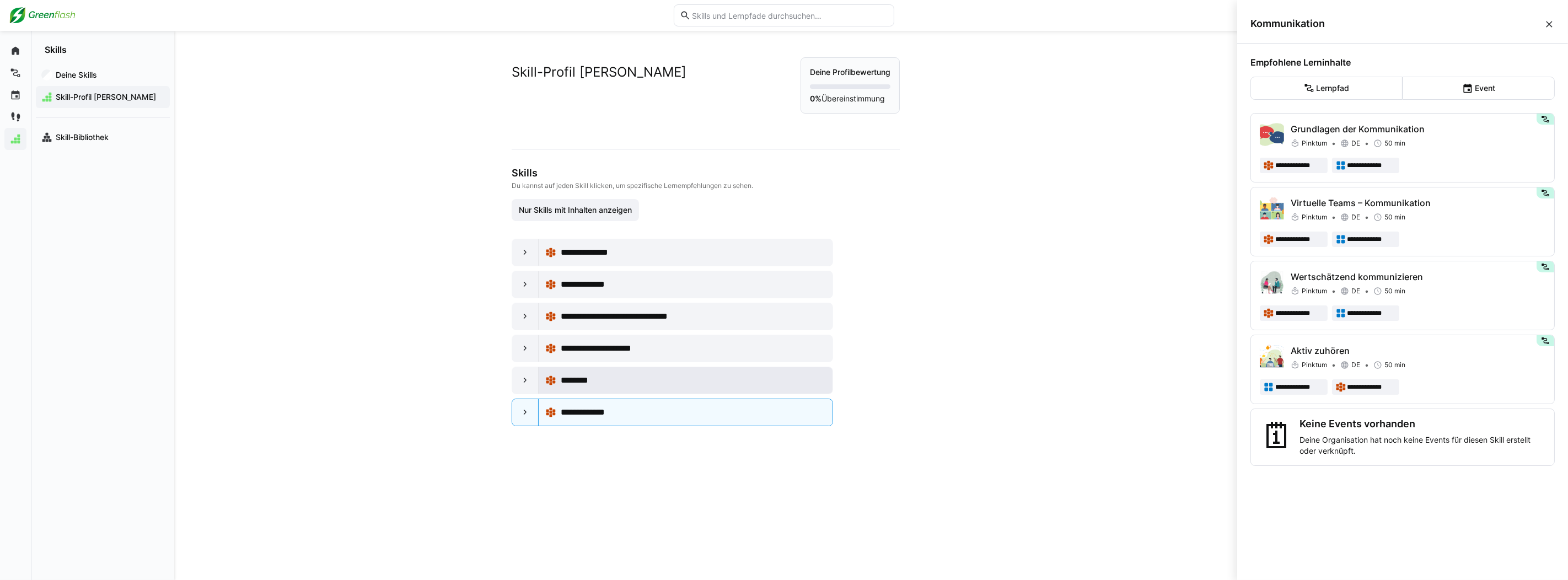
click at [719, 381] on div "********" at bounding box center [693, 380] width 265 height 13
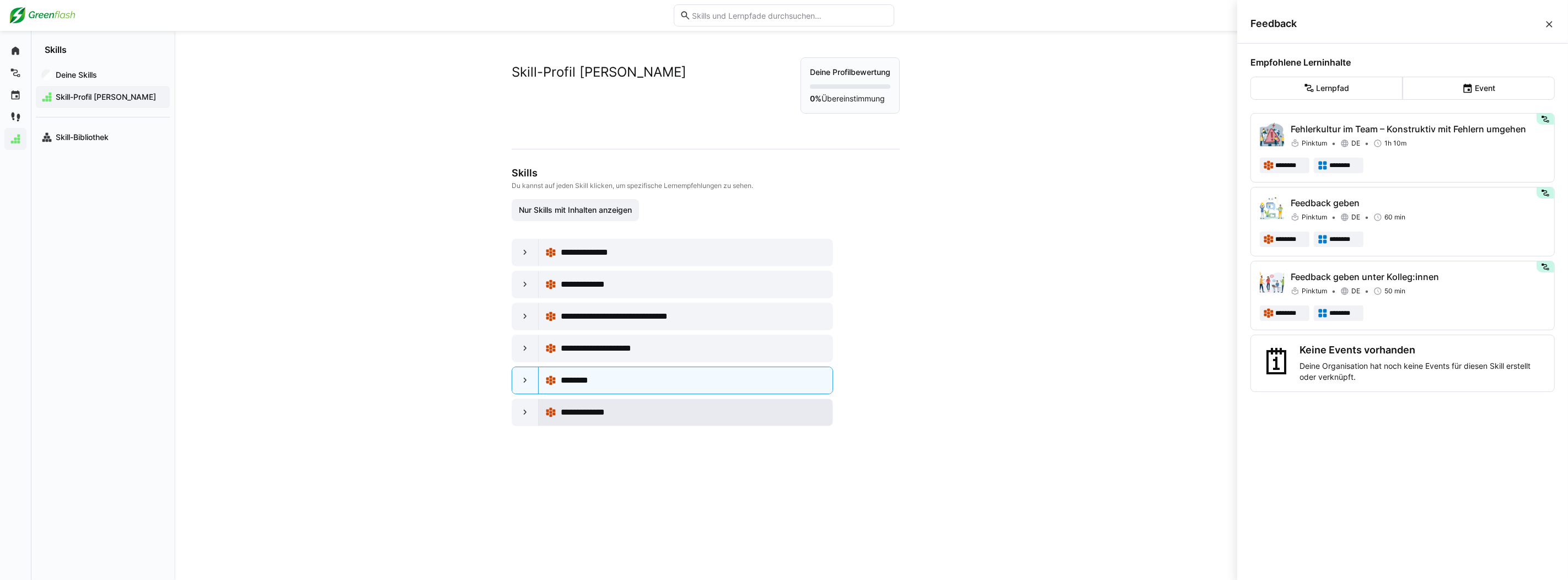
click at [729, 414] on div "**********" at bounding box center [693, 412] width 265 height 13
